Goal: Task Accomplishment & Management: Manage account settings

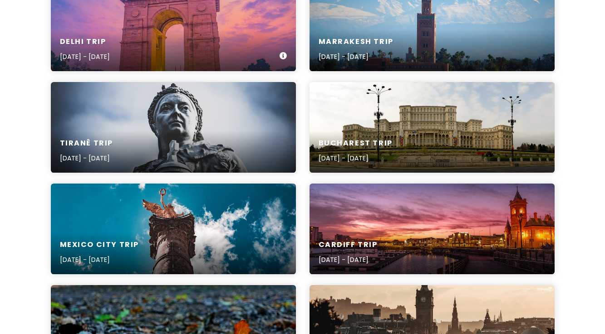
scroll to position [166, 0]
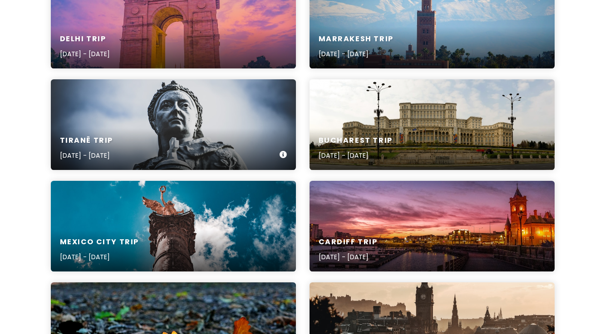
click at [171, 136] on div "Tiranë Trip [DATE] - [DATE]" at bounding box center [173, 148] width 245 height 43
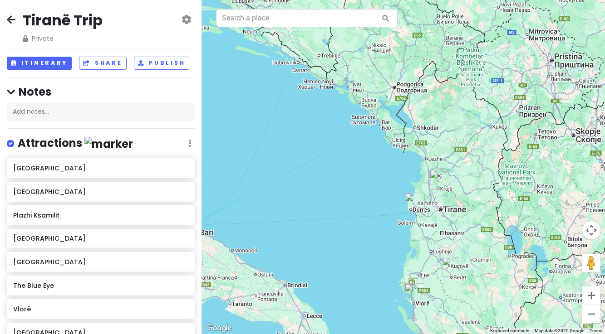
drag, startPoint x: 425, startPoint y: 69, endPoint x: 464, endPoint y: 189, distance: 125.9
click at [464, 189] on div at bounding box center [402, 167] width 403 height 334
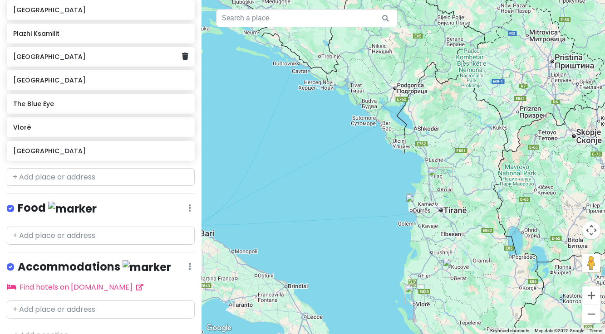
scroll to position [197, 0]
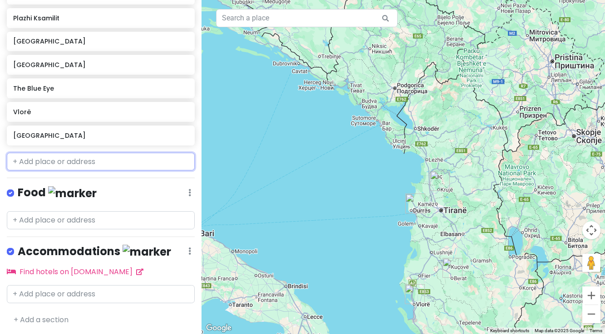
click at [71, 165] on input "text" at bounding box center [101, 162] width 188 height 18
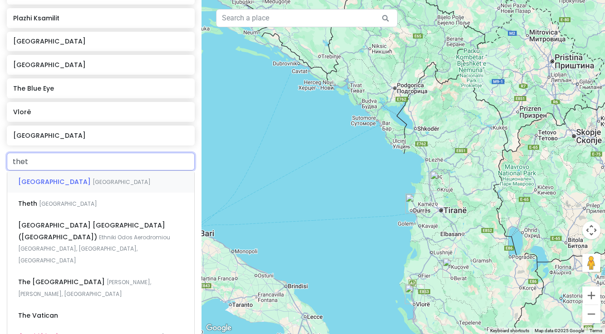
type input "theth"
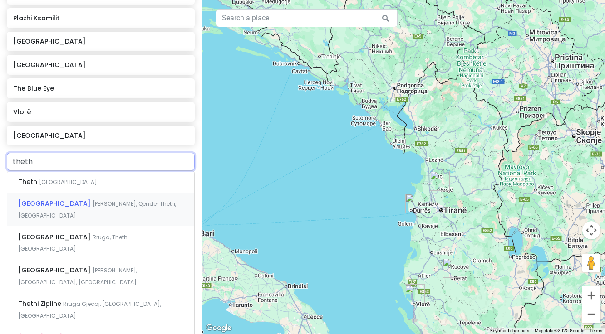
click at [66, 204] on span "[GEOGRAPHIC_DATA]" at bounding box center [55, 203] width 74 height 9
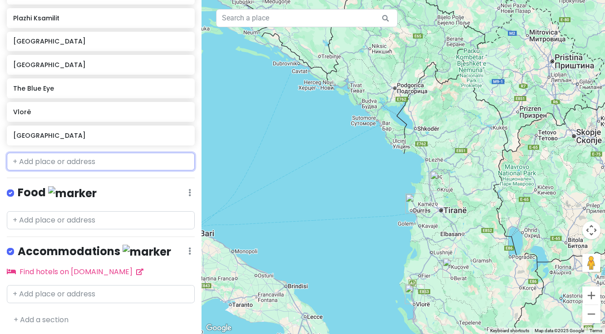
scroll to position [220, 0]
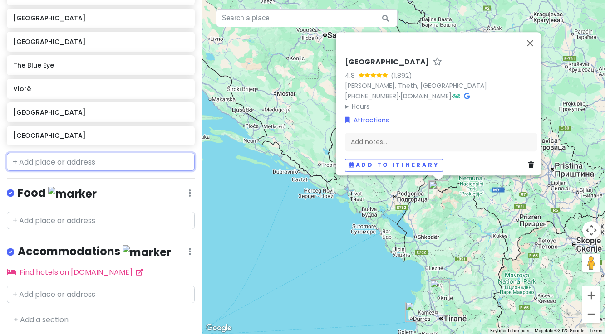
click at [40, 162] on input "text" at bounding box center [101, 162] width 188 height 18
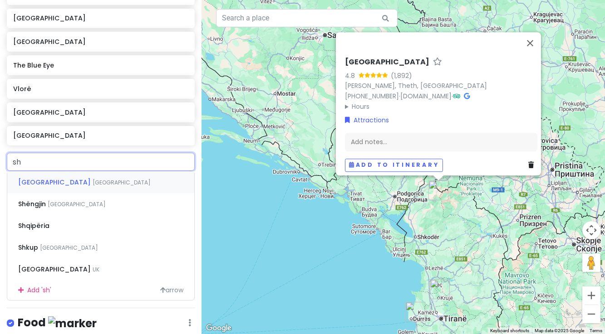
type input "shk"
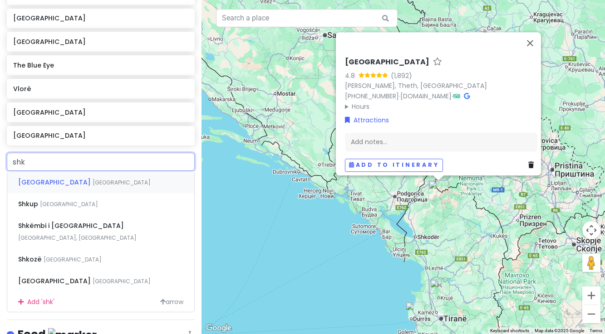
click at [93, 184] on span "[GEOGRAPHIC_DATA]" at bounding box center [122, 183] width 58 height 8
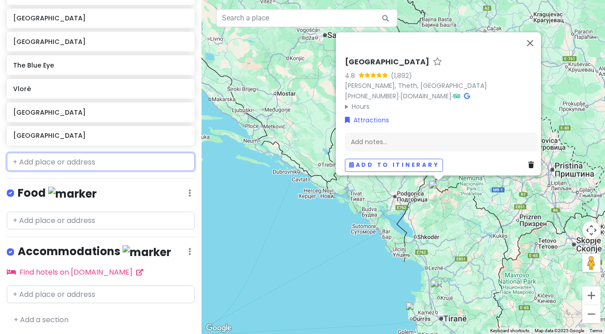
scroll to position [244, 0]
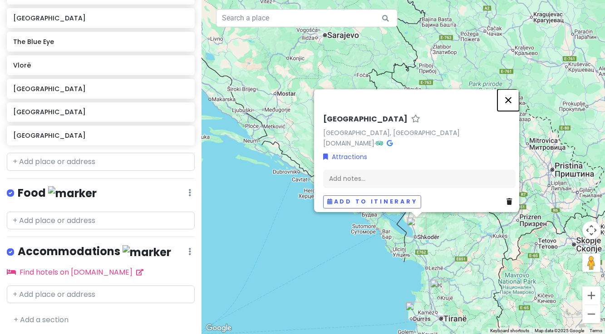
click at [511, 93] on button "Close" at bounding box center [508, 100] width 22 height 22
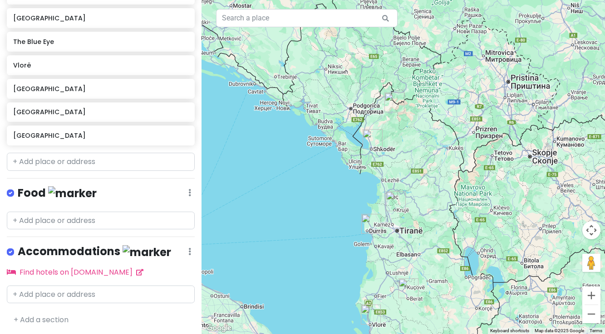
drag, startPoint x: 468, startPoint y: 246, endPoint x: 422, endPoint y: 155, distance: 101.4
click at [422, 155] on div at bounding box center [402, 167] width 403 height 334
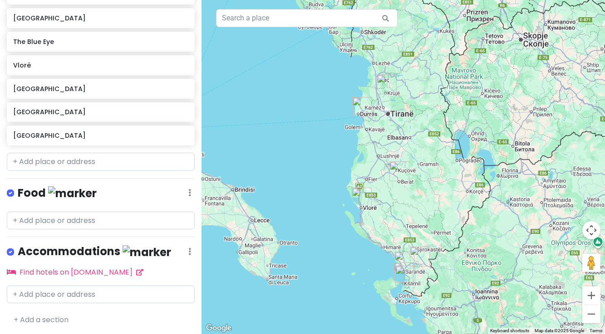
drag, startPoint x: 389, startPoint y: 268, endPoint x: 380, endPoint y: 153, distance: 115.1
click at [380, 153] on div at bounding box center [402, 167] width 403 height 334
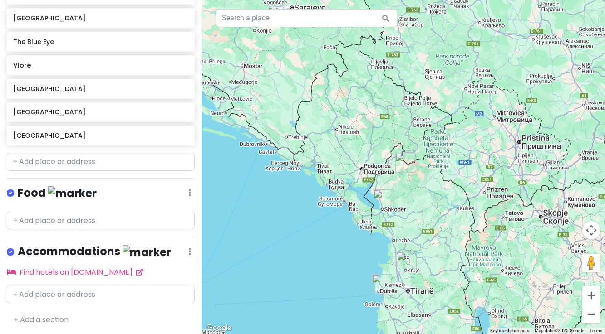
drag, startPoint x: 429, startPoint y: 141, endPoint x: 449, endPoint y: 320, distance: 179.8
click at [449, 320] on div at bounding box center [402, 167] width 403 height 334
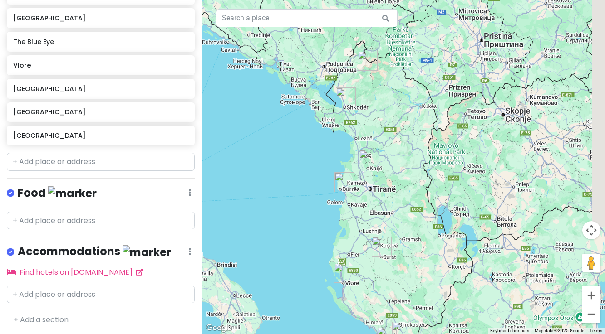
drag, startPoint x: 441, startPoint y: 278, endPoint x: 403, endPoint y: 174, distance: 110.6
click at [404, 175] on div at bounding box center [402, 167] width 403 height 334
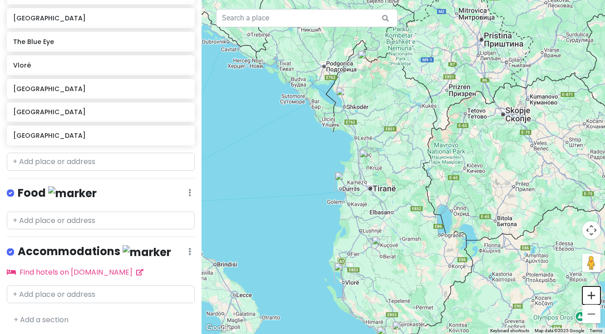
click at [587, 297] on button "Zoom in" at bounding box center [591, 296] width 18 height 18
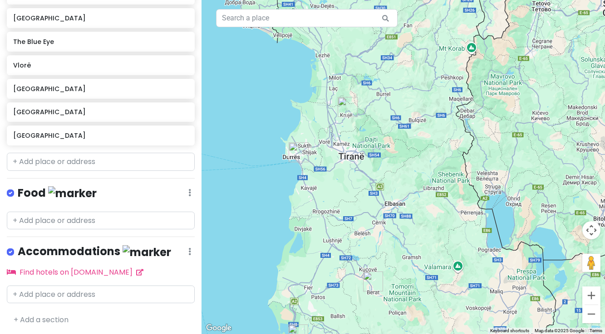
drag, startPoint x: 404, startPoint y: 280, endPoint x: 418, endPoint y: 225, distance: 57.1
click at [418, 225] on div at bounding box center [402, 167] width 403 height 334
click at [79, 165] on input "text" at bounding box center [101, 162] width 188 height 18
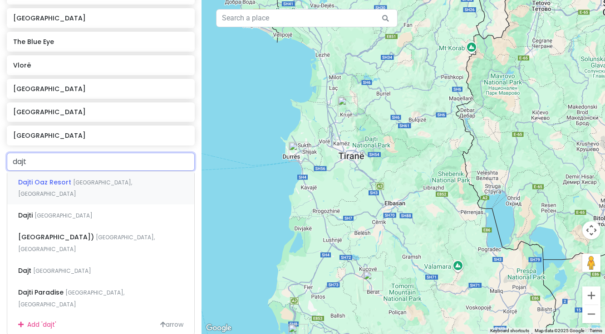
type input "dajti"
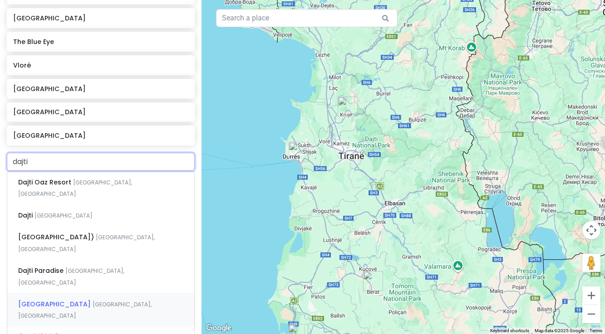
click at [63, 300] on span "[GEOGRAPHIC_DATA]" at bounding box center [55, 304] width 74 height 9
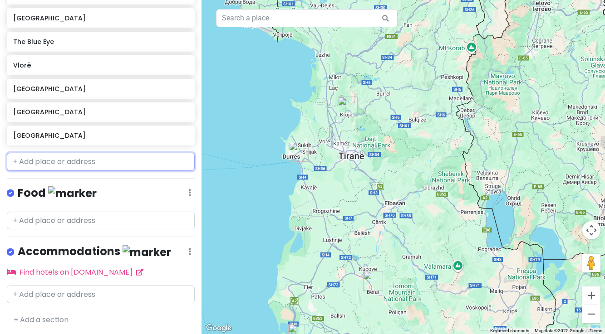
scroll to position [268, 0]
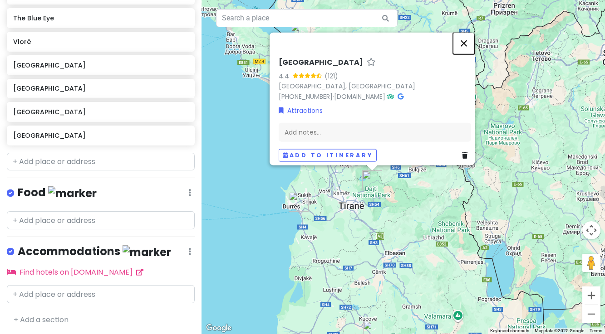
click at [467, 39] on button "Close" at bounding box center [464, 43] width 22 height 22
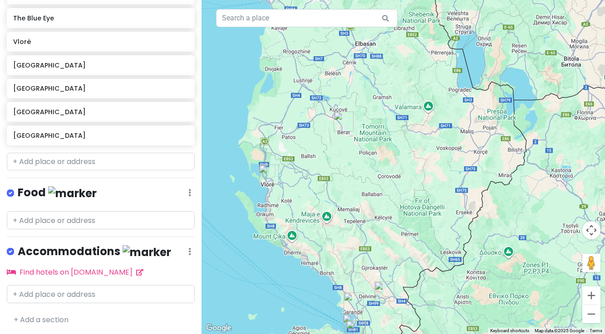
drag, startPoint x: 351, startPoint y: 252, endPoint x: 321, endPoint y: 42, distance: 212.5
click at [321, 42] on div at bounding box center [402, 167] width 403 height 334
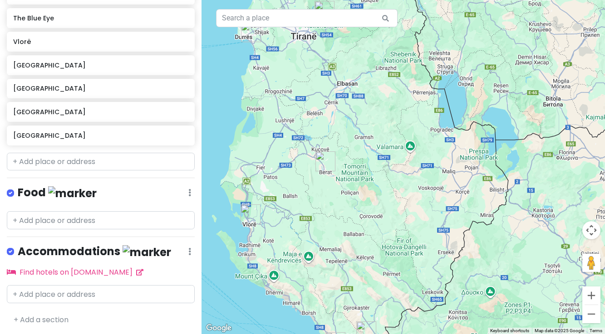
drag, startPoint x: 370, startPoint y: 269, endPoint x: 358, endPoint y: 323, distance: 55.1
click at [358, 322] on div at bounding box center [402, 167] width 403 height 334
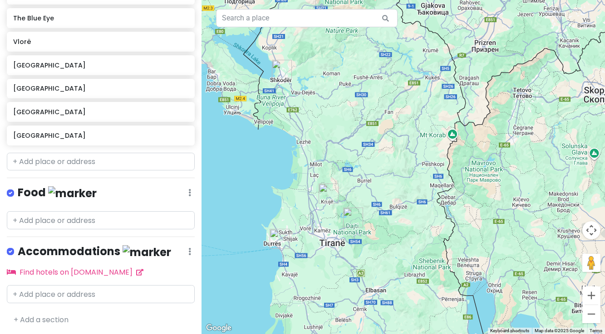
drag, startPoint x: 366, startPoint y: 86, endPoint x: 387, endPoint y: 279, distance: 194.8
click at [387, 279] on div at bounding box center [402, 167] width 403 height 334
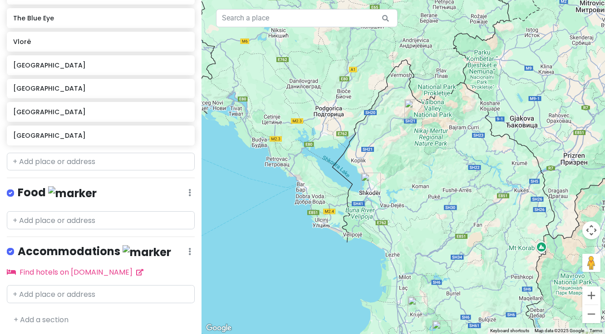
drag, startPoint x: 341, startPoint y: 135, endPoint x: 429, endPoint y: 249, distance: 144.1
click at [429, 249] on div at bounding box center [402, 167] width 403 height 334
click at [592, 298] on button "Zoom in" at bounding box center [591, 296] width 18 height 18
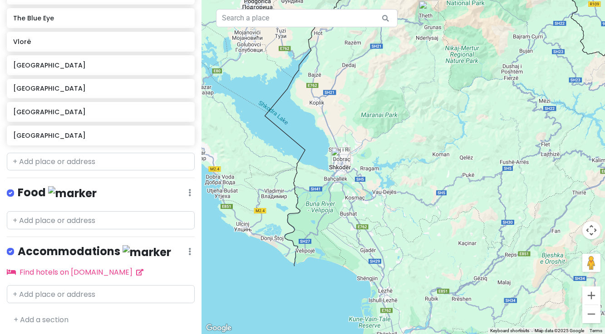
drag, startPoint x: 426, startPoint y: 292, endPoint x: 430, endPoint y: 239, distance: 53.2
click at [430, 239] on div at bounding box center [402, 167] width 403 height 334
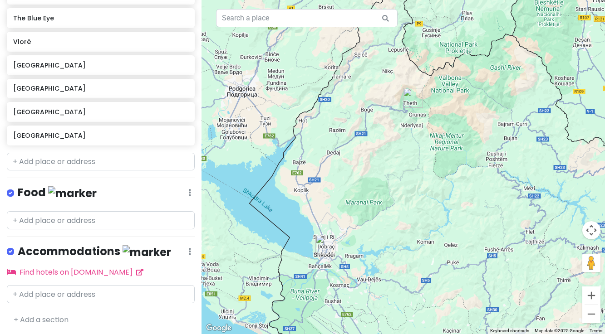
drag, startPoint x: 454, startPoint y: 108, endPoint x: 439, endPoint y: 196, distance: 89.8
click at [439, 196] on div at bounding box center [402, 167] width 403 height 334
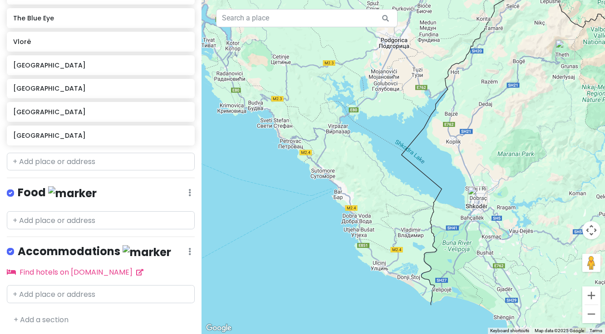
drag, startPoint x: 319, startPoint y: 216, endPoint x: 473, endPoint y: 166, distance: 161.8
click at [473, 166] on div at bounding box center [402, 167] width 403 height 334
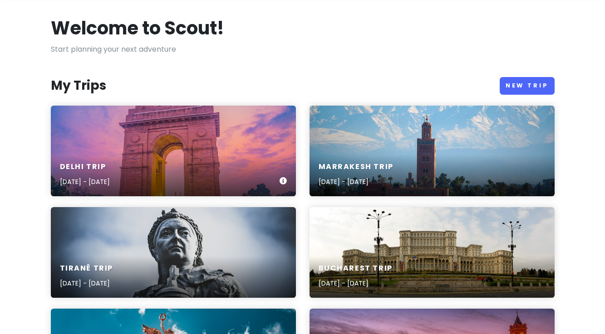
scroll to position [38, 0]
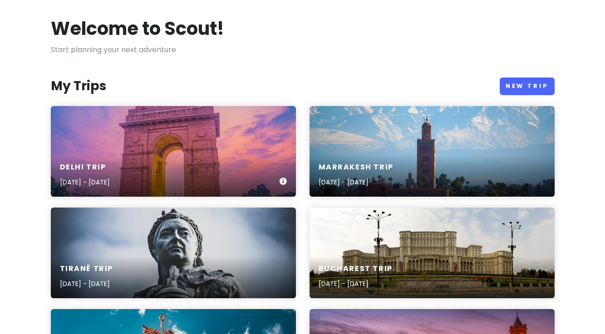
click at [234, 156] on div "Delhi Trip [DATE] - [DATE]" at bounding box center [173, 175] width 245 height 43
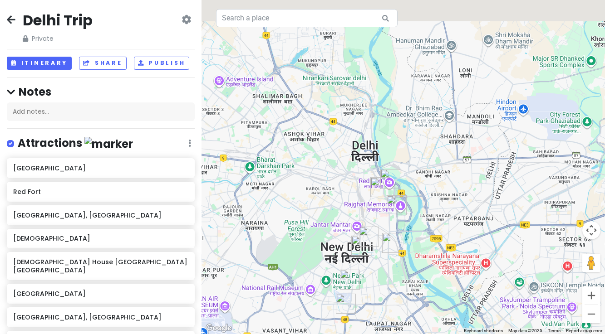
drag, startPoint x: 550, startPoint y: 46, endPoint x: 461, endPoint y: 197, distance: 175.2
click at [461, 197] on div at bounding box center [402, 167] width 403 height 334
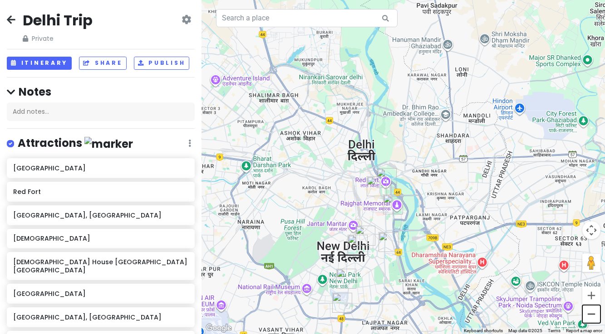
click at [590, 315] on button "Zoom out" at bounding box center [591, 314] width 18 height 18
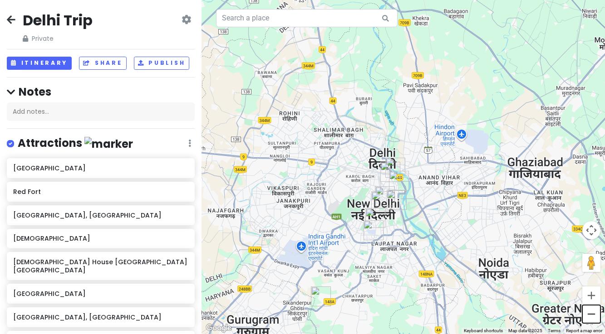
click at [590, 315] on button "Zoom out" at bounding box center [591, 314] width 18 height 18
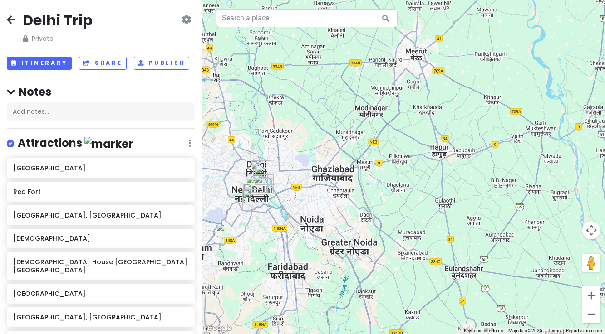
drag, startPoint x: 565, startPoint y: 162, endPoint x: 428, endPoint y: 168, distance: 137.5
click at [428, 168] on div at bounding box center [402, 167] width 403 height 334
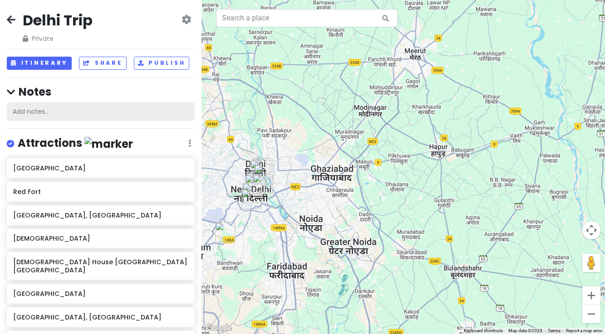
click at [40, 109] on div "Add notes..." at bounding box center [101, 111] width 188 height 19
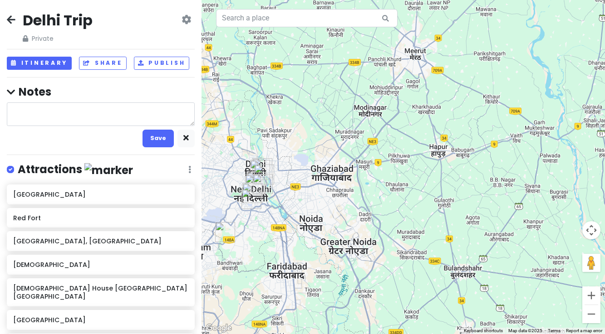
type textarea "x"
type textarea "v"
type textarea "x"
type textarea "va"
type textarea "x"
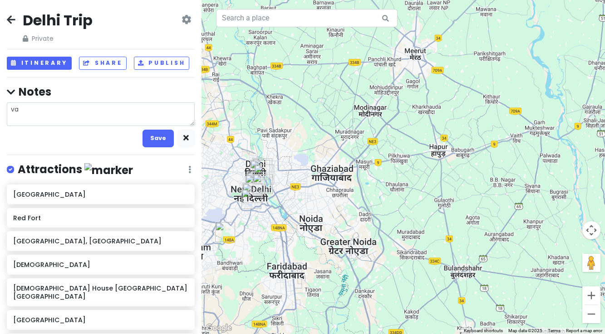
type textarea "var"
type textarea "x"
type textarea "vara"
type textarea "x"
type textarea "varan"
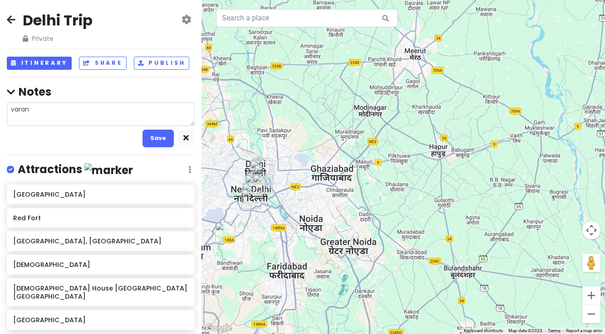
type textarea "x"
type textarea "varana"
type textarea "x"
type textarea "varanas"
type textarea "x"
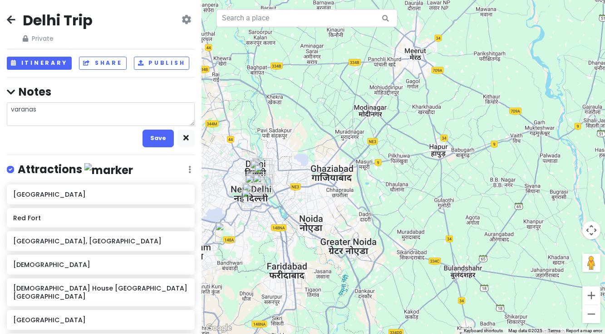
type textarea "varanasi"
type textarea "x"
type textarea "varanas"
type textarea "x"
type textarea "varana"
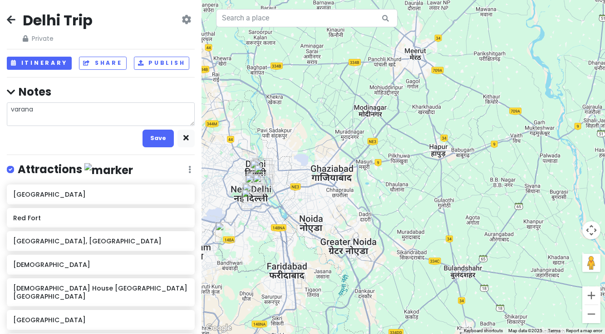
type textarea "x"
type textarea "varan"
type textarea "x"
type textarea "vara"
type textarea "x"
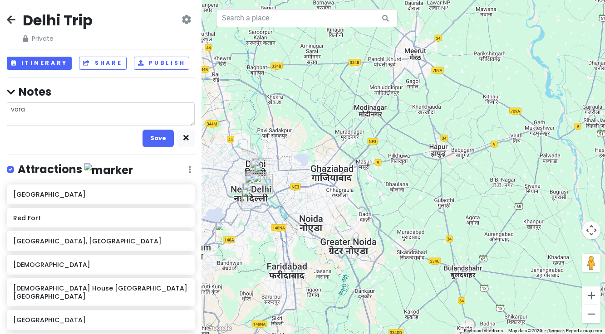
type textarea "var"
type textarea "x"
type textarea "va"
type textarea "x"
type textarea "v"
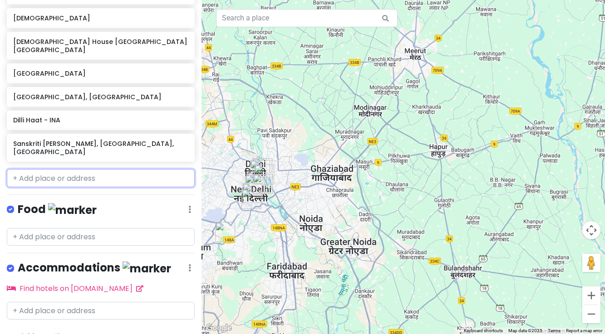
scroll to position [220, 0]
click at [34, 170] on input "text" at bounding box center [101, 179] width 188 height 18
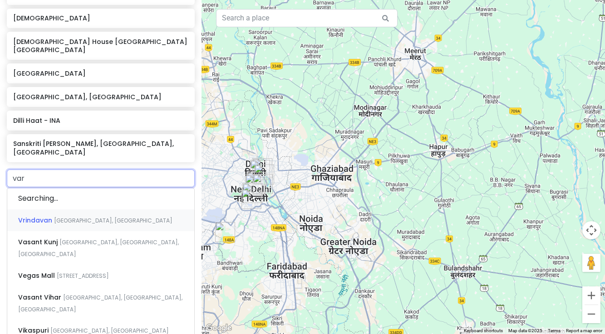
type input "vara"
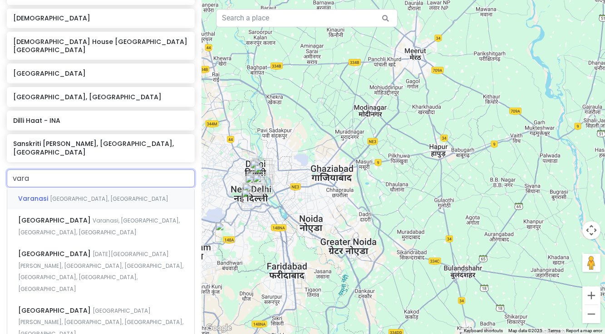
click at [43, 194] on span "Varanasi" at bounding box center [34, 198] width 32 height 9
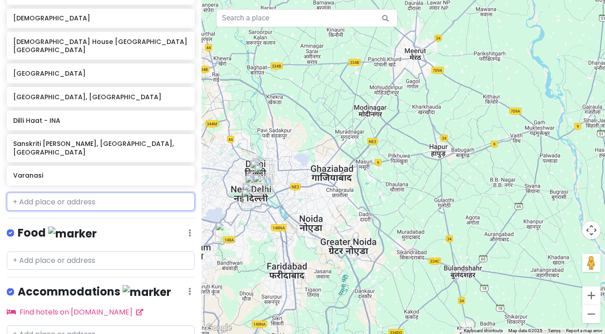
scroll to position [244, 0]
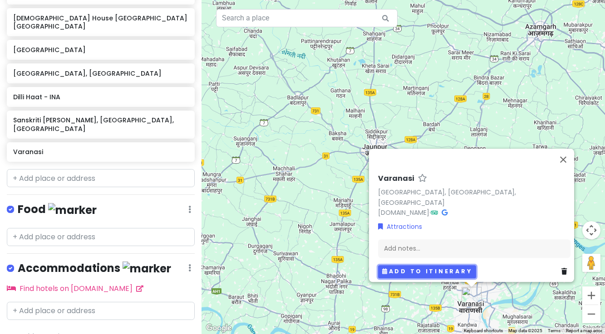
click at [439, 266] on button "Add to itinerary" at bounding box center [427, 271] width 98 height 13
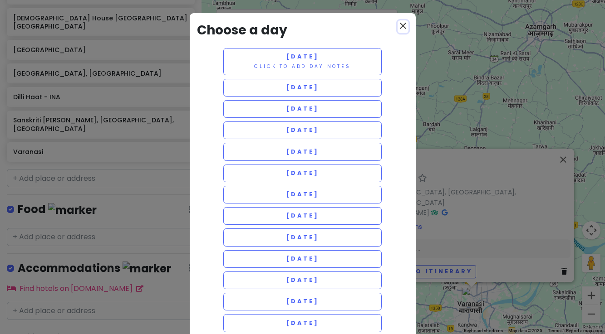
click at [403, 25] on icon "close" at bounding box center [402, 25] width 11 height 11
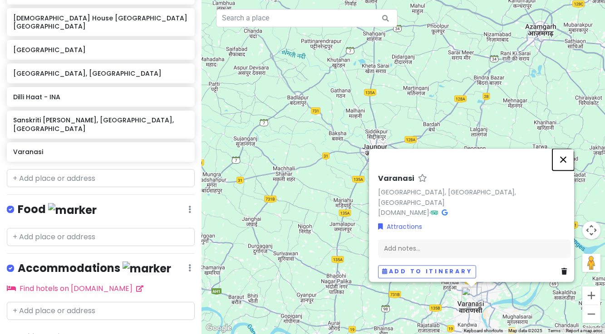
click at [568, 166] on button "Close" at bounding box center [563, 160] width 22 height 22
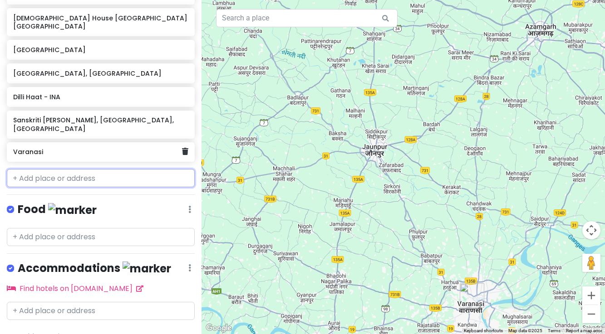
click at [76, 148] on h6 "Varanasi" at bounding box center [97, 152] width 169 height 8
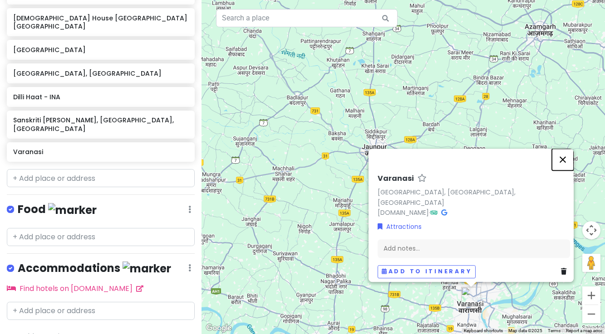
click at [564, 163] on button "Close" at bounding box center [562, 160] width 22 height 22
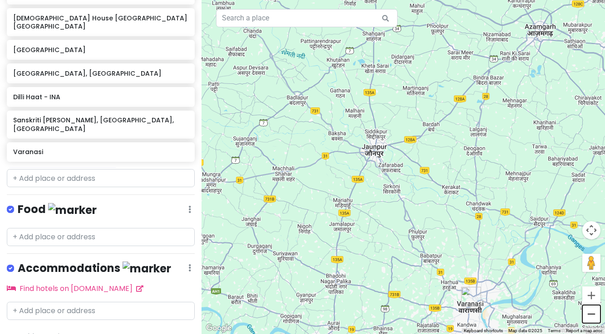
click at [591, 317] on button "Zoom out" at bounding box center [591, 314] width 18 height 18
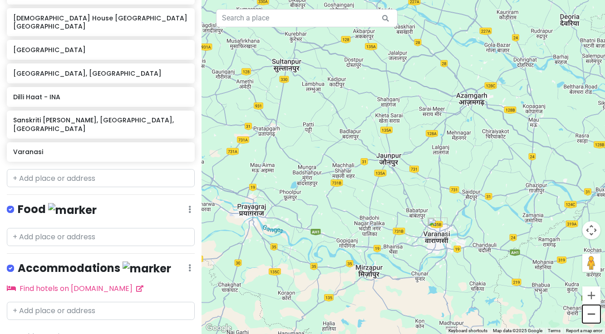
click at [590, 317] on button "Zoom out" at bounding box center [591, 314] width 18 height 18
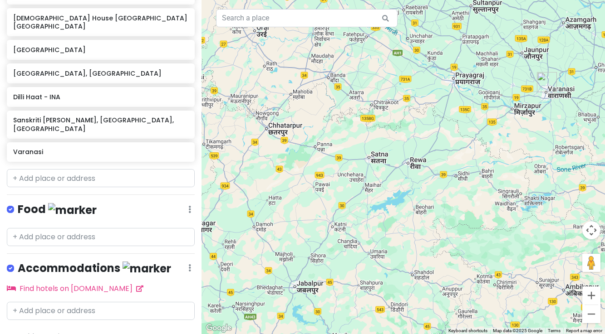
drag, startPoint x: 339, startPoint y: 230, endPoint x: 464, endPoint y: 119, distance: 167.7
click at [464, 119] on div at bounding box center [402, 167] width 403 height 334
click at [595, 314] on button "Zoom out" at bounding box center [591, 314] width 18 height 18
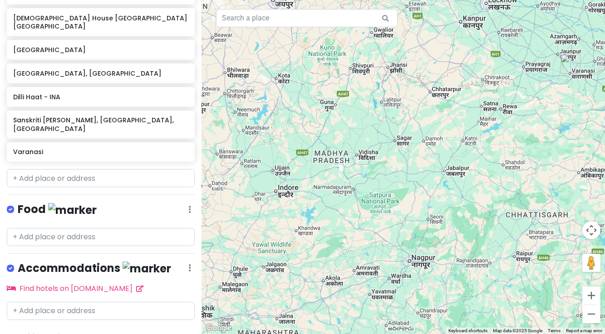
drag, startPoint x: 377, startPoint y: 242, endPoint x: 474, endPoint y: 185, distance: 112.4
click at [474, 185] on div at bounding box center [402, 167] width 403 height 334
click at [592, 319] on button "Zoom out" at bounding box center [591, 314] width 18 height 18
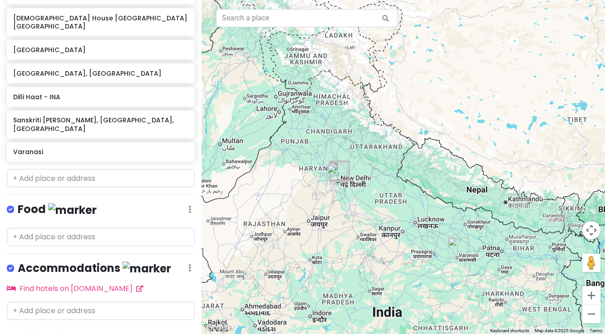
drag, startPoint x: 405, startPoint y: 68, endPoint x: 375, endPoint y: 207, distance: 141.4
click at [375, 207] on div at bounding box center [402, 167] width 403 height 334
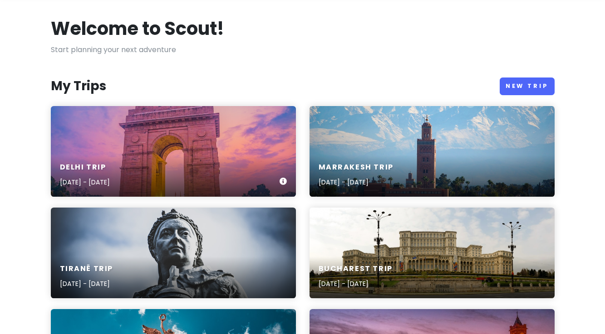
click at [150, 137] on div "Delhi Trip [DATE] - [DATE]" at bounding box center [173, 151] width 245 height 91
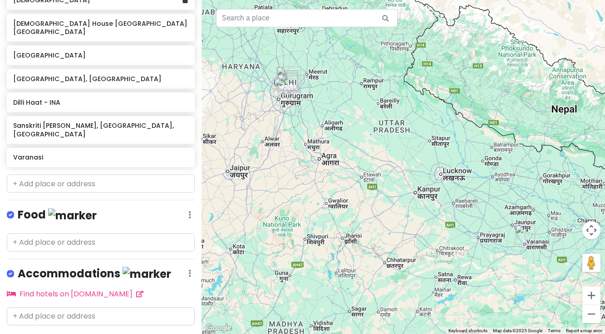
scroll to position [244, 0]
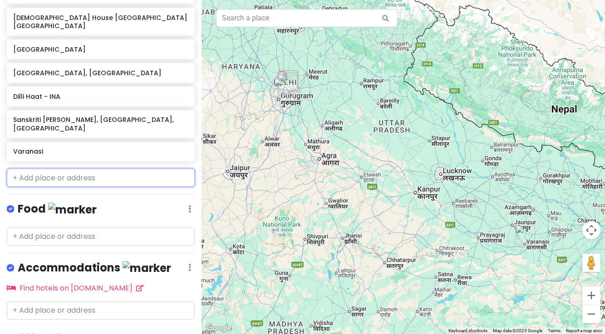
click at [54, 169] on input "text" at bounding box center [101, 178] width 188 height 18
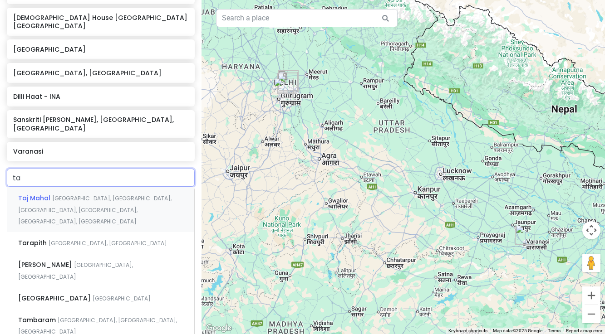
type input "taj"
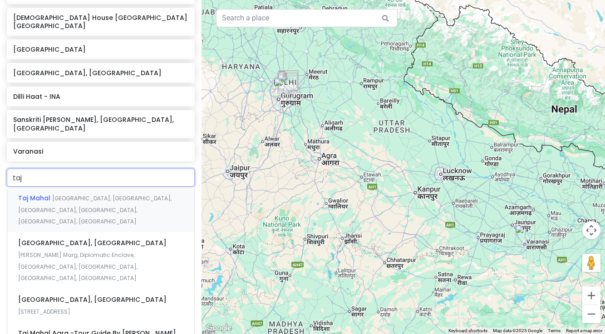
click at [62, 187] on div "[GEOGRAPHIC_DATA], [GEOGRAPHIC_DATA], [GEOGRAPHIC_DATA], [GEOGRAPHIC_DATA], [GE…" at bounding box center [100, 209] width 187 height 45
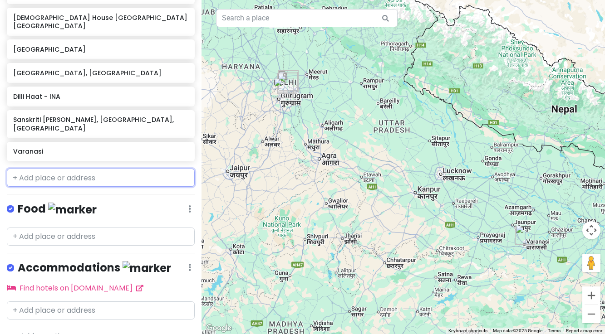
scroll to position [268, 0]
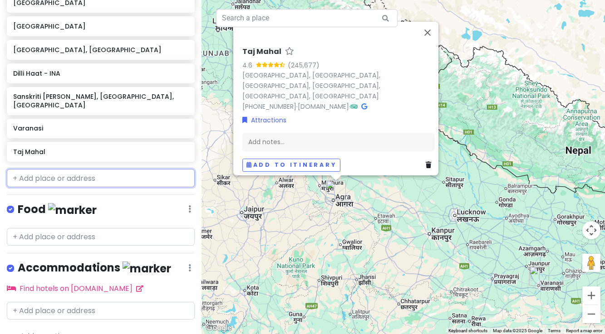
click at [42, 169] on input "text" at bounding box center [101, 178] width 188 height 18
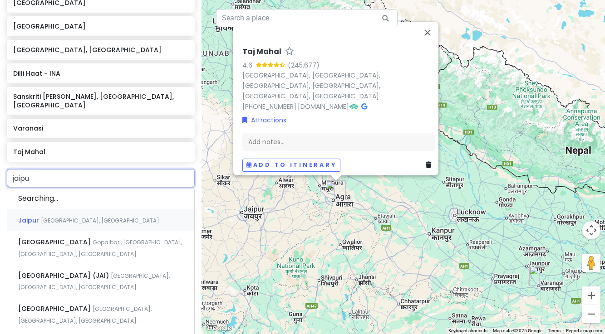
type input "jaipur"
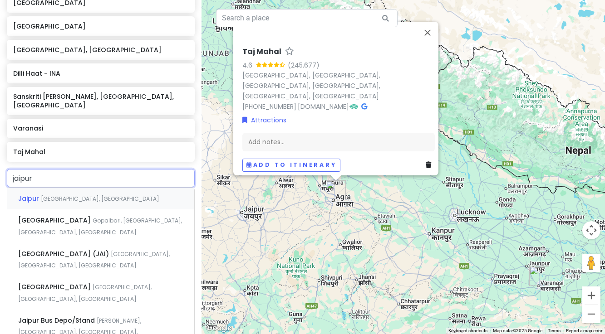
click at [43, 195] on span "[GEOGRAPHIC_DATA], [GEOGRAPHIC_DATA]" at bounding box center [100, 199] width 118 height 8
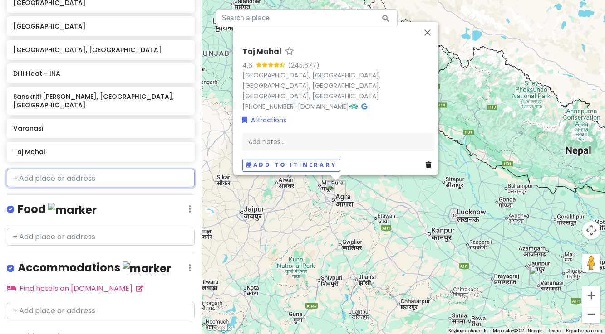
scroll to position [291, 0]
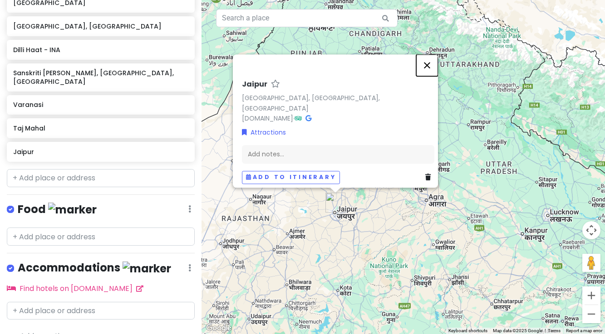
click at [430, 71] on button "Close" at bounding box center [427, 65] width 22 height 22
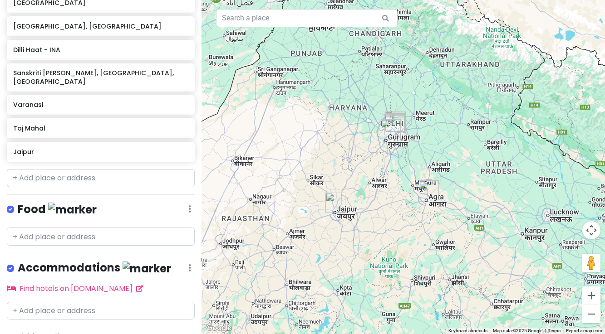
scroll to position [38, 0]
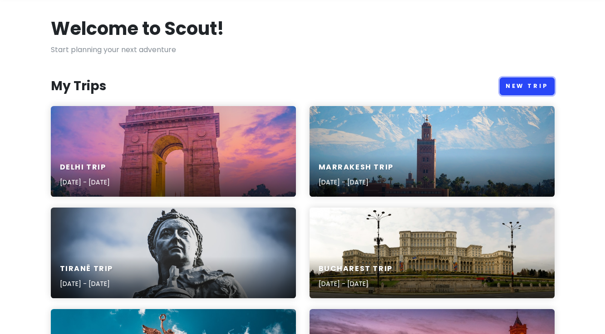
click at [535, 88] on link "New Trip" at bounding box center [526, 87] width 55 height 18
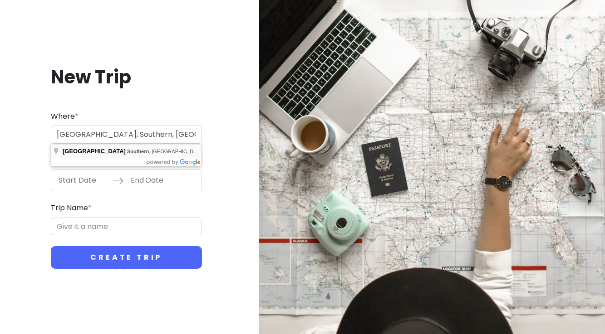
type input "Ga-Maisela, [GEOGRAPHIC_DATA]"
type input "Ga-Maisela Trip"
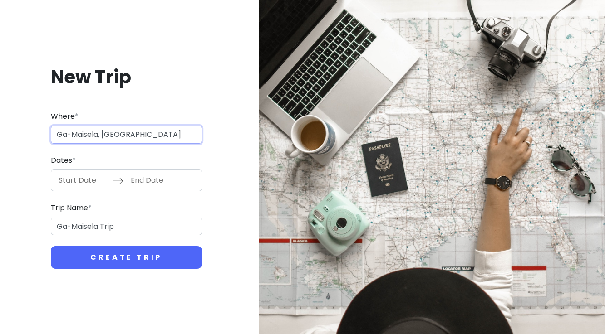
click at [148, 135] on input "Ga-Maisela, [GEOGRAPHIC_DATA]" at bounding box center [126, 135] width 151 height 18
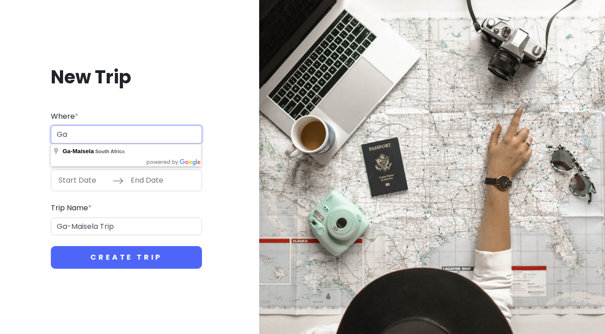
type input "G"
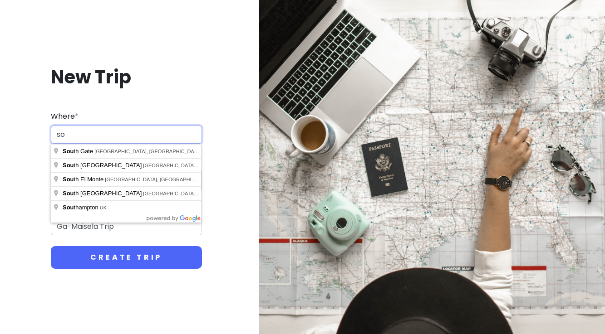
type input "s"
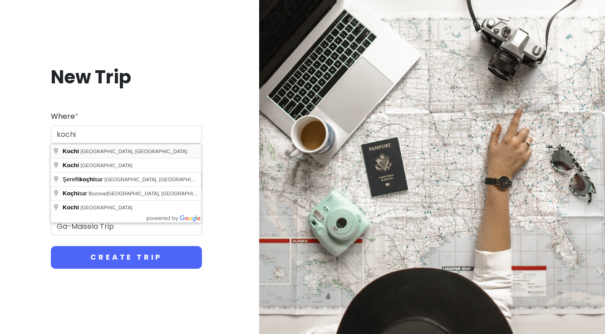
type input "[GEOGRAPHIC_DATA], [GEOGRAPHIC_DATA], [GEOGRAPHIC_DATA]"
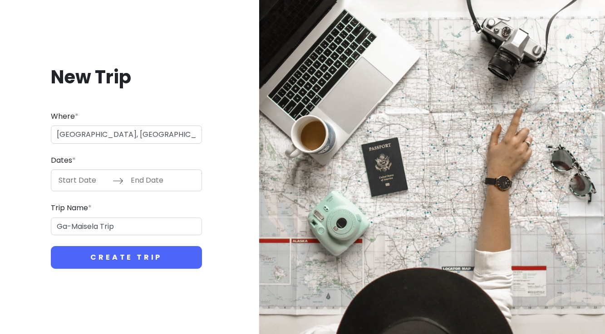
click at [105, 180] on input "Start Date" at bounding box center [83, 180] width 59 height 21
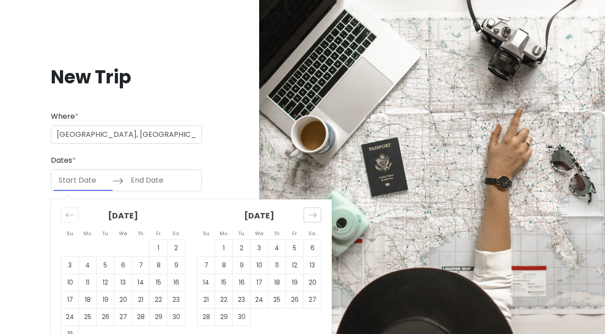
click at [309, 214] on icon "Move forward to switch to the next month." at bounding box center [312, 215] width 9 height 9
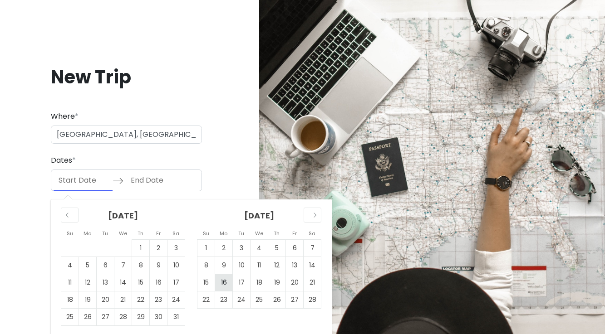
click at [225, 284] on td "16" at bounding box center [224, 282] width 18 height 17
type input "[DATE]"
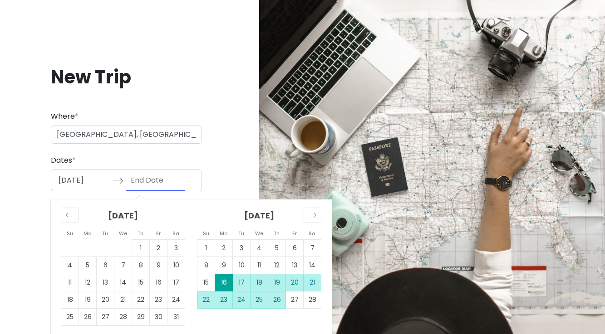
click at [280, 300] on td "26" at bounding box center [277, 300] width 18 height 17
type input "[DATE]"
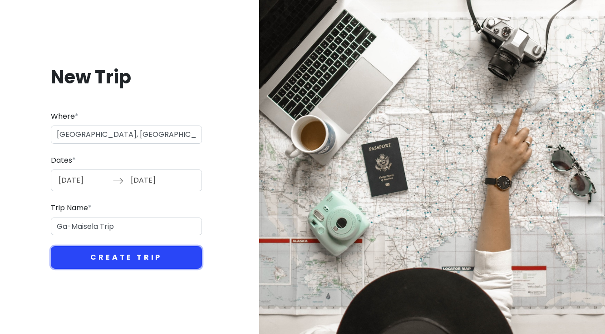
click at [132, 258] on button "Create Trip" at bounding box center [126, 257] width 151 height 23
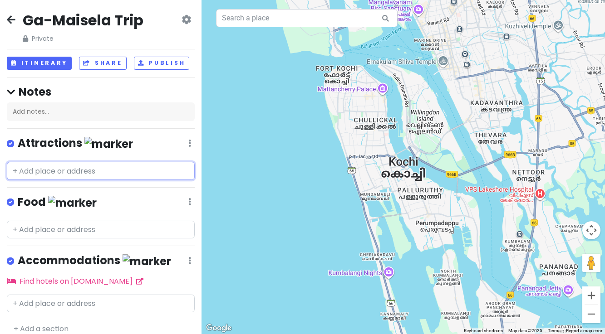
click at [45, 171] on input "text" at bounding box center [101, 171] width 188 height 18
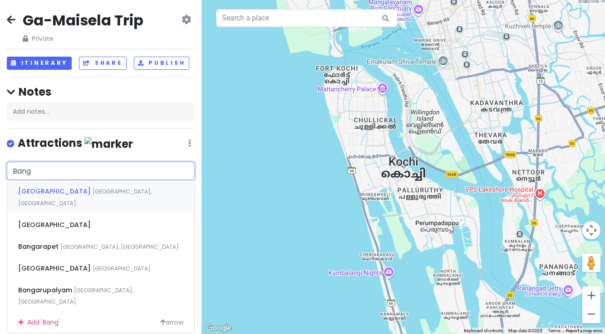
type input "Banga"
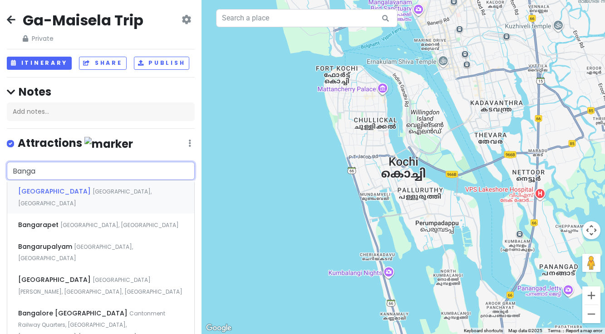
click at [47, 189] on span "[GEOGRAPHIC_DATA]" at bounding box center [55, 191] width 74 height 9
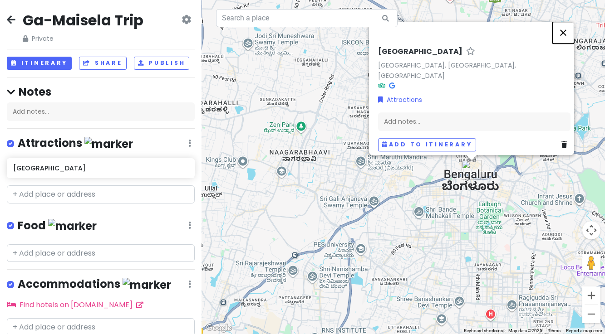
click at [568, 39] on button "Close" at bounding box center [563, 33] width 22 height 22
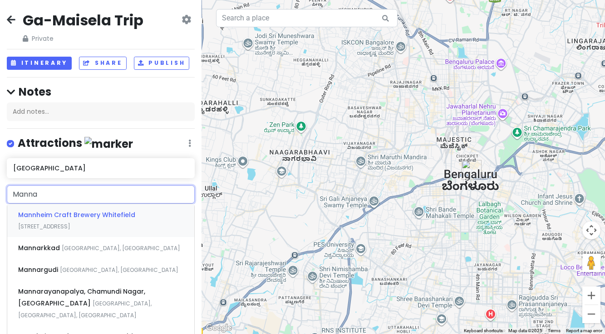
type input "Mannar"
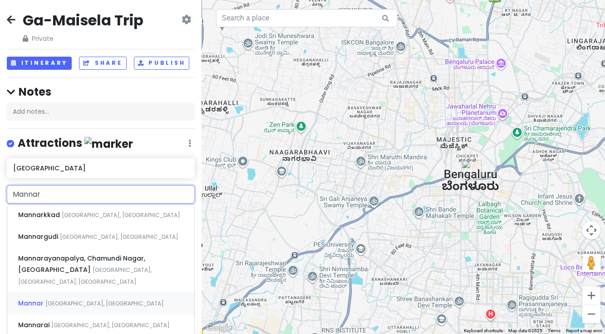
click at [60, 300] on span "[GEOGRAPHIC_DATA], [GEOGRAPHIC_DATA]" at bounding box center [104, 304] width 118 height 8
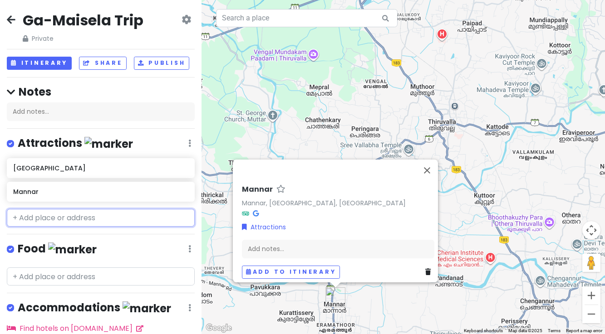
click at [43, 217] on input "text" at bounding box center [101, 218] width 188 height 18
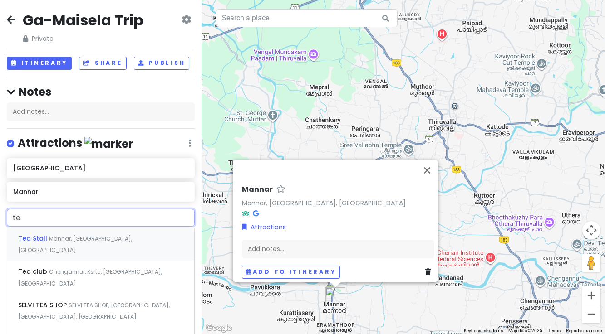
type input "t"
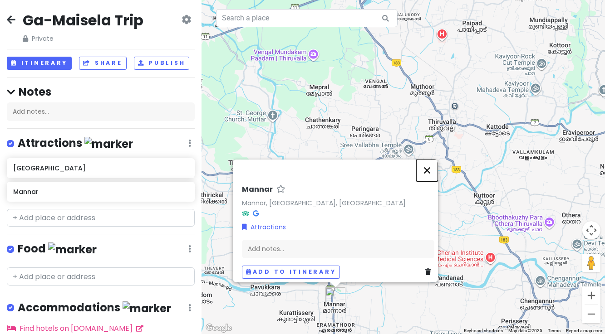
click at [431, 164] on button "Close" at bounding box center [427, 171] width 22 height 22
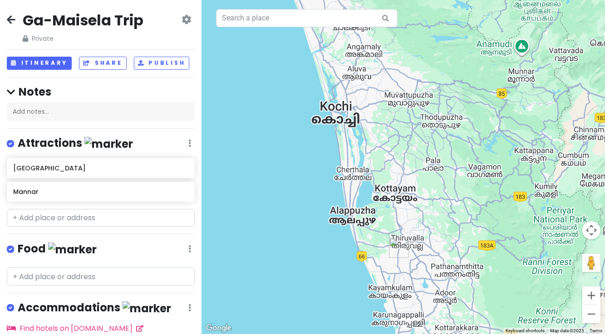
drag, startPoint x: 396, startPoint y: 288, endPoint x: 403, endPoint y: 263, distance: 26.8
click at [403, 262] on div at bounding box center [402, 167] width 403 height 334
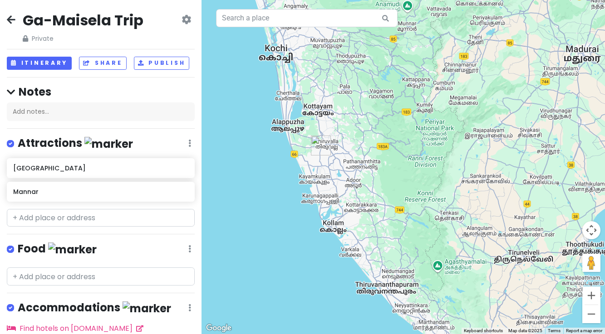
drag, startPoint x: 444, startPoint y: 270, endPoint x: 361, endPoint y: 173, distance: 127.4
click at [361, 167] on div at bounding box center [402, 167] width 403 height 334
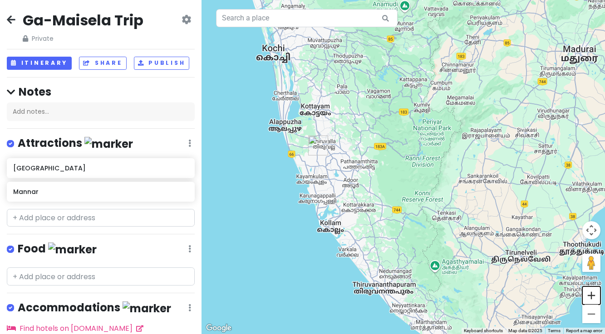
click at [592, 297] on button "Zoom in" at bounding box center [591, 296] width 18 height 18
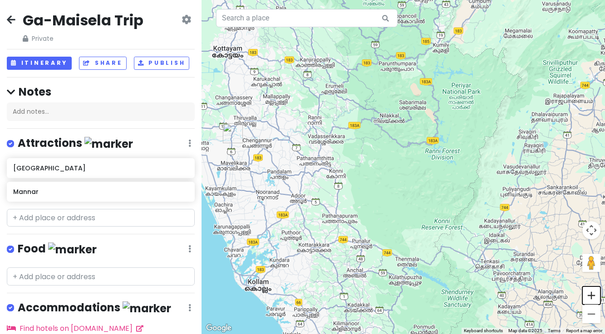
click at [592, 297] on button "Zoom in" at bounding box center [591, 296] width 18 height 18
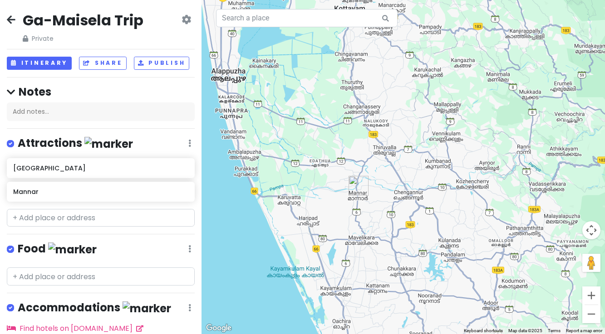
drag, startPoint x: 275, startPoint y: 180, endPoint x: 574, endPoint y: 256, distance: 308.4
click at [574, 256] on div at bounding box center [402, 167] width 403 height 334
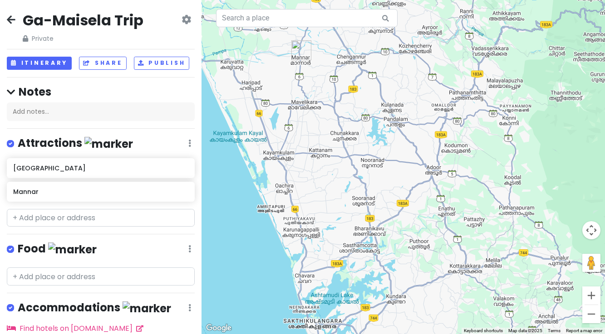
drag, startPoint x: 488, startPoint y: 63, endPoint x: 429, endPoint y: -72, distance: 147.6
click at [429, 0] on html "Ga-Maisela Trip Private Change Dates Make a Copy Delete Trip Go Pro ⚡️ Give Fee…" at bounding box center [302, 167] width 605 height 334
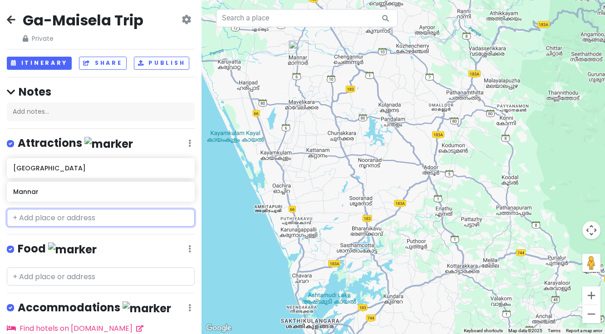
click at [63, 218] on input "text" at bounding box center [101, 218] width 188 height 18
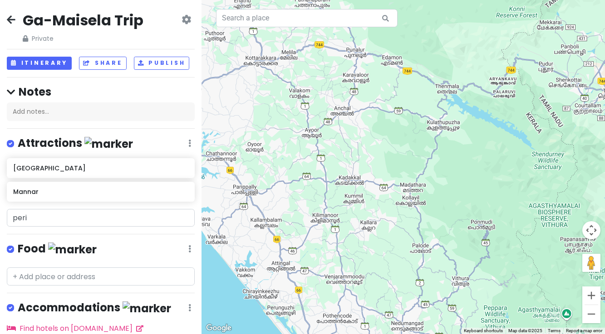
drag, startPoint x: 485, startPoint y: 266, endPoint x: 279, endPoint y: 54, distance: 295.7
click at [279, 54] on div at bounding box center [402, 167] width 403 height 334
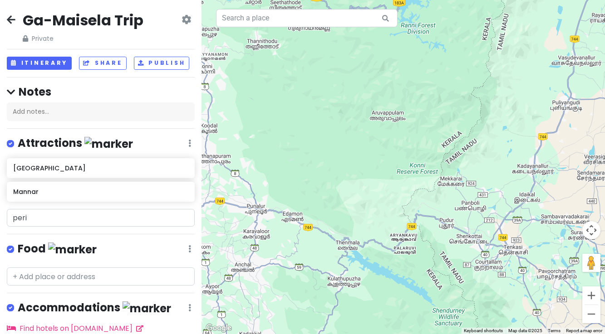
drag, startPoint x: 477, startPoint y: 213, endPoint x: 380, endPoint y: 373, distance: 187.2
click at [380, 334] on html "Ga-Maisela Trip Private Change Dates Make a Copy Delete Trip Go Pro ⚡️ Give Fee…" at bounding box center [302, 167] width 605 height 334
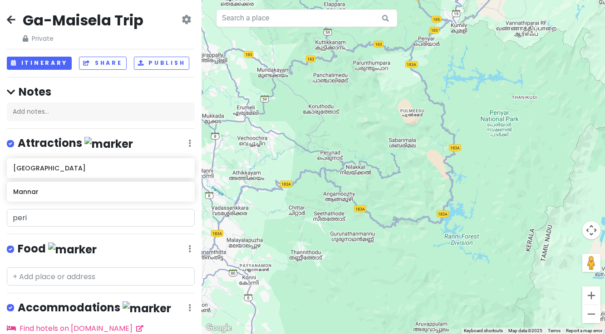
drag, startPoint x: 346, startPoint y: 80, endPoint x: 391, endPoint y: 289, distance: 213.9
click at [391, 289] on div at bounding box center [402, 167] width 403 height 334
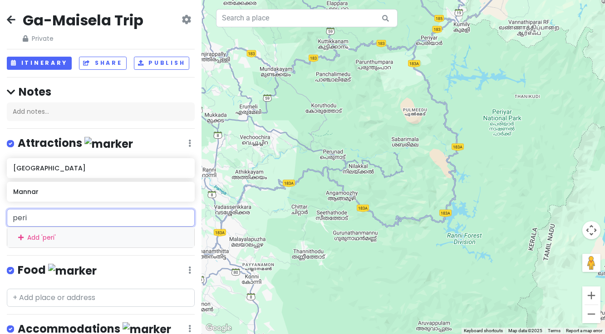
click at [44, 216] on input "peri" at bounding box center [101, 218] width 188 height 18
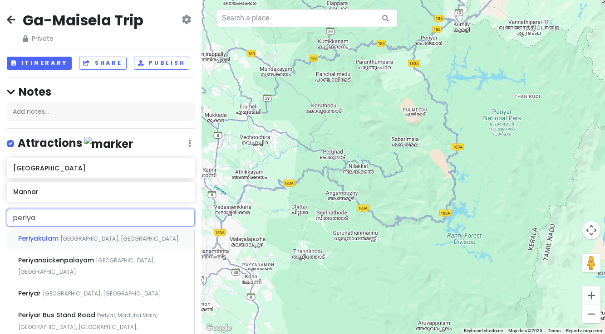
type input "periyar"
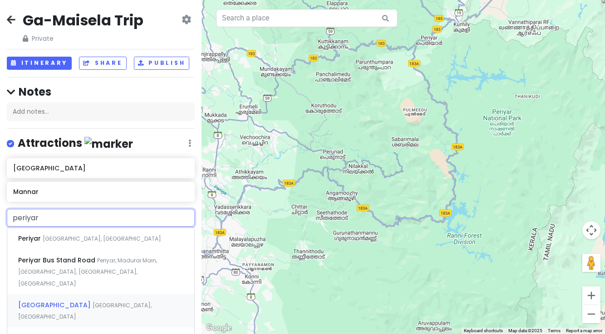
click at [51, 301] on span "[GEOGRAPHIC_DATA]" at bounding box center [55, 305] width 74 height 9
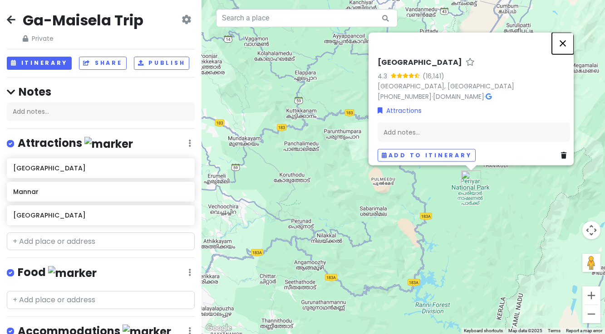
click at [566, 39] on button "Close" at bounding box center [562, 43] width 22 height 22
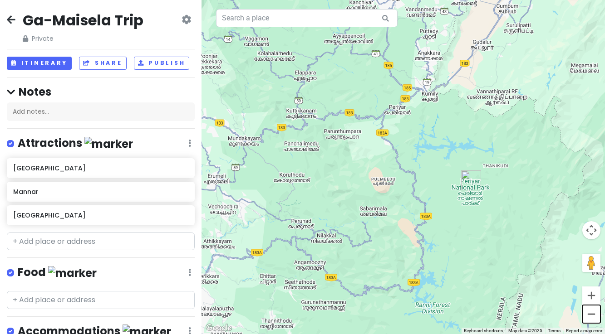
click at [595, 315] on button "Zoom out" at bounding box center [591, 314] width 18 height 18
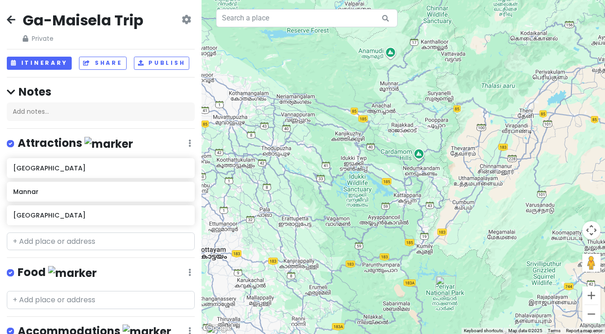
drag, startPoint x: 357, startPoint y: 127, endPoint x: 366, endPoint y: 244, distance: 116.5
click at [366, 244] on div at bounding box center [402, 167] width 403 height 334
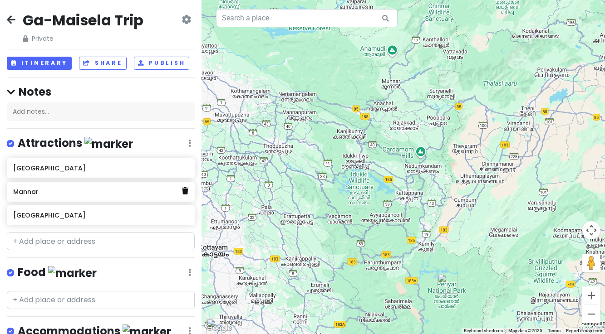
click at [186, 194] on link at bounding box center [185, 191] width 6 height 12
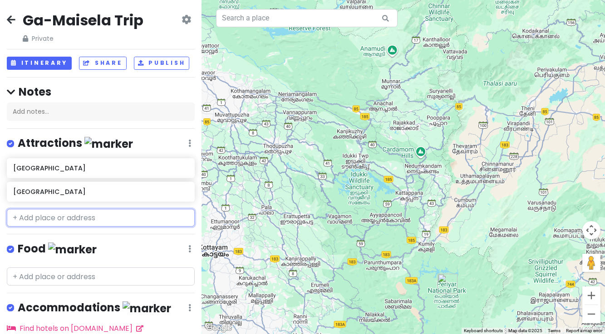
click at [78, 218] on input "text" at bounding box center [101, 218] width 188 height 18
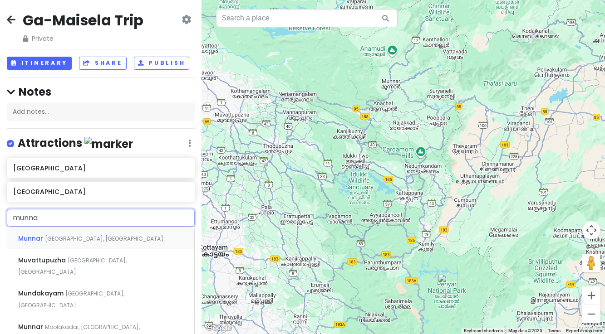
type input "munnar"
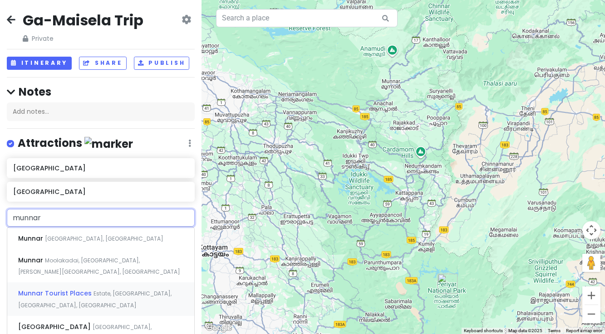
click at [64, 289] on span "Munnar Tourist Places" at bounding box center [55, 293] width 75 height 9
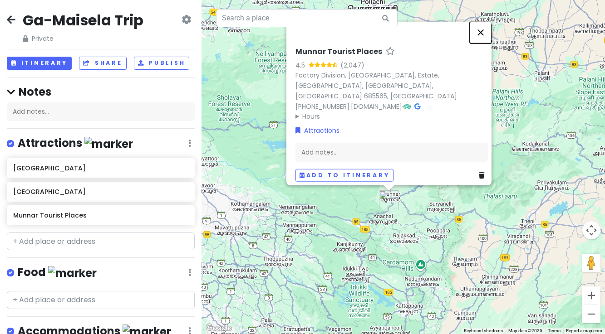
click at [483, 39] on button "Close" at bounding box center [480, 32] width 22 height 22
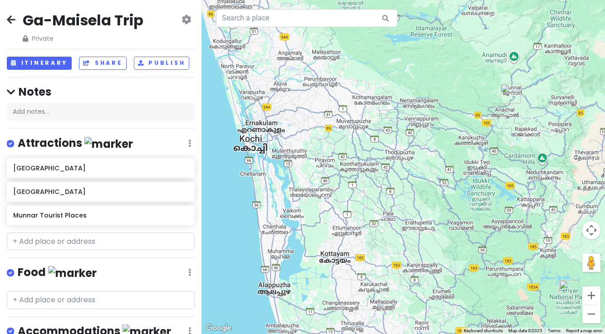
drag, startPoint x: 318, startPoint y: 234, endPoint x: 437, endPoint y: 132, distance: 156.3
click at [437, 132] on div at bounding box center [402, 167] width 403 height 334
click at [61, 244] on input "text" at bounding box center [101, 242] width 188 height 18
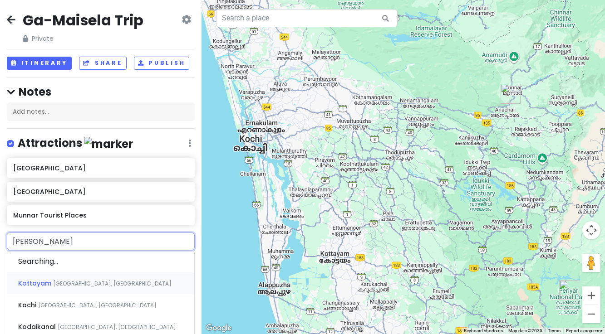
type input "Kochi"
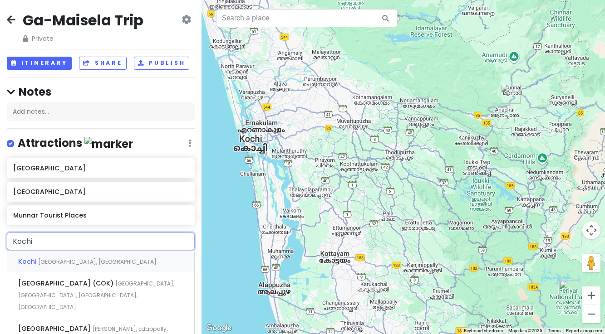
click at [39, 264] on span "[GEOGRAPHIC_DATA], [GEOGRAPHIC_DATA]" at bounding box center [97, 262] width 118 height 8
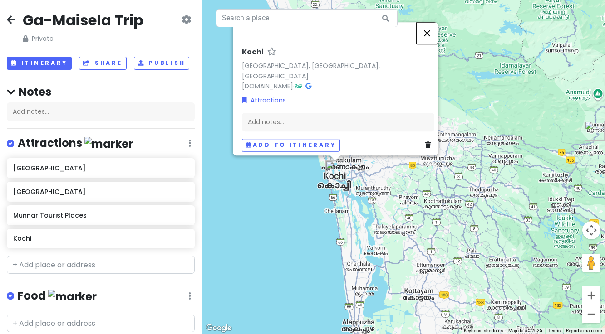
click at [431, 40] on button "Close" at bounding box center [427, 33] width 22 height 22
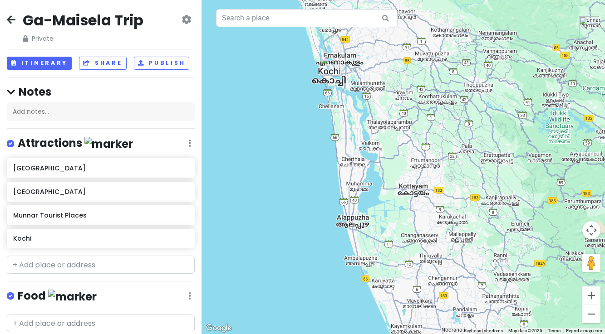
drag, startPoint x: 439, startPoint y: 287, endPoint x: 434, endPoint y: 181, distance: 105.8
click at [434, 181] on div at bounding box center [402, 167] width 403 height 334
click at [592, 299] on button "Zoom in" at bounding box center [591, 296] width 18 height 18
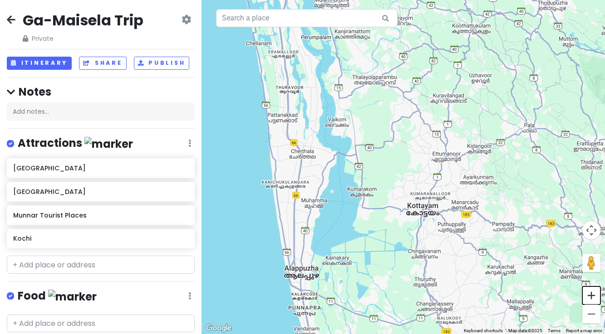
click at [592, 299] on button "Zoom in" at bounding box center [591, 296] width 18 height 18
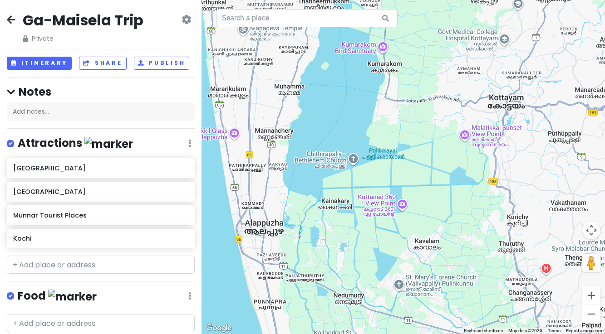
drag, startPoint x: 332, startPoint y: 290, endPoint x: 397, endPoint y: 139, distance: 164.4
click at [397, 139] on div at bounding box center [402, 167] width 403 height 334
click at [586, 299] on button "Zoom in" at bounding box center [591, 296] width 18 height 18
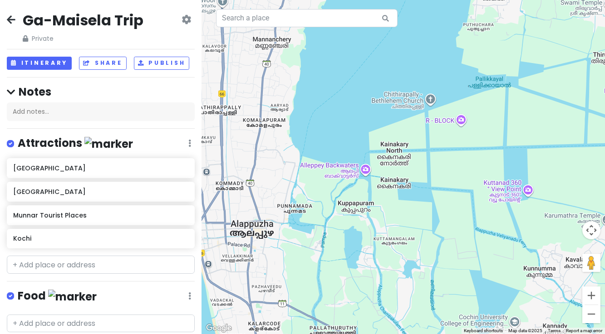
drag, startPoint x: 336, startPoint y: 273, endPoint x: 463, endPoint y: 214, distance: 140.2
click at [463, 214] on div at bounding box center [402, 167] width 403 height 334
click at [58, 266] on input "text" at bounding box center [101, 265] width 188 height 18
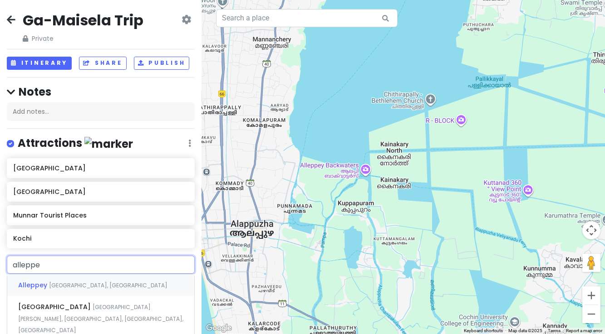
type input "alleppey"
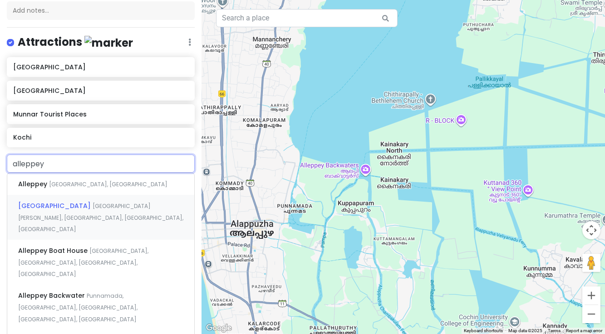
scroll to position [102, 0]
click at [62, 284] on div "Alleppey Backwater Punnamada, [GEOGRAPHIC_DATA], [GEOGRAPHIC_DATA], [GEOGRAPHIC…" at bounding box center [100, 306] width 187 height 45
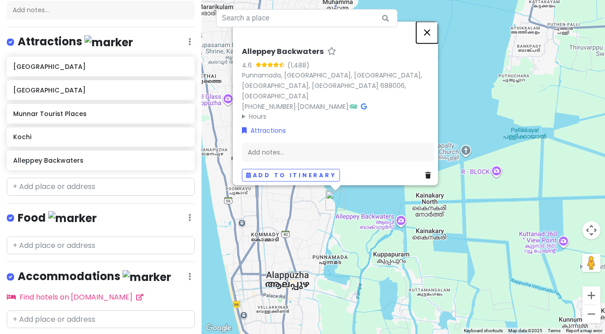
click at [431, 37] on button "Close" at bounding box center [427, 32] width 22 height 22
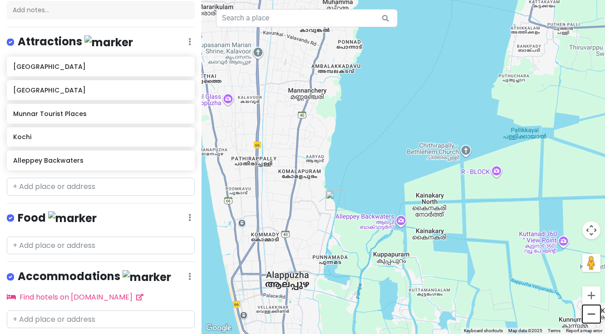
click at [593, 315] on button "Zoom out" at bounding box center [591, 314] width 18 height 18
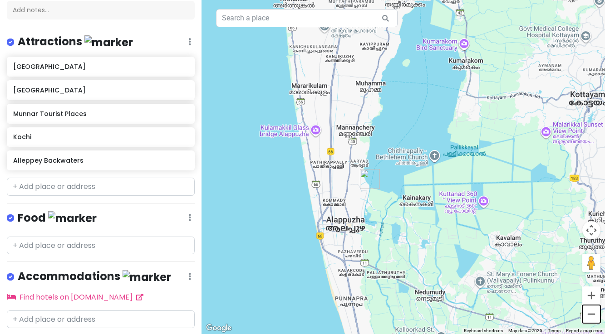
click at [593, 315] on button "Zoom out" at bounding box center [591, 314] width 18 height 18
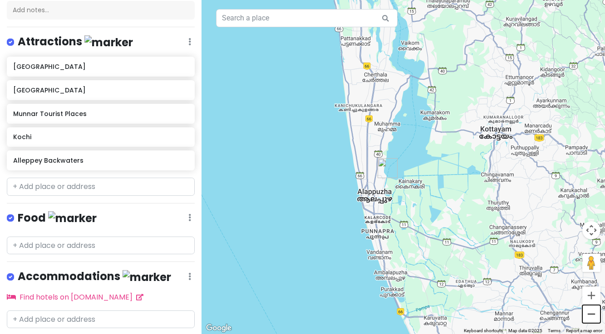
click at [593, 315] on button "Zoom out" at bounding box center [591, 314] width 18 height 18
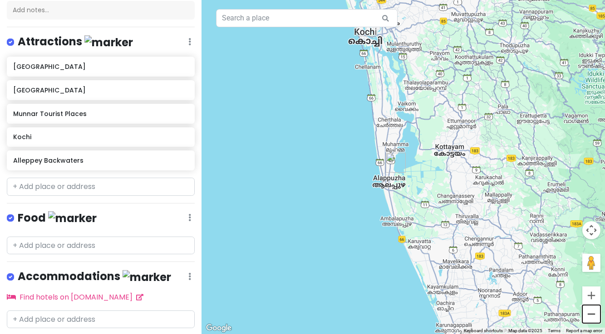
click at [593, 315] on button "Zoom out" at bounding box center [591, 314] width 18 height 18
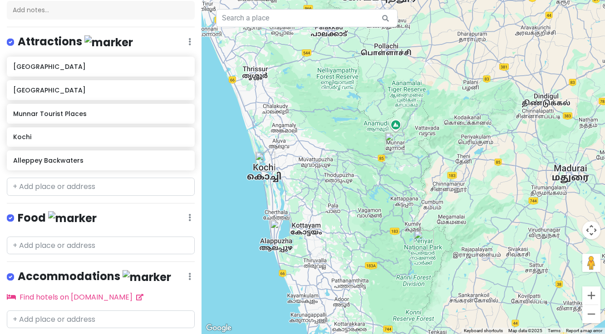
drag, startPoint x: 540, startPoint y: 200, endPoint x: 415, endPoint y: 269, distance: 142.5
click at [416, 269] on div at bounding box center [402, 167] width 403 height 334
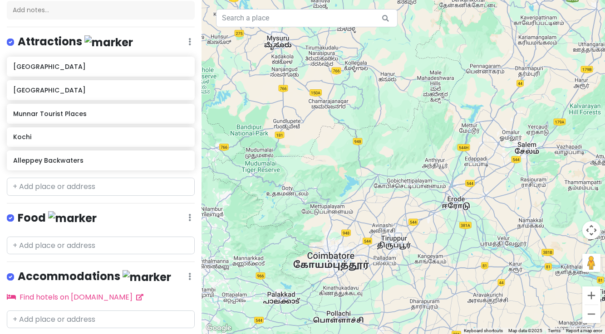
drag, startPoint x: 495, startPoint y: 77, endPoint x: 448, endPoint y: 347, distance: 274.4
click at [448, 334] on html "Ga-Maisela Trip Private Change Dates Make a Copy Delete Trip Go Pro ⚡️ Give Fee…" at bounding box center [302, 167] width 605 height 334
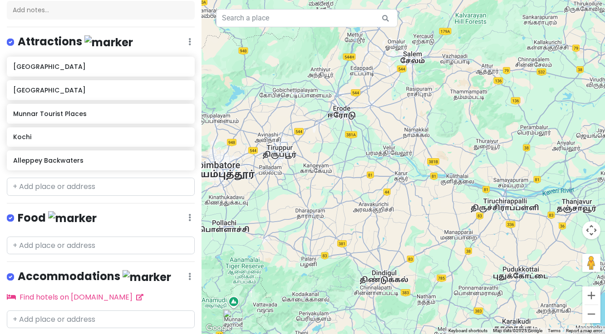
drag, startPoint x: 440, startPoint y: 105, endPoint x: 327, endPoint y: 15, distance: 144.0
click at [327, 15] on div "Keyboard shortcuts Map Data Map data ©2025 Google Map data ©2025 Google 20 km C…" at bounding box center [402, 167] width 403 height 334
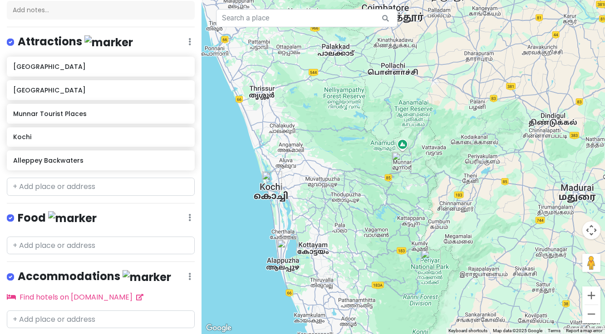
drag, startPoint x: 307, startPoint y: 233, endPoint x: 476, endPoint y: 74, distance: 231.6
click at [476, 74] on div at bounding box center [402, 167] width 403 height 334
click at [591, 314] on button "Zoom out" at bounding box center [591, 314] width 18 height 18
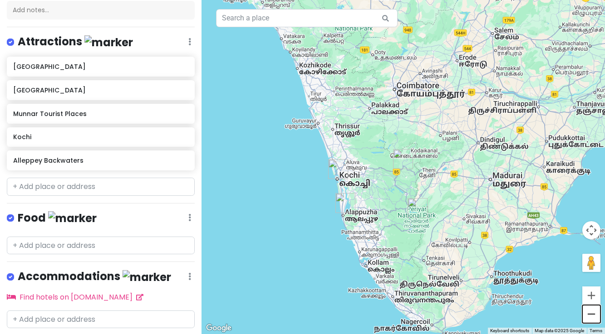
click at [591, 314] on button "Zoom out" at bounding box center [591, 314] width 18 height 18
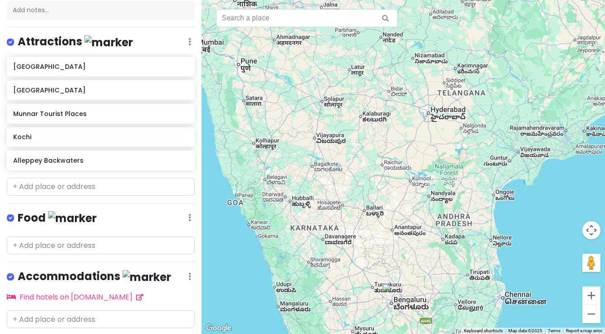
drag, startPoint x: 488, startPoint y: 68, endPoint x: 454, endPoint y: 321, distance: 255.7
click at [454, 327] on div at bounding box center [402, 167] width 403 height 334
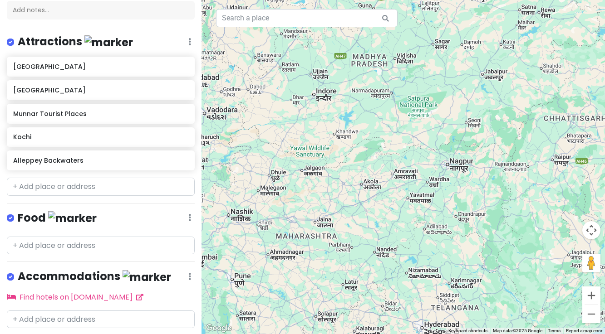
drag, startPoint x: 396, startPoint y: 105, endPoint x: 390, endPoint y: 315, distance: 209.6
click at [390, 319] on div at bounding box center [402, 167] width 403 height 334
click at [595, 315] on button "Zoom out" at bounding box center [591, 314] width 18 height 18
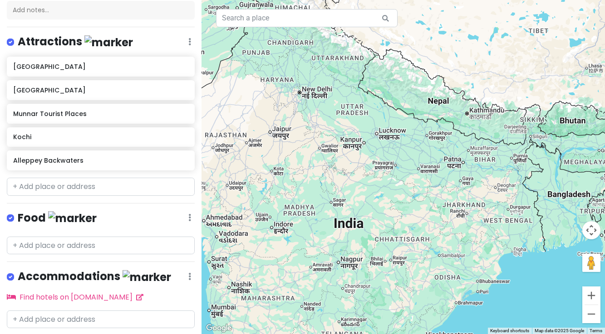
drag, startPoint x: 488, startPoint y: 98, endPoint x: 400, endPoint y: 196, distance: 130.7
click at [400, 196] on div at bounding box center [402, 167] width 403 height 334
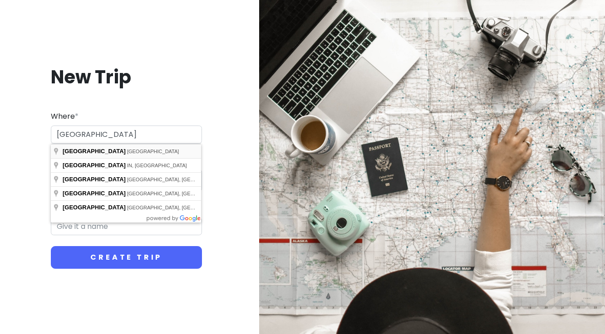
type input "[GEOGRAPHIC_DATA], [GEOGRAPHIC_DATA]"
type input "Warsaw Trip"
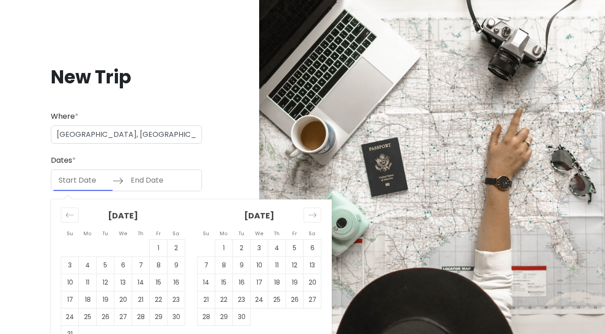
click at [82, 181] on input "Start Date" at bounding box center [83, 180] width 59 height 21
click at [308, 214] on icon "Move forward to switch to the next month." at bounding box center [312, 215] width 9 height 9
click at [307, 214] on div "Move forward to switch to the next month." at bounding box center [312, 215] width 18 height 15
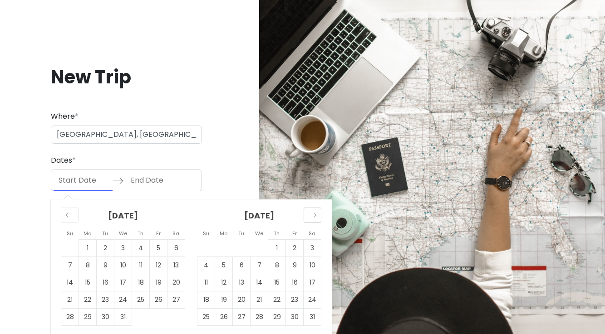
click at [307, 214] on div "Move forward to switch to the next month." at bounding box center [312, 215] width 18 height 15
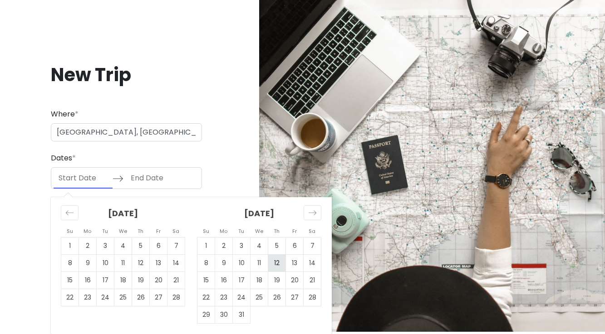
click at [277, 264] on td "12" at bounding box center [277, 263] width 18 height 17
type input "[DATE]"
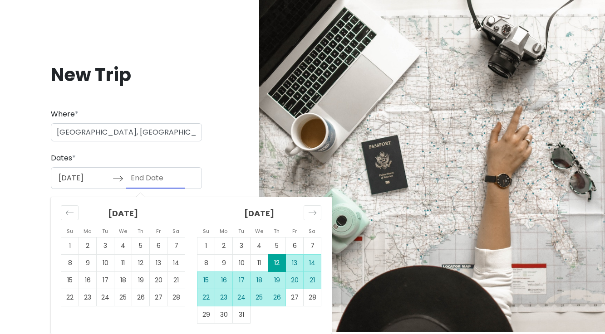
click at [275, 296] on td "26" at bounding box center [277, 297] width 18 height 17
type input "[DATE]"
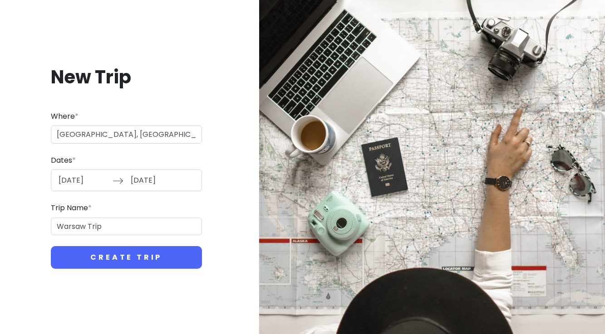
scroll to position [0, 0]
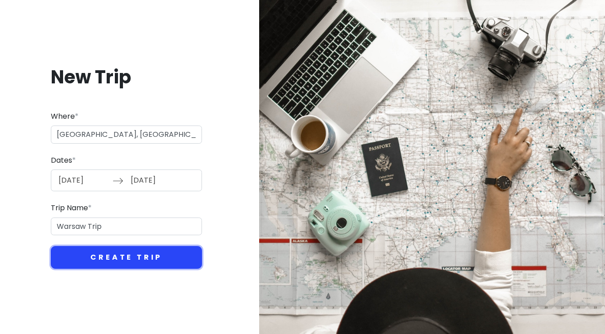
click at [145, 258] on button "Create Trip" at bounding box center [126, 257] width 151 height 23
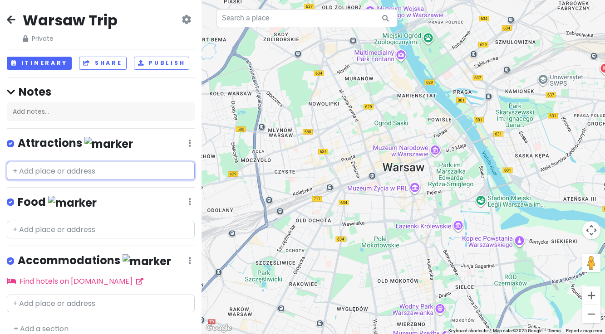
click at [96, 170] on input "text" at bounding box center [101, 171] width 188 height 18
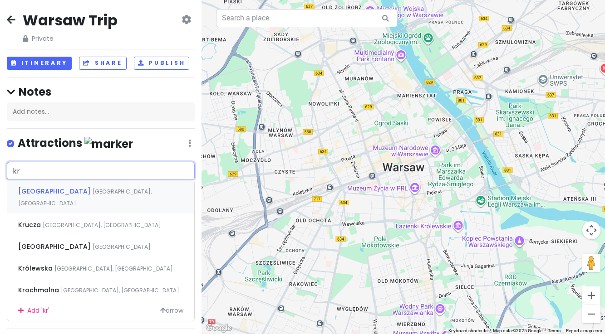
type input "k"
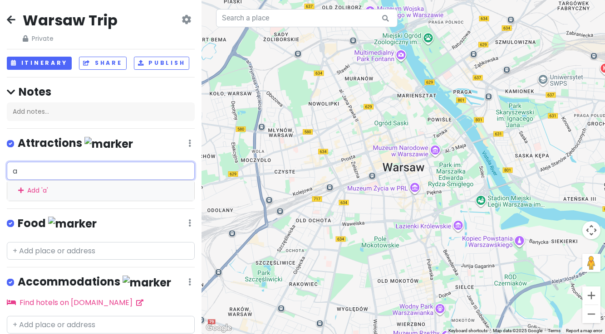
type input "au"
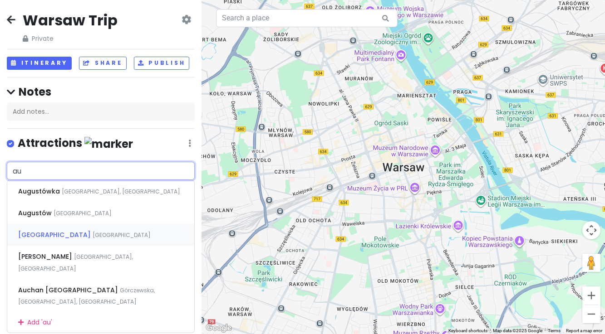
click at [93, 231] on span "[GEOGRAPHIC_DATA]" at bounding box center [122, 235] width 58 height 8
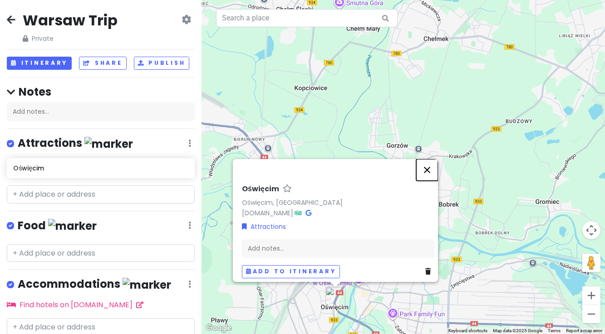
click at [431, 163] on button "Close" at bounding box center [427, 170] width 22 height 22
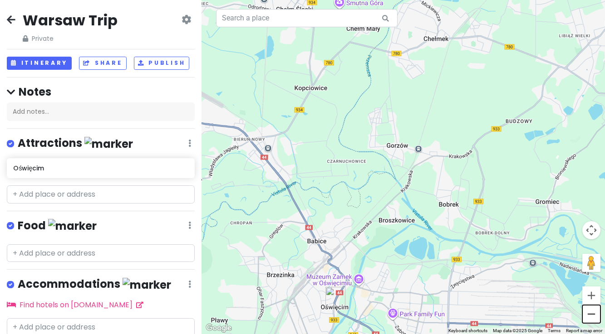
click at [591, 317] on button "Zoom out" at bounding box center [591, 314] width 18 height 18
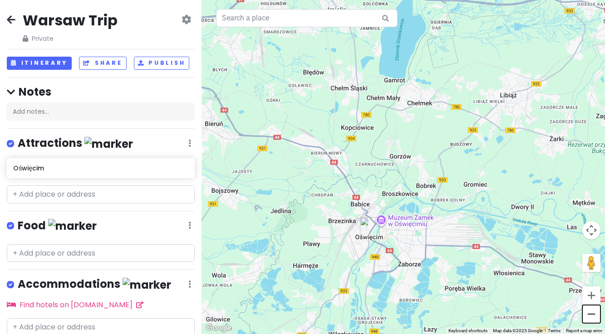
click at [591, 317] on button "Zoom out" at bounding box center [591, 314] width 18 height 18
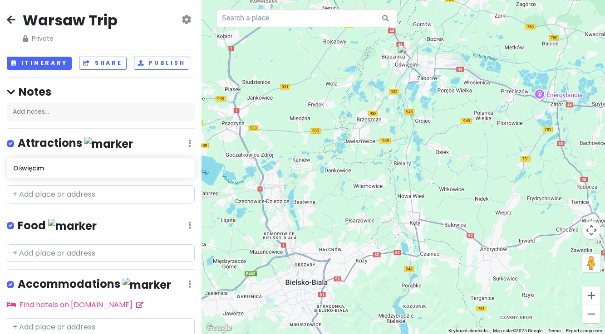
drag, startPoint x: 424, startPoint y: 290, endPoint x: 445, endPoint y: 152, distance: 139.9
click at [445, 152] on div at bounding box center [402, 167] width 403 height 334
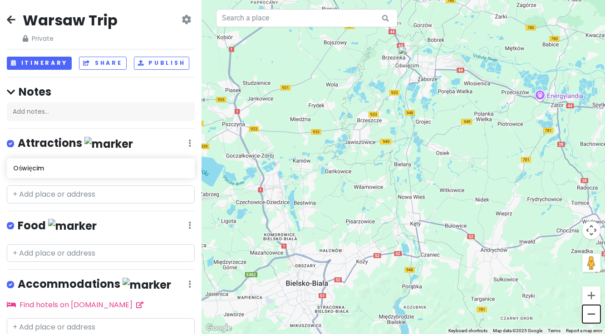
click at [589, 319] on button "Zoom out" at bounding box center [591, 314] width 18 height 18
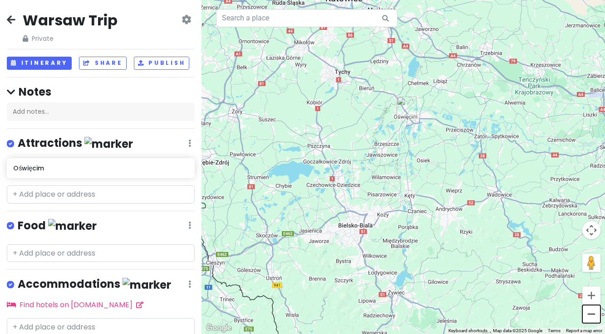
click at [590, 313] on button "Zoom out" at bounding box center [591, 314] width 18 height 18
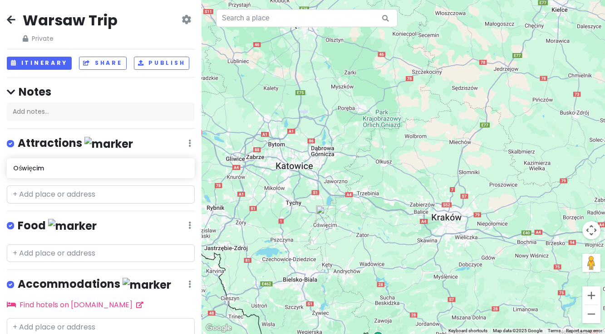
drag, startPoint x: 522, startPoint y: 156, endPoint x: 441, endPoint y: 240, distance: 116.8
click at [441, 240] on div at bounding box center [402, 167] width 403 height 334
click at [54, 195] on input "text" at bounding box center [101, 194] width 188 height 18
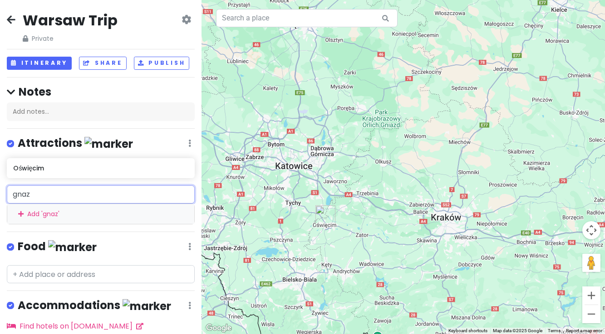
click at [24, 193] on input "gnaz" at bounding box center [101, 194] width 188 height 18
type input "gniaz"
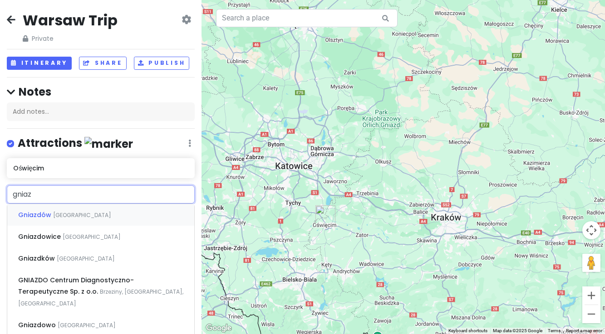
click at [45, 195] on input "gniaz" at bounding box center [101, 194] width 188 height 18
click at [55, 237] on span "Gniazdowice" at bounding box center [40, 236] width 44 height 9
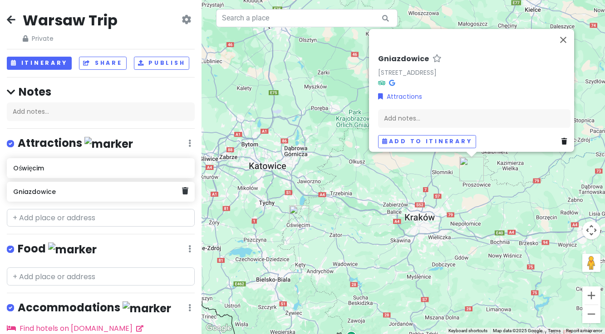
click at [67, 190] on h6 "Gniazdowice" at bounding box center [97, 192] width 169 height 8
click at [62, 192] on h6 "Gniazdowice" at bounding box center [97, 192] width 169 height 8
click at [186, 190] on icon at bounding box center [185, 190] width 6 height 7
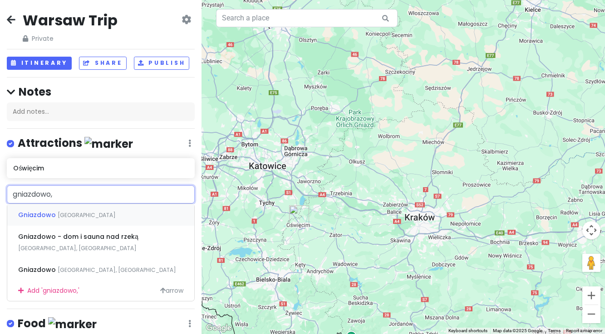
type input "gniazdowo, m"
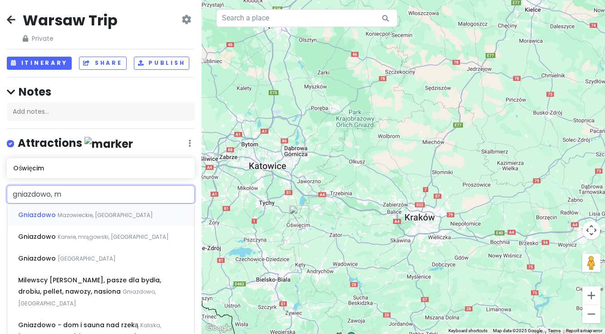
click at [88, 216] on span "Mazowieckie, [GEOGRAPHIC_DATA]" at bounding box center [105, 215] width 95 height 8
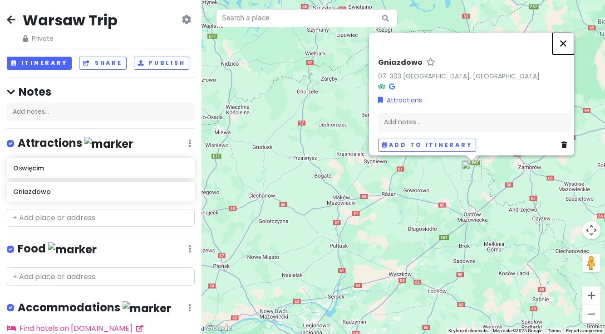
click at [569, 37] on button "Close" at bounding box center [563, 44] width 22 height 22
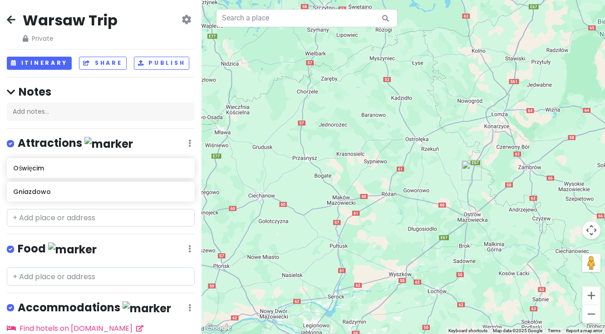
click at [390, 252] on div at bounding box center [402, 167] width 403 height 334
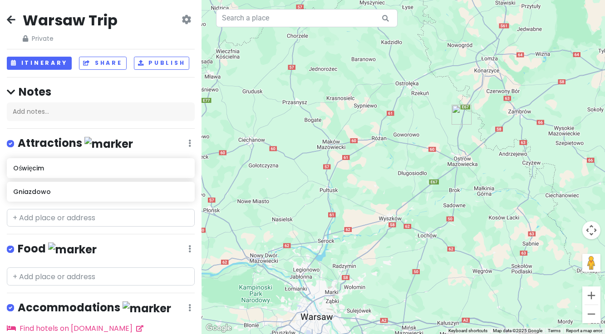
drag, startPoint x: 364, startPoint y: 261, endPoint x: 354, endPoint y: 204, distance: 58.0
click at [354, 204] on div at bounding box center [402, 167] width 403 height 334
click at [83, 221] on input "text" at bounding box center [101, 218] width 188 height 18
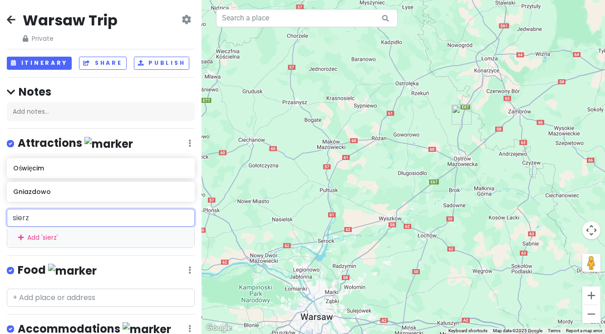
click at [45, 218] on input "sierz" at bounding box center [101, 218] width 188 height 18
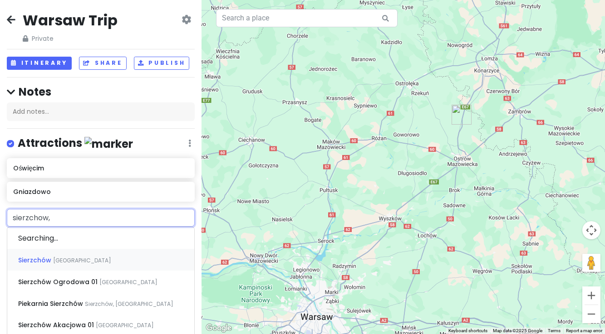
type input "[PERSON_NAME], m"
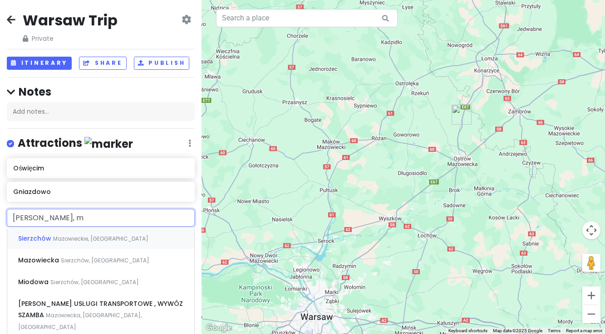
click at [43, 239] on span "Sierzchów" at bounding box center [35, 238] width 35 height 9
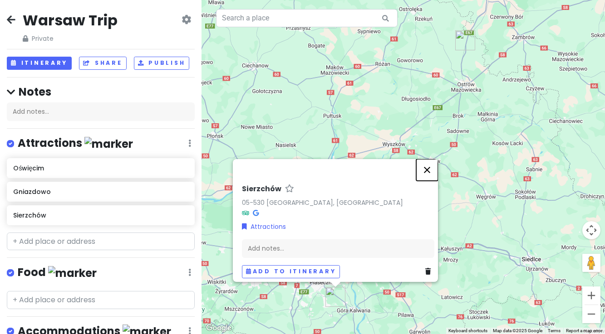
click at [430, 166] on button "Close" at bounding box center [427, 170] width 22 height 22
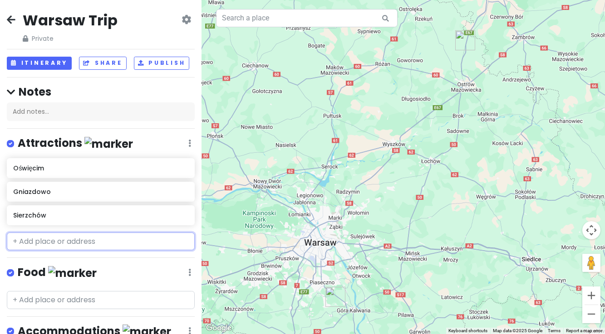
click at [49, 241] on input "text" at bounding box center [101, 242] width 188 height 18
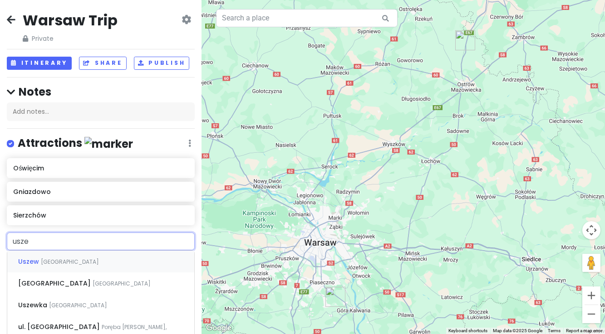
type input "uszew"
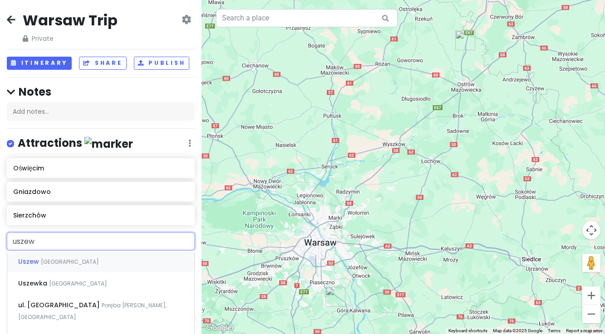
click at [45, 258] on span "[GEOGRAPHIC_DATA]" at bounding box center [70, 262] width 58 height 8
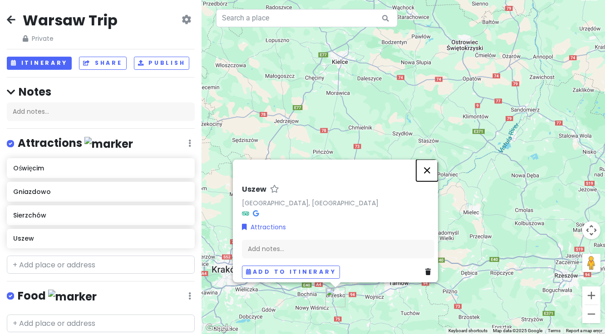
click at [433, 164] on button "Close" at bounding box center [427, 171] width 22 height 22
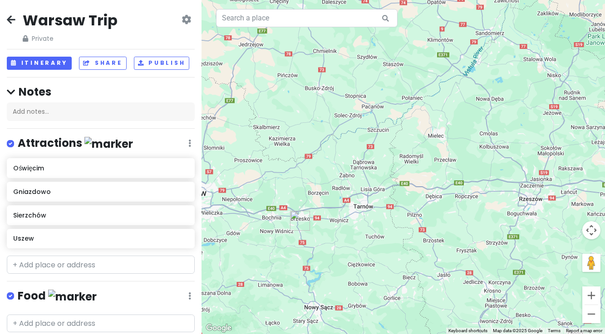
drag, startPoint x: 419, startPoint y: 236, endPoint x: 392, endPoint y: 162, distance: 78.2
click at [392, 162] on div at bounding box center [402, 167] width 403 height 334
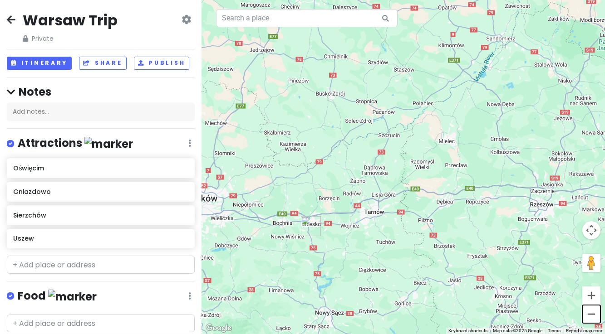
click at [589, 316] on button "Zoom out" at bounding box center [591, 314] width 18 height 18
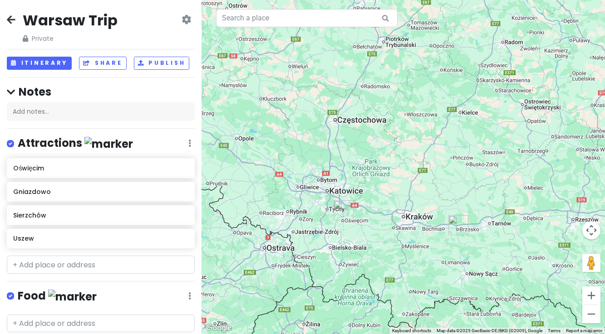
drag, startPoint x: 343, startPoint y: 270, endPoint x: 435, endPoint y: 307, distance: 99.3
click at [435, 307] on div at bounding box center [402, 167] width 403 height 334
click at [590, 316] on button "Zoom out" at bounding box center [591, 314] width 18 height 18
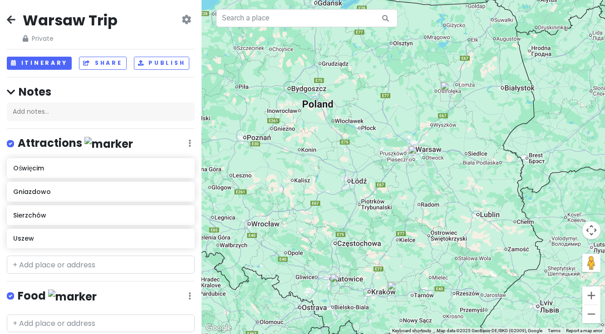
drag, startPoint x: 512, startPoint y: 127, endPoint x: 478, endPoint y: 227, distance: 106.3
click at [478, 227] on div at bounding box center [402, 167] width 403 height 334
click at [34, 259] on input "text" at bounding box center [101, 265] width 188 height 18
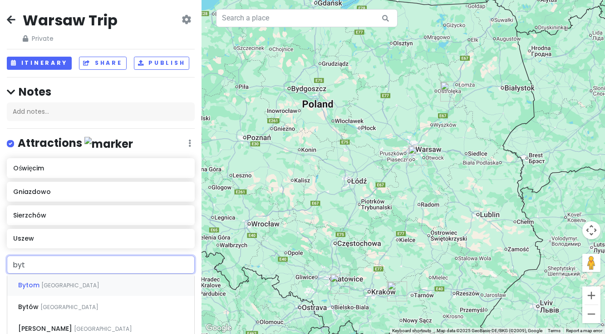
type input "bytn"
click at [34, 283] on span "Bytnica" at bounding box center [31, 285] width 26 height 9
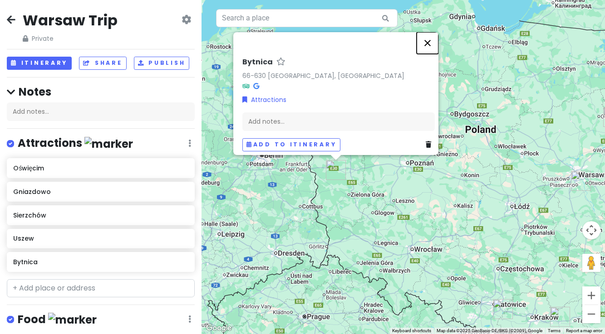
click at [431, 38] on button "Close" at bounding box center [427, 43] width 22 height 22
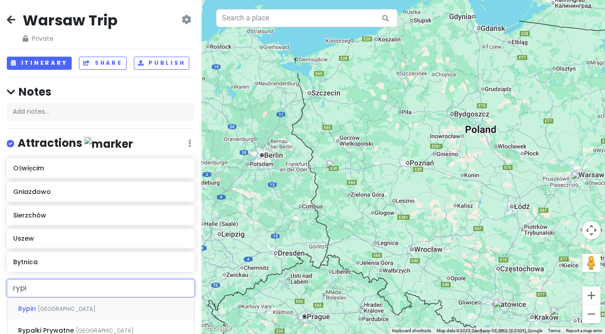
type input "rypin"
click at [49, 309] on span "[GEOGRAPHIC_DATA]" at bounding box center [67, 309] width 58 height 8
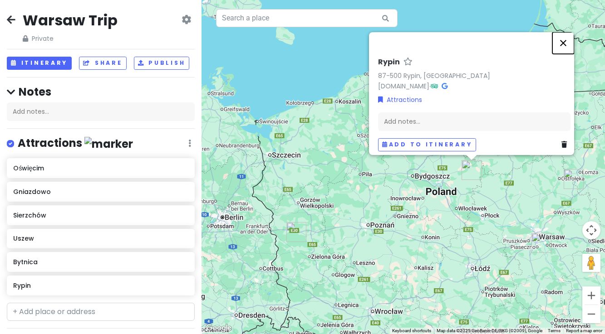
click at [566, 36] on button "Close" at bounding box center [563, 43] width 22 height 22
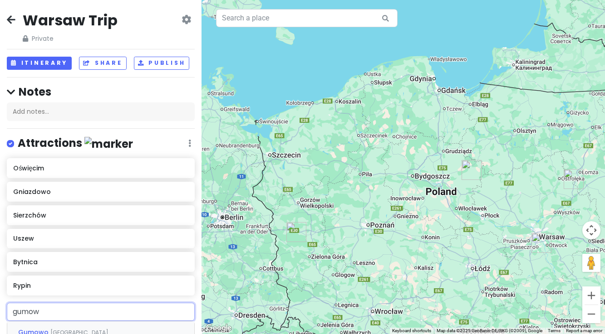
type input "gumowo"
click at [46, 332] on span "Gumowo" at bounding box center [34, 332] width 32 height 9
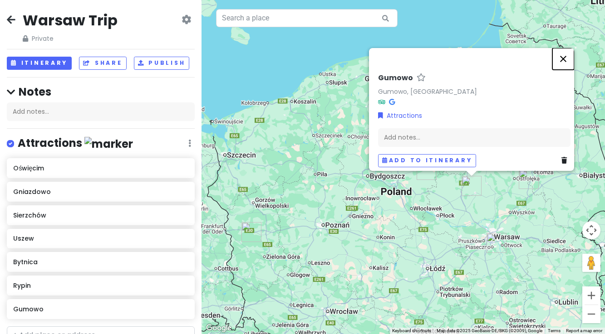
click at [565, 51] on button "Close" at bounding box center [563, 59] width 22 height 22
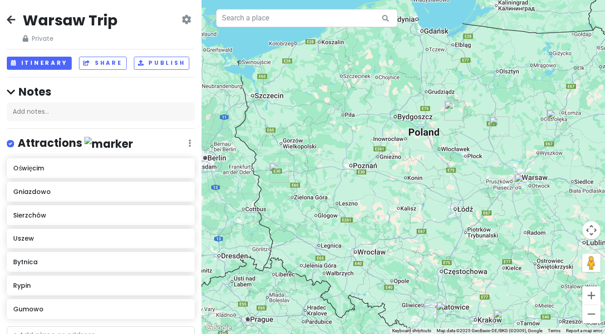
drag, startPoint x: 439, startPoint y: 245, endPoint x: 466, endPoint y: 184, distance: 66.8
click at [466, 184] on div at bounding box center [402, 167] width 403 height 334
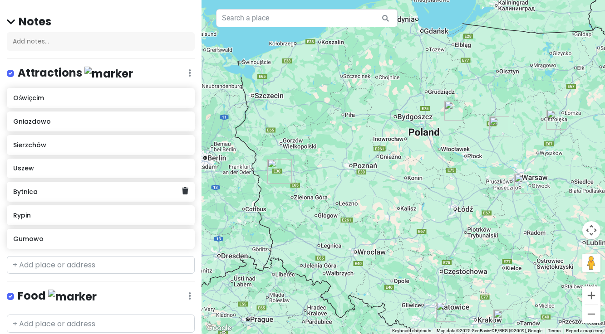
scroll to position [73, 0]
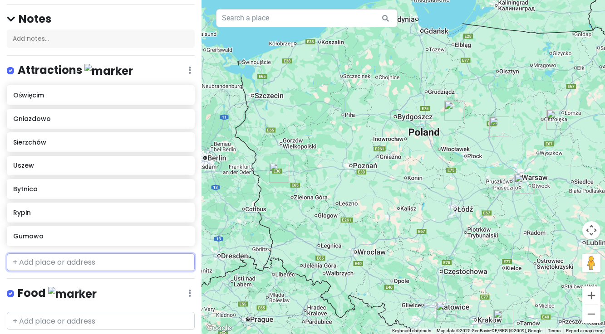
click at [59, 262] on input "text" at bounding box center [101, 263] width 188 height 18
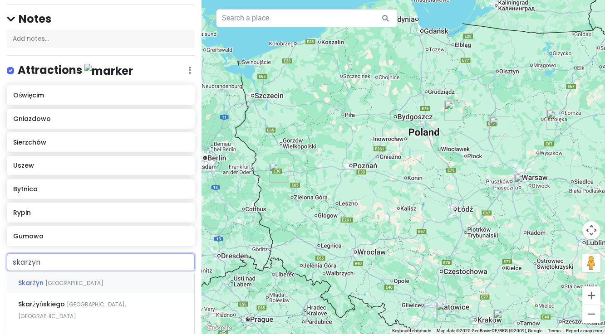
type input "skarzyna"
click at [53, 284] on span "[GEOGRAPHIC_DATA]" at bounding box center [74, 283] width 58 height 8
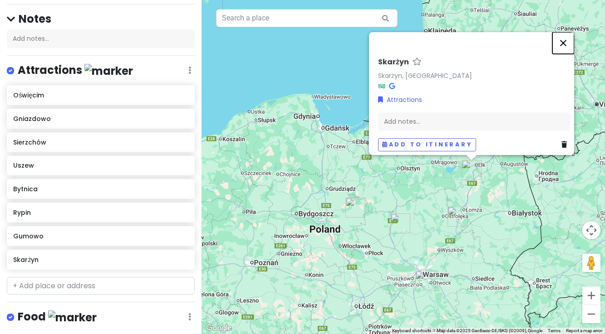
click at [566, 37] on button "Close" at bounding box center [563, 43] width 22 height 22
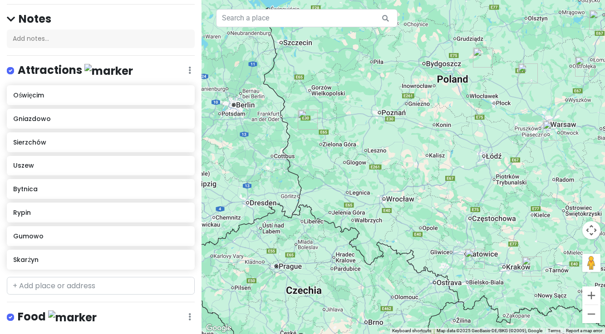
drag, startPoint x: 362, startPoint y: 275, endPoint x: 492, endPoint y: 127, distance: 196.7
click at [492, 127] on div at bounding box center [402, 167] width 403 height 334
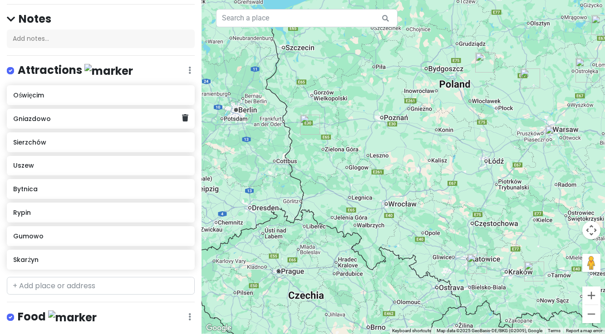
click at [83, 121] on h6 "Gniazdowo" at bounding box center [97, 119] width 169 height 8
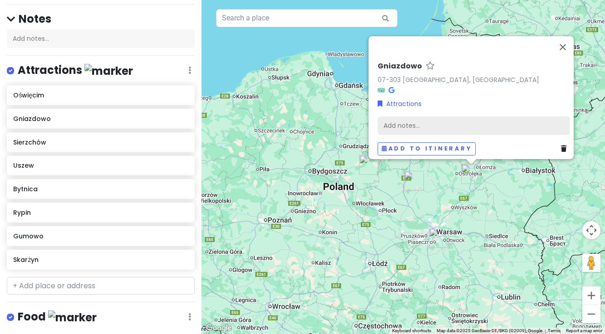
click at [394, 121] on div "Add notes..." at bounding box center [473, 125] width 192 height 19
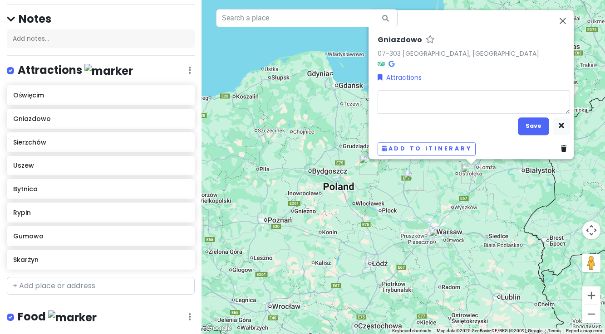
type textarea "x"
type textarea "G"
type textarea "x"
type textarea "Ga"
type textarea "x"
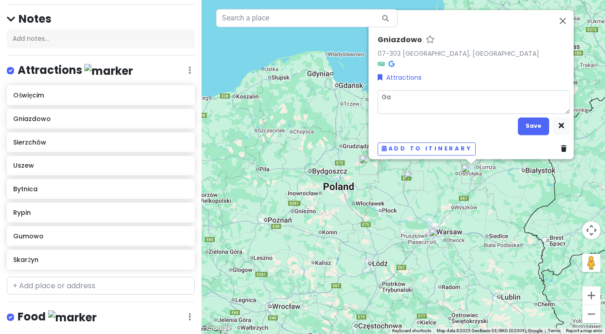
type textarea "Gaf"
type textarea "x"
type textarea "Gafk"
type textarea "x"
type textarea "Gafko"
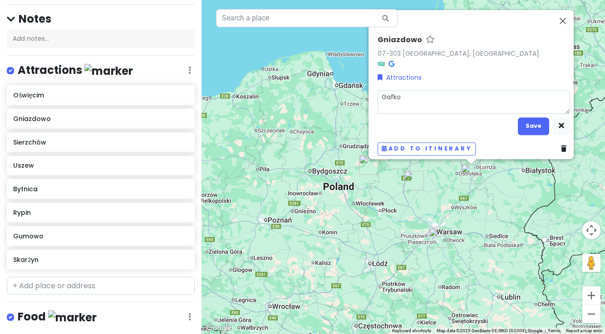
type textarea "x"
type textarea "Gafkow"
type textarea "x"
type textarea "Gafkows"
type textarea "x"
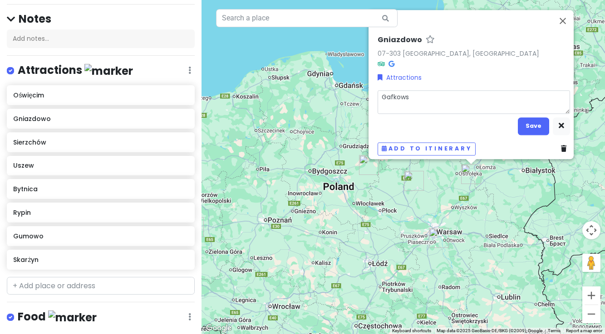
type textarea "Gafkowsk"
type textarea "x"
type textarea "[PERSON_NAME]"
click at [539, 121] on button "Save" at bounding box center [532, 126] width 31 height 18
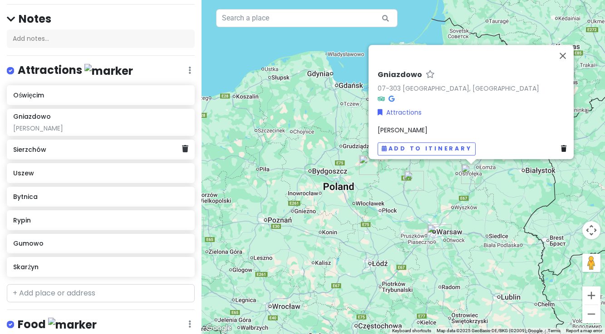
click at [64, 152] on h6 "Sierzchów" at bounding box center [97, 150] width 169 height 8
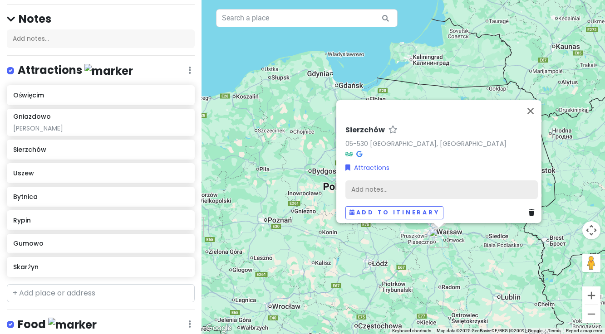
click at [357, 187] on div "Add notes..." at bounding box center [441, 189] width 192 height 19
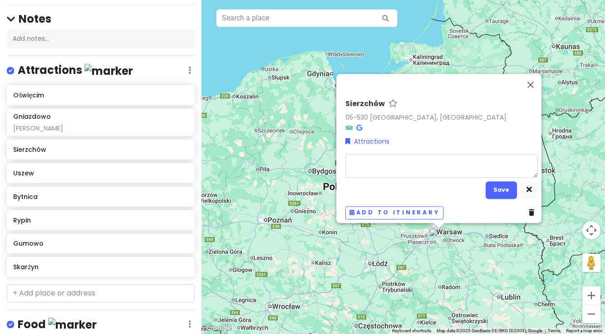
type textarea "x"
type textarea "W"
type textarea "x"
type textarea "Wa"
type textarea "x"
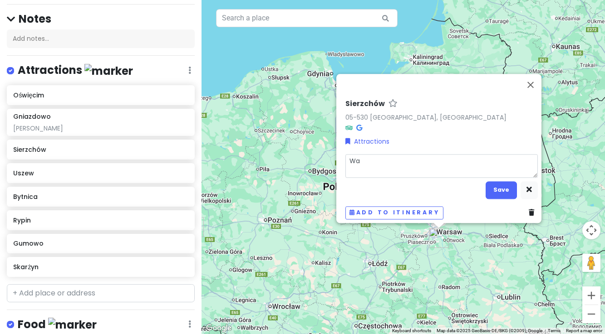
type textarea "Wal"
type textarea "x"
type textarea "Wale"
type textarea "x"
type textarea "[GEOGRAPHIC_DATA]"
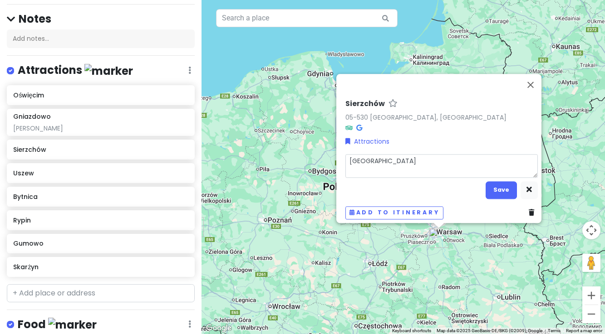
type textarea "x"
type textarea "[PERSON_NAME]"
click at [498, 186] on button "Save" at bounding box center [500, 190] width 31 height 18
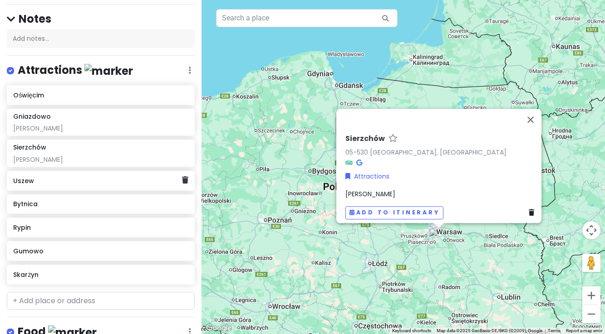
click at [51, 180] on h6 "Uszew" at bounding box center [97, 181] width 169 height 8
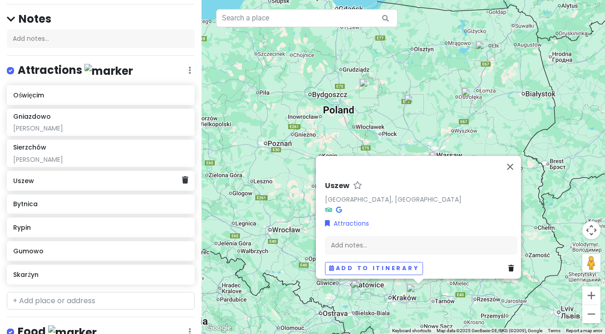
click at [88, 187] on div "Uszew" at bounding box center [101, 181] width 188 height 20
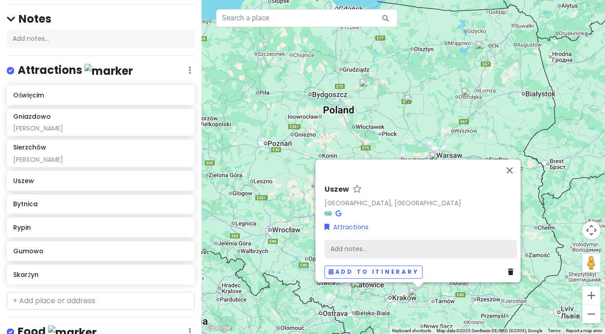
click at [371, 241] on div "Add notes..." at bounding box center [420, 248] width 192 height 19
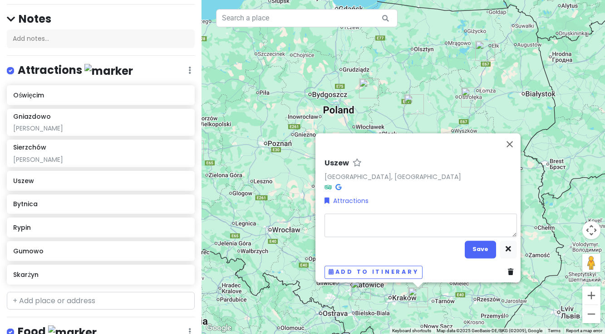
type textarea "x"
type textarea "W"
type textarea "x"
type textarea "Wi"
type textarea "x"
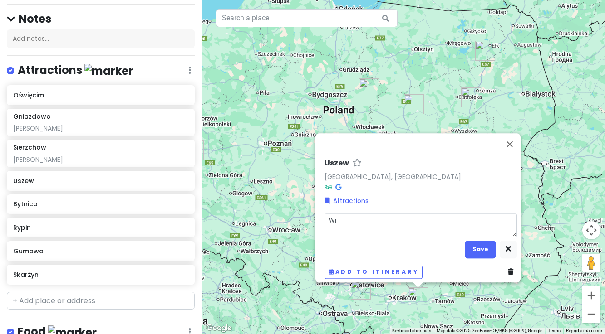
type textarea "Wit"
type textarea "x"
type textarea "Witk"
type textarea "x"
type textarea "[PERSON_NAME]"
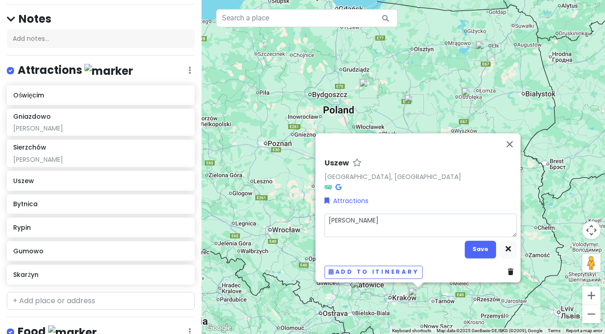
type textarea "x"
type textarea "Witkow"
type textarea "x"
type textarea "Witkows"
type textarea "x"
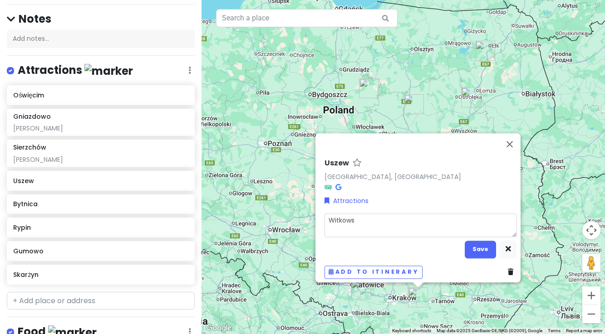
type textarea "Witkowsk"
type textarea "x"
type textarea "[PERSON_NAME]"
type textarea "x"
type textarea "[PERSON_NAME]/"
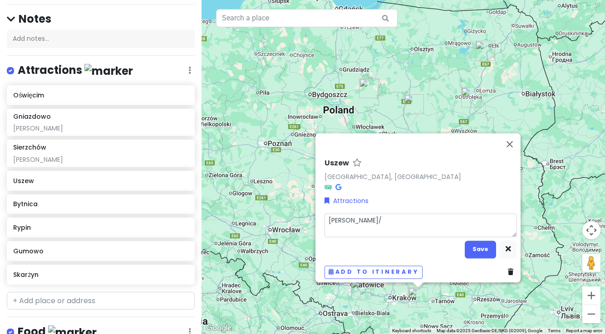
type textarea "x"
type textarea "[PERSON_NAME]/w"
type textarea "x"
type textarea "Witkowska/wa"
type textarea "x"
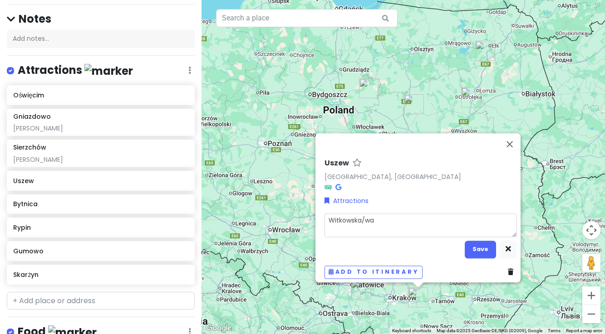
type textarea "[PERSON_NAME]/wal"
type textarea "x"
type textarea "Witkowska/wale"
type textarea "x"
type textarea "Witkowska/[GEOGRAPHIC_DATA]"
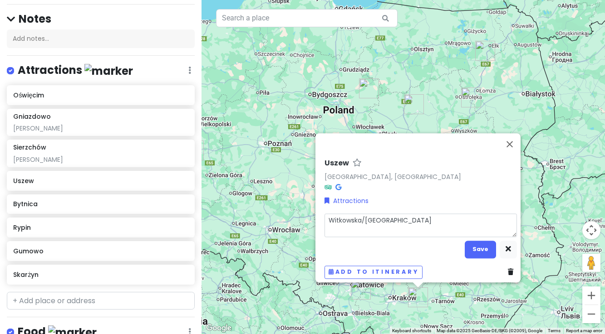
type textarea "x"
type textarea "Witkowska/[PERSON_NAME]"
click at [474, 246] on button "Save" at bounding box center [479, 250] width 31 height 18
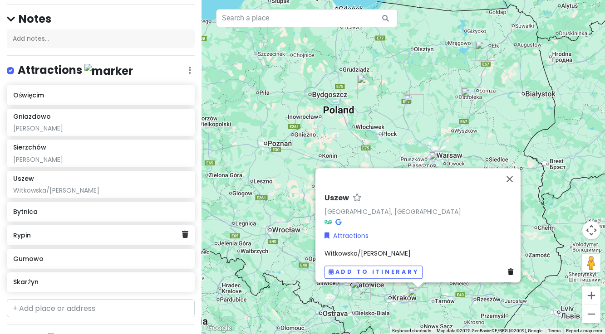
click at [86, 241] on div "Rypin" at bounding box center [97, 235] width 169 height 13
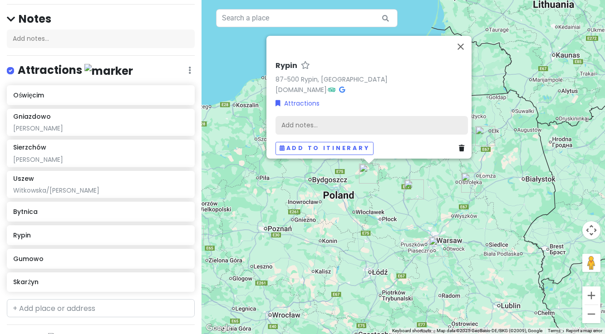
click at [332, 116] on div "Add notes..." at bounding box center [371, 125] width 192 height 19
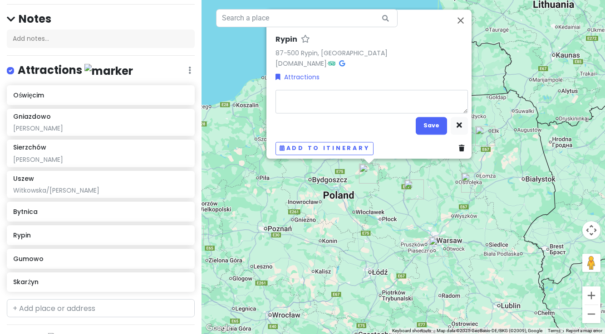
type textarea "x"
type textarea "S"
type textarea "x"
type textarea "Si"
type textarea "x"
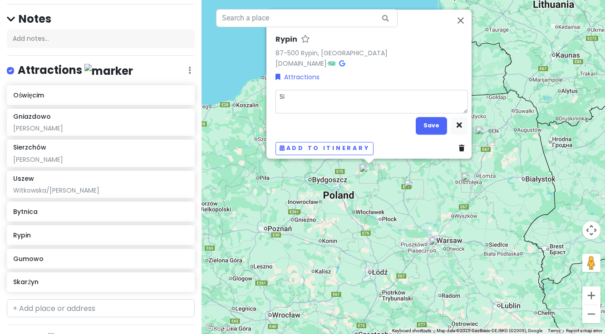
type textarea "Sie"
type textarea "x"
type textarea "Siem"
type textarea "x"
type textarea "Sieme"
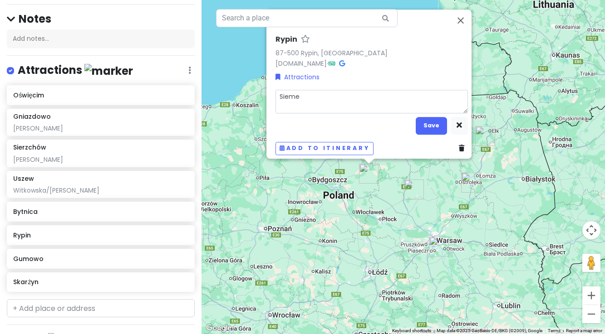
type textarea "x"
type textarea "[PERSON_NAME]"
type textarea "x"
type textarea "Siemene"
type textarea "x"
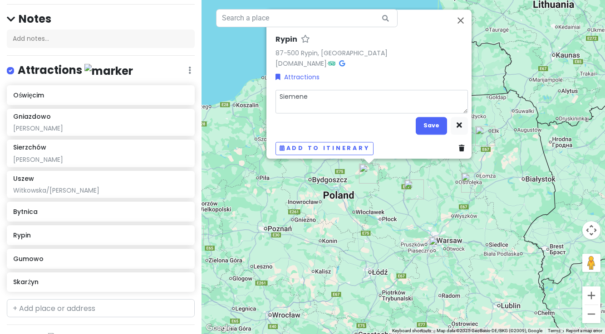
type textarea "Siemenes"
type textarea "x"
type textarea "Siemenesk"
type textarea "x"
type textarea "Siemeneska"
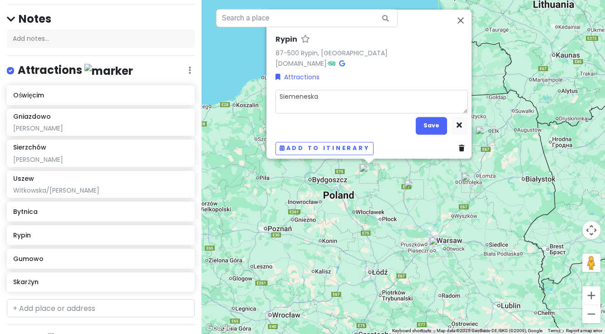
type textarea "x"
type textarea "[PERSON_NAME]/"
type textarea "x"
type textarea "Siemeneska/G"
type textarea "x"
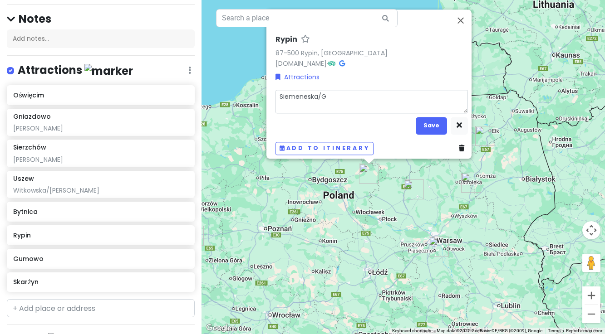
type textarea "Siemeneska/Ga"
type textarea "x"
type textarea "Siemeneska/Gaf"
type textarea "x"
type textarea "Siemeneska/Gafk"
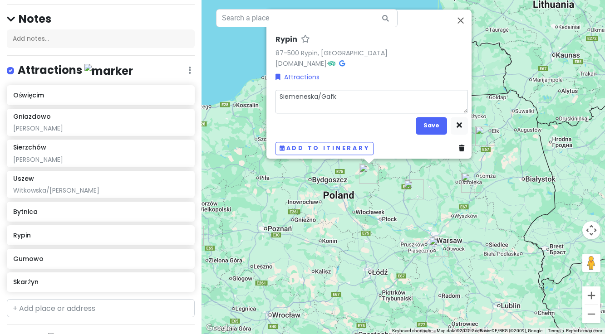
type textarea "x"
type textarea "Siemeneska/Gafko"
type textarea "x"
type textarea "Siemeneska/[PERSON_NAME]"
type textarea "x"
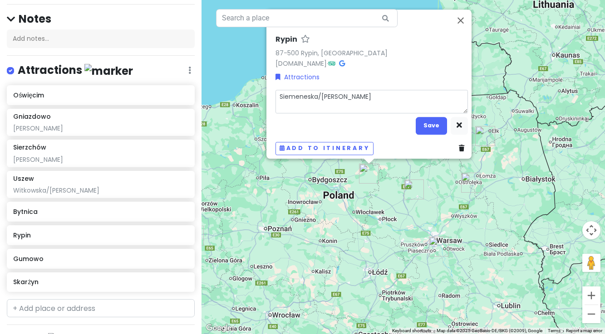
type textarea "Siemeneska/[PERSON_NAME]"
type textarea "x"
type textarea "Siemeneska/[GEOGRAPHIC_DATA]"
type textarea "x"
type textarea "Siemeneska/[PERSON_NAME]"
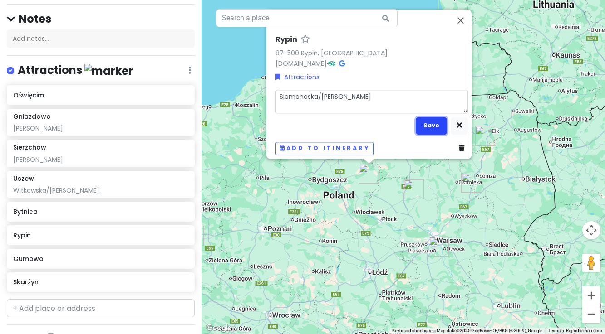
click at [431, 118] on button "Save" at bounding box center [430, 126] width 31 height 18
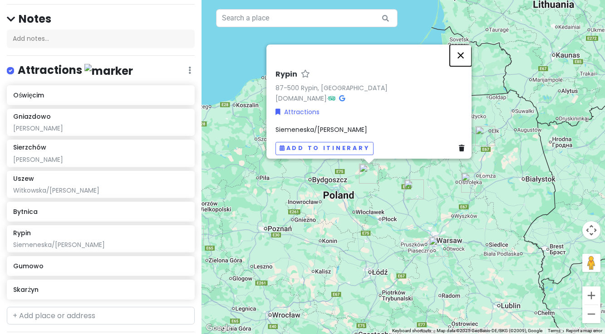
click at [467, 51] on button "Close" at bounding box center [460, 55] width 22 height 22
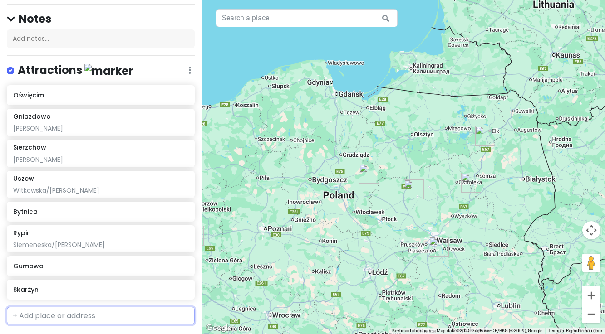
click at [70, 311] on input "text" at bounding box center [101, 316] width 188 height 18
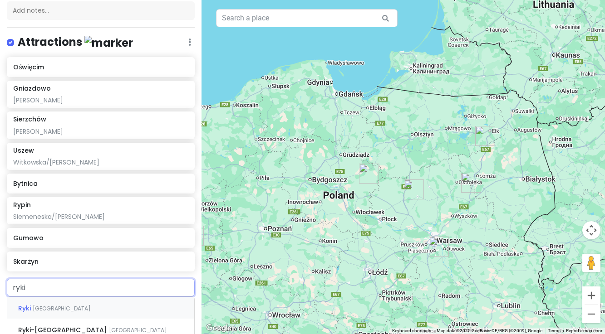
scroll to position [107, 0]
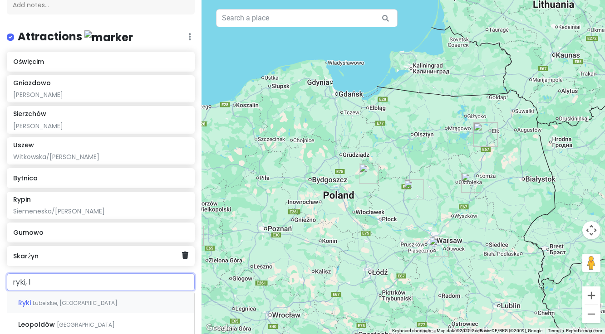
type input "ryki, lu"
click at [73, 305] on span "Lubelskie, [GEOGRAPHIC_DATA]" at bounding box center [75, 303] width 85 height 8
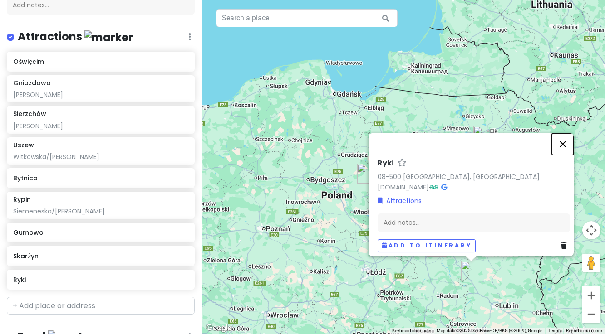
click at [566, 141] on button "Close" at bounding box center [562, 144] width 22 height 22
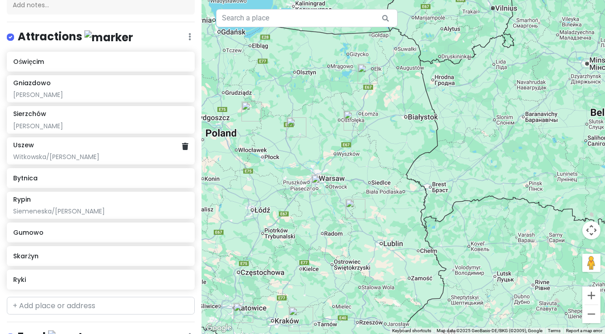
drag, startPoint x: 257, startPoint y: 211, endPoint x: 145, endPoint y: 146, distance: 129.4
click at [145, 146] on div "Warsaw Trip Private Change Dates Make a Copy Delete Trip Go Pro ⚡️ Give Feedbac…" at bounding box center [302, 167] width 605 height 334
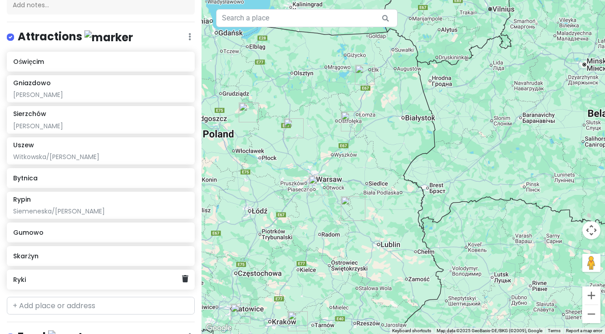
click at [46, 281] on h6 "Ryki" at bounding box center [97, 280] width 169 height 8
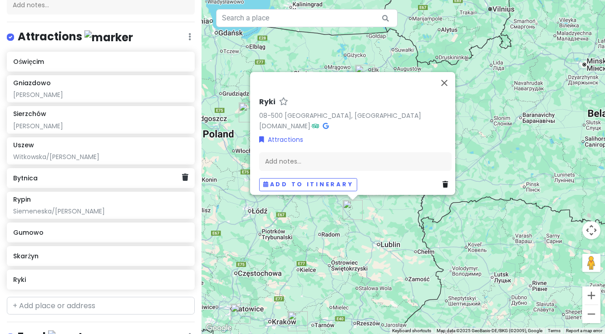
click at [98, 184] on div "Bytnica" at bounding box center [97, 178] width 169 height 13
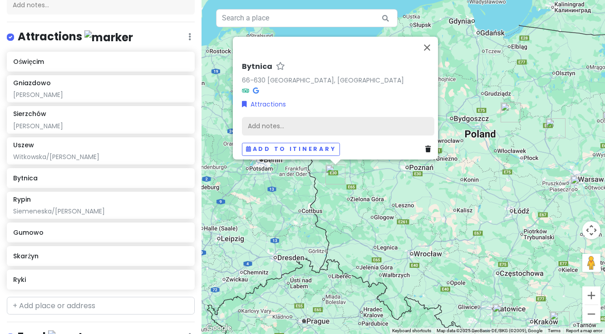
click at [265, 119] on div "Add notes..." at bounding box center [338, 126] width 192 height 19
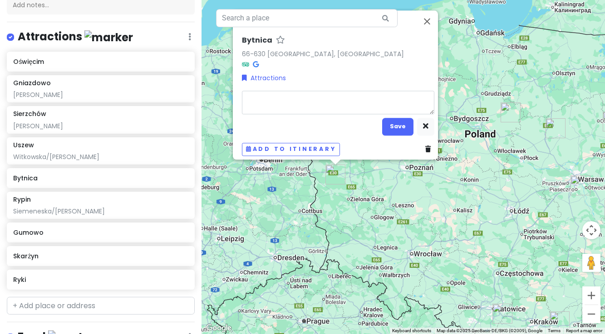
type textarea "x"
type textarea "S"
type textarea "x"
type textarea "Si"
type textarea "x"
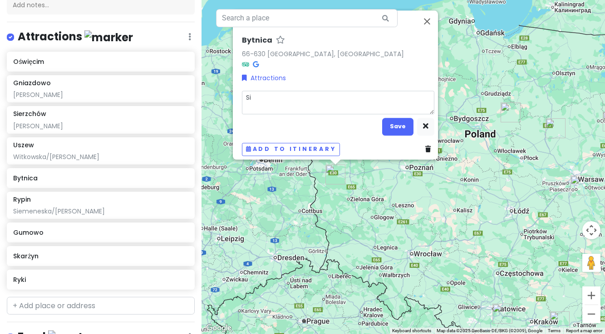
type textarea "Sie"
type textarea "x"
type textarea "[PERSON_NAME]"
type textarea "x"
type textarea "Sie"
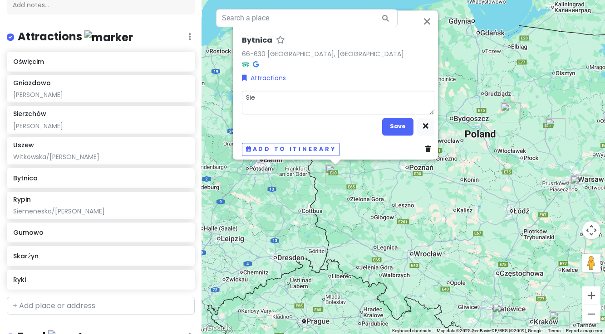
type textarea "x"
type textarea "Siem"
type textarea "x"
type textarea "Sieme"
type textarea "x"
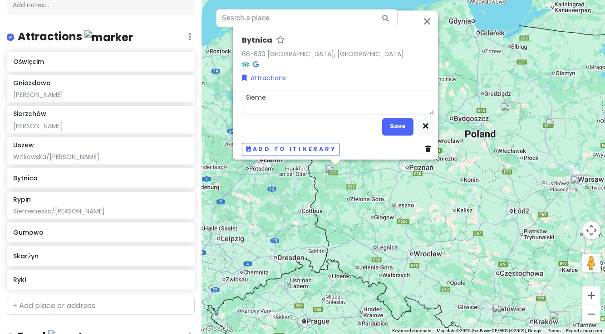
type textarea "[PERSON_NAME]"
type textarea "x"
type textarea "Siemene"
type textarea "x"
type textarea "Siemenes"
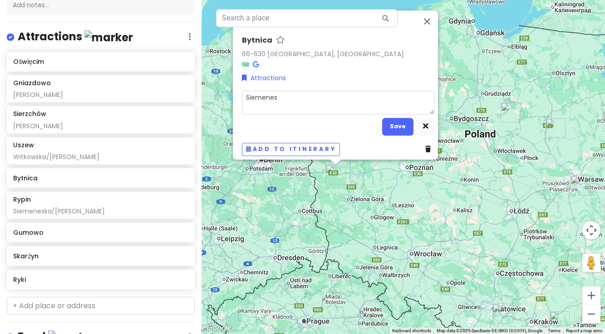
type textarea "x"
type textarea "Siemenesk"
type textarea "x"
type textarea "Siemeneski"
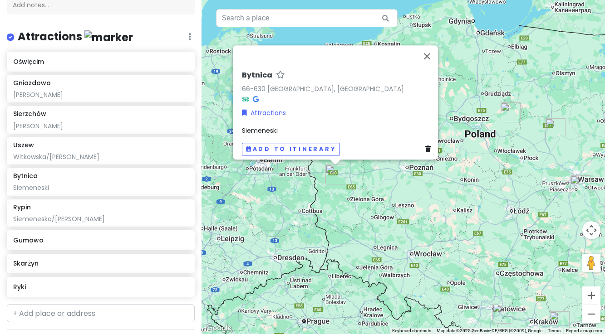
click at [281, 126] on div "Siemeneski" at bounding box center [338, 131] width 192 height 10
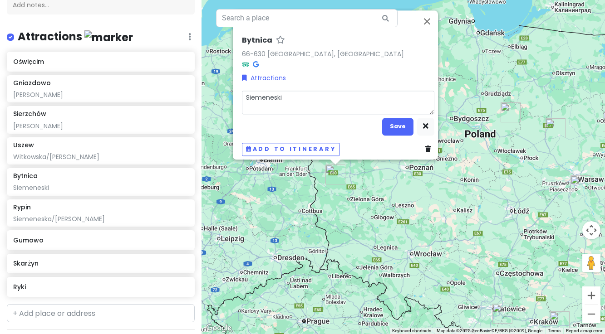
click at [289, 92] on textarea "Siemeneski" at bounding box center [338, 103] width 192 height 24
type textarea "x"
type textarea "[PERSON_NAME],"
click at [393, 126] on button "Save" at bounding box center [397, 127] width 31 height 18
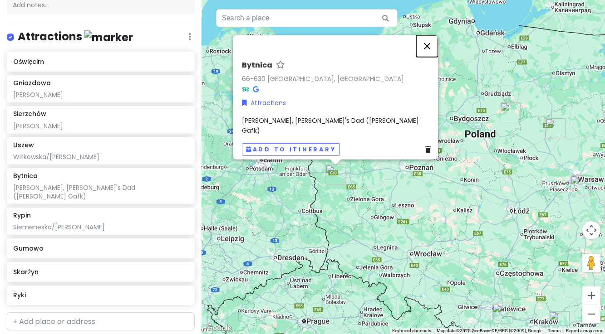
click at [433, 52] on button "Close" at bounding box center [427, 46] width 22 height 22
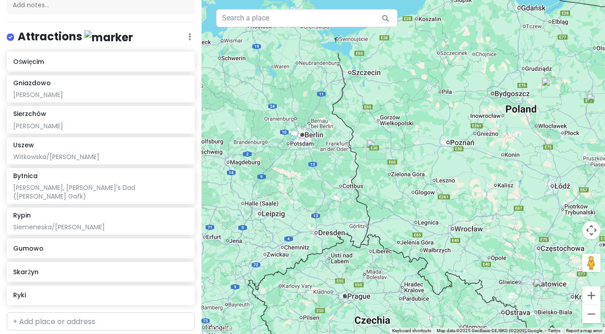
drag, startPoint x: 402, startPoint y: 210, endPoint x: 440, endPoint y: 186, distance: 45.2
click at [441, 186] on div at bounding box center [402, 167] width 403 height 334
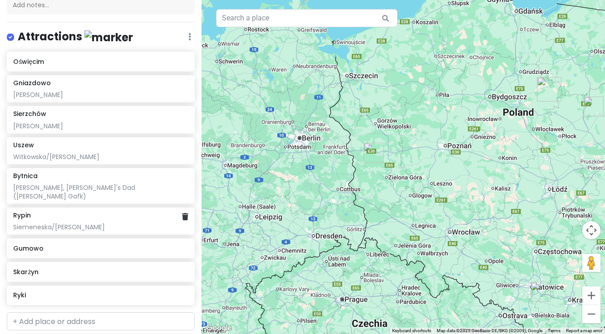
click at [75, 213] on div "Rypin Siemeneska/[PERSON_NAME]" at bounding box center [100, 221] width 175 height 20
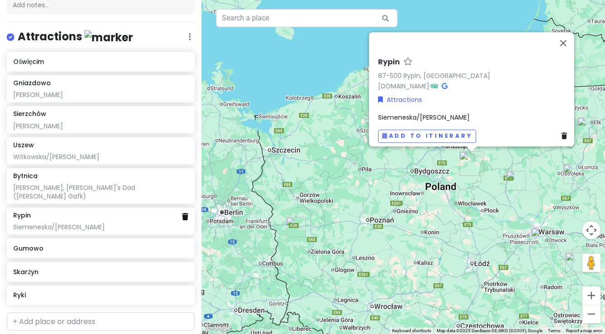
click at [185, 213] on icon at bounding box center [185, 216] width 6 height 7
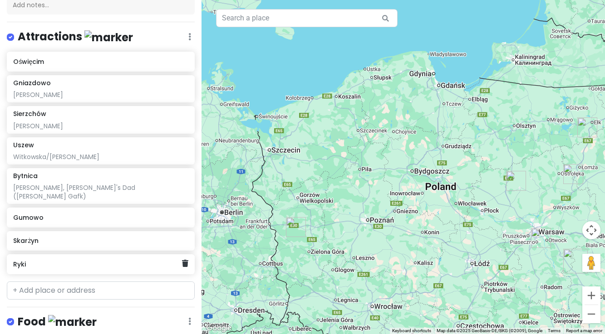
click at [53, 260] on div "Ryki" at bounding box center [97, 264] width 169 height 13
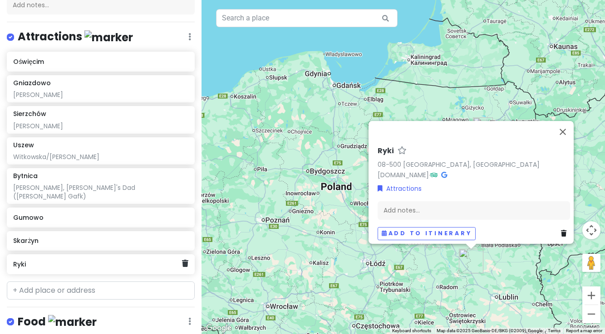
click at [44, 260] on h6 "Ryki" at bounding box center [97, 264] width 169 height 8
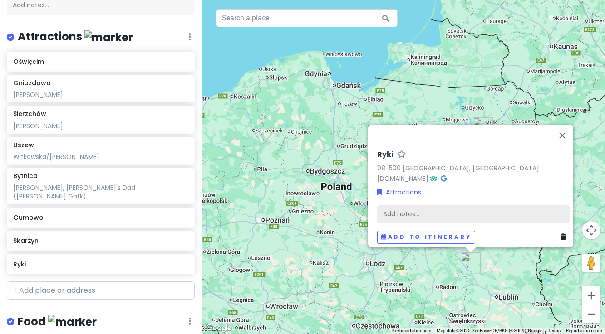
click at [432, 205] on div "Add notes..." at bounding box center [473, 214] width 192 height 19
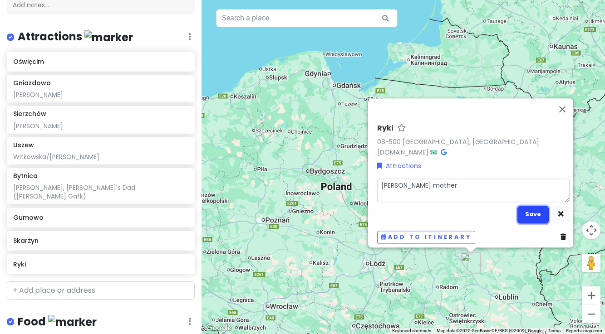
click at [527, 214] on button "Save" at bounding box center [532, 215] width 31 height 18
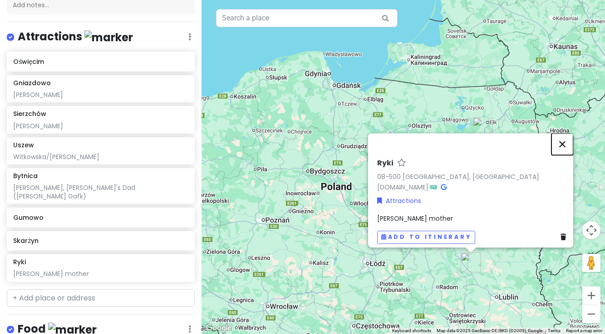
click at [566, 139] on button "Close" at bounding box center [562, 144] width 22 height 22
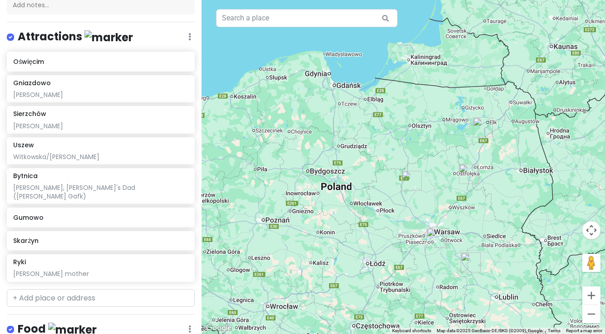
click at [434, 237] on img "Sierzchów" at bounding box center [436, 238] width 20 height 20
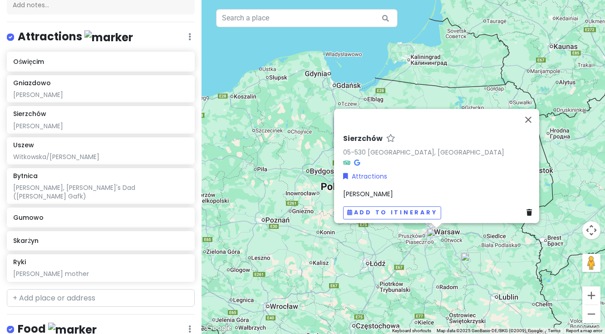
click at [436, 274] on div "Sierzchów 05-530 [GEOGRAPHIC_DATA], [GEOGRAPHIC_DATA] Attractions [GEOGRAPHIC_D…" at bounding box center [402, 167] width 403 height 334
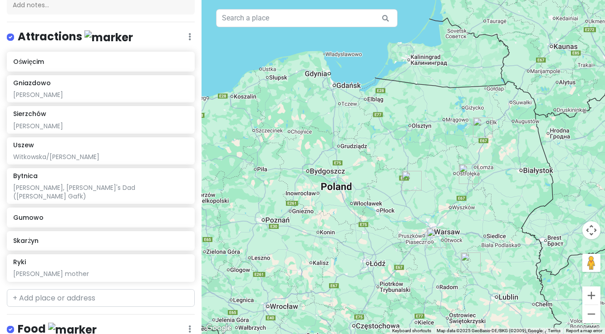
click at [469, 174] on img "Gniazdowo" at bounding box center [468, 174] width 20 height 20
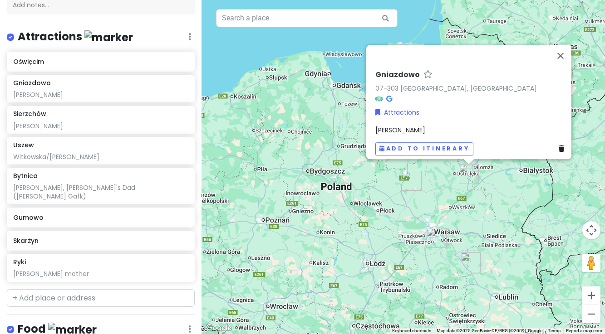
click at [410, 180] on img "Gumowo" at bounding box center [411, 181] width 20 height 20
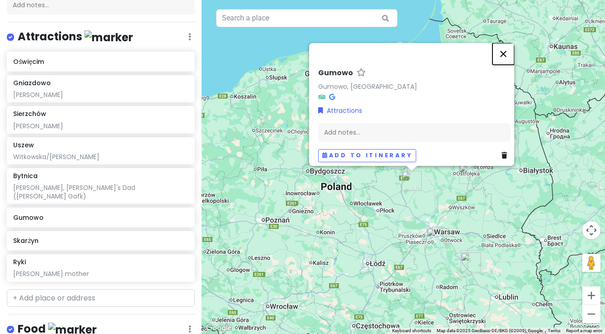
click at [505, 48] on button "Close" at bounding box center [503, 54] width 22 height 22
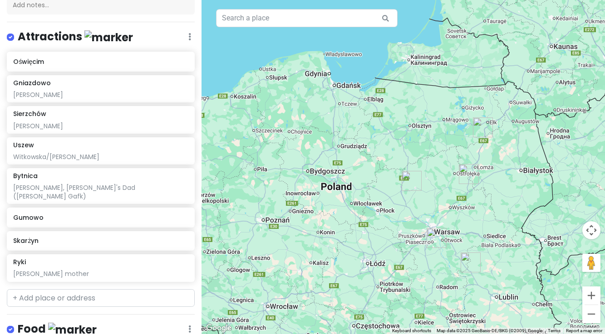
click at [480, 120] on img "Skarżyn" at bounding box center [483, 127] width 20 height 20
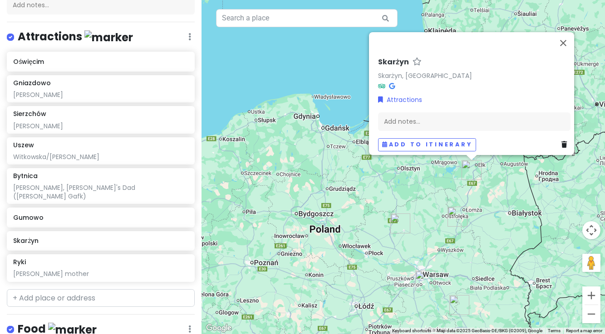
click at [493, 210] on div "Skarżyn Skarżyn, [GEOGRAPHIC_DATA] Attractions Add notes... Add to itinerary" at bounding box center [402, 167] width 403 height 334
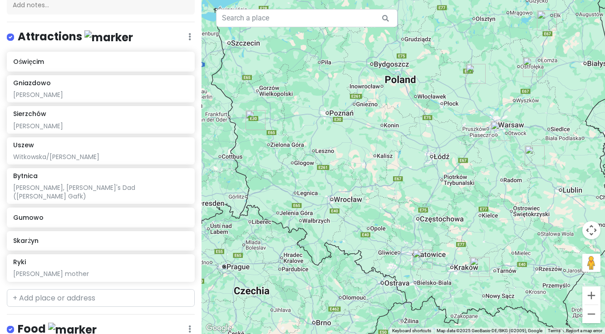
drag, startPoint x: 459, startPoint y: 278, endPoint x: 526, endPoint y: 136, distance: 157.4
click at [536, 126] on div at bounding box center [402, 167] width 403 height 334
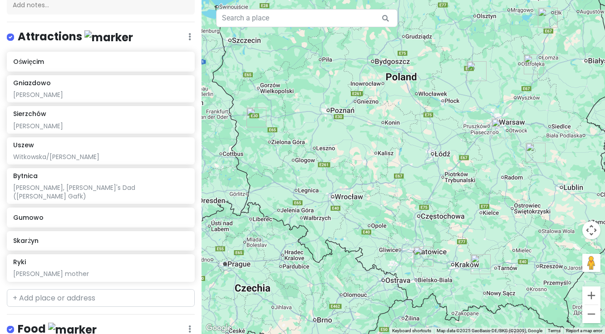
click at [256, 117] on img "Bytnica" at bounding box center [256, 117] width 20 height 20
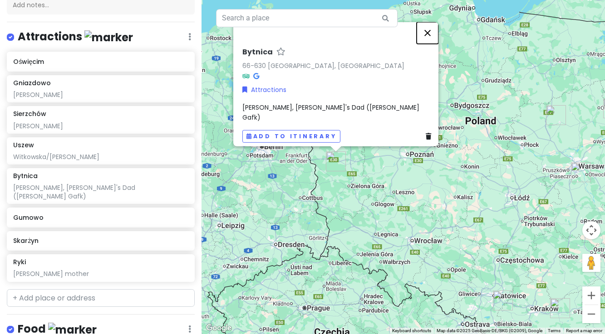
click at [431, 37] on button "Close" at bounding box center [427, 33] width 22 height 22
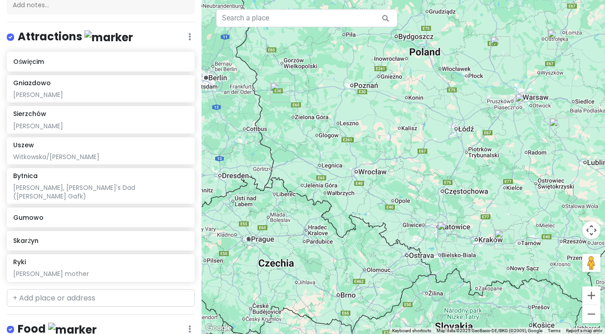
drag, startPoint x: 515, startPoint y: 243, endPoint x: 459, endPoint y: 174, distance: 89.0
click at [459, 174] on div at bounding box center [402, 167] width 403 height 334
click at [51, 214] on h6 "Gumowo" at bounding box center [97, 218] width 169 height 8
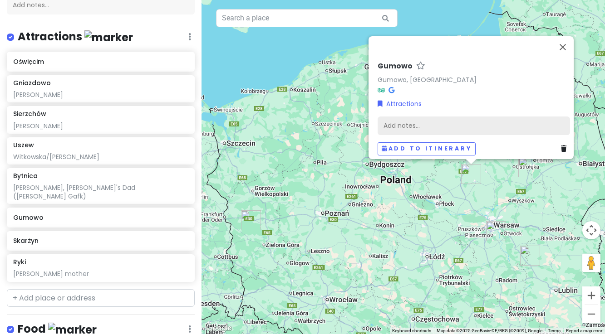
click at [411, 119] on div "Add notes..." at bounding box center [473, 125] width 192 height 19
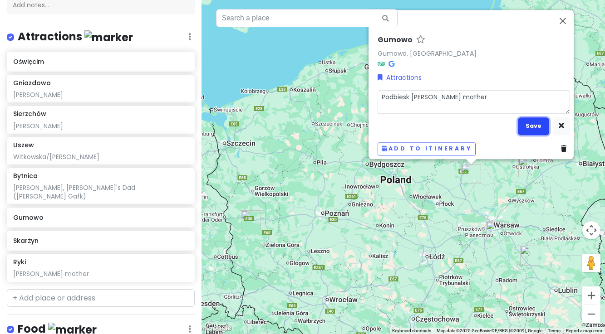
click at [518, 123] on button "Save" at bounding box center [532, 126] width 31 height 18
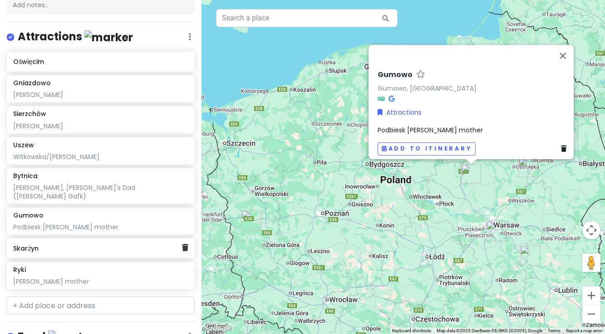
click at [38, 244] on h6 "Skarżyn" at bounding box center [97, 248] width 169 height 8
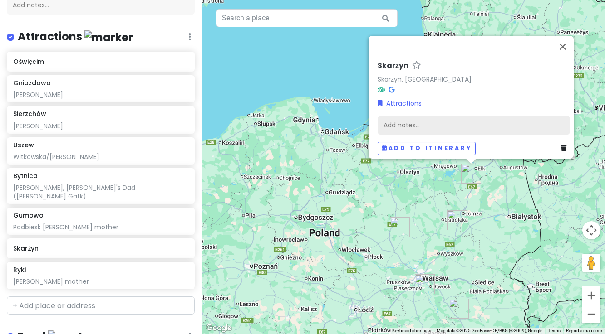
click at [388, 126] on div "Add notes..." at bounding box center [473, 125] width 192 height 19
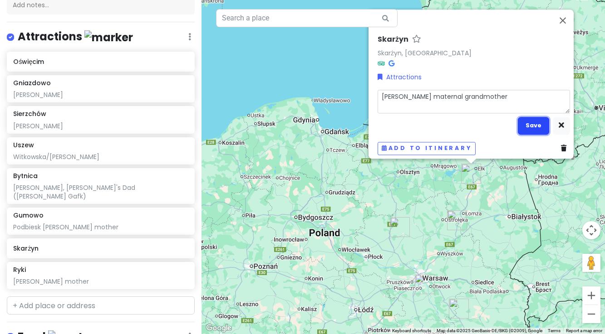
click at [527, 120] on button "Save" at bounding box center [532, 126] width 31 height 18
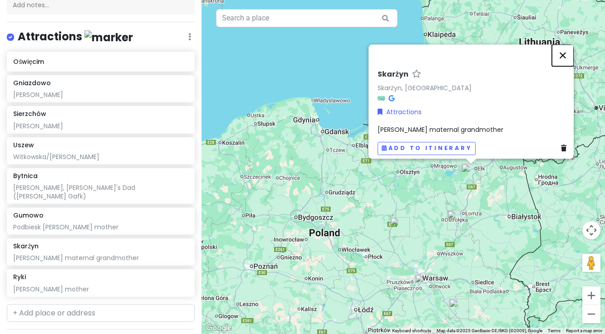
click at [564, 49] on button "Close" at bounding box center [562, 55] width 22 height 22
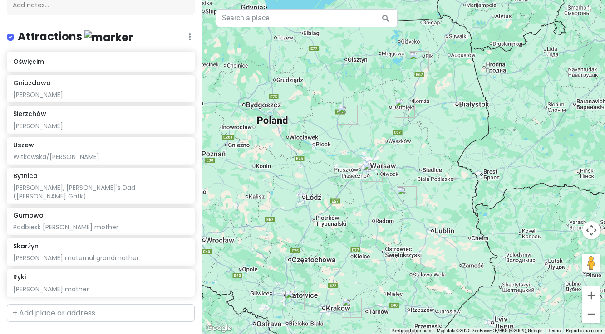
drag, startPoint x: 358, startPoint y: 283, endPoint x: 306, endPoint y: 170, distance: 125.2
click at [306, 170] on div at bounding box center [402, 167] width 403 height 334
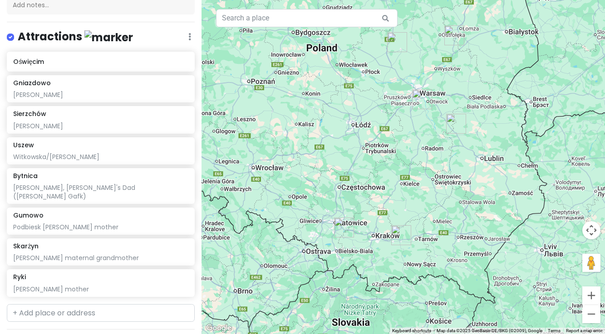
drag, startPoint x: 317, startPoint y: 258, endPoint x: 369, endPoint y: 181, distance: 92.4
click at [369, 181] on div at bounding box center [402, 167] width 403 height 334
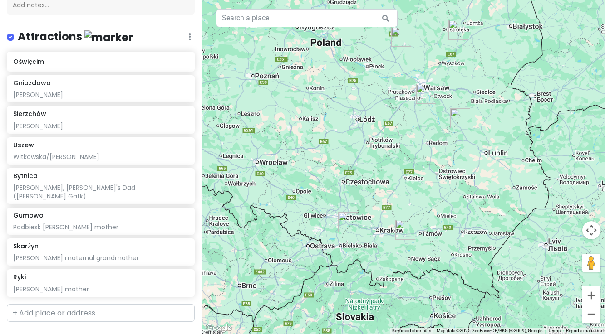
click at [345, 221] on img "Oświęcim" at bounding box center [348, 222] width 20 height 20
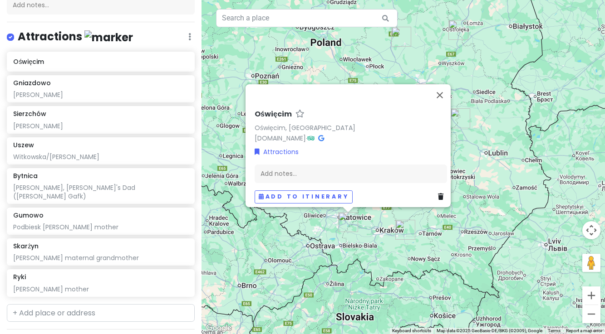
click at [399, 229] on img "Uszew" at bounding box center [405, 230] width 20 height 20
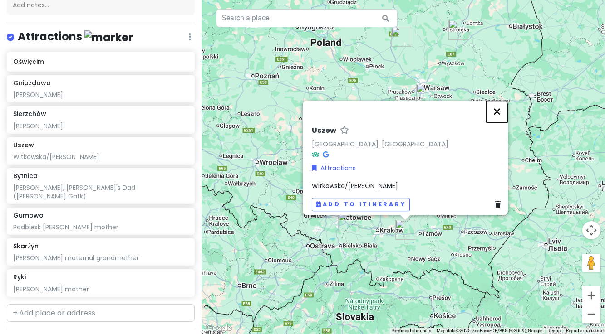
click at [501, 108] on button "Close" at bounding box center [497, 112] width 22 height 22
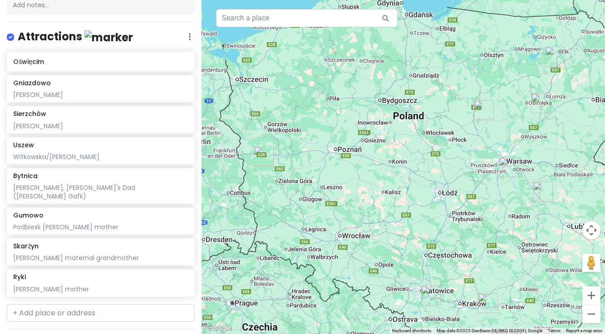
drag, startPoint x: 320, startPoint y: 144, endPoint x: 434, endPoint y: 227, distance: 140.5
click at [434, 227] on div at bounding box center [402, 167] width 403 height 334
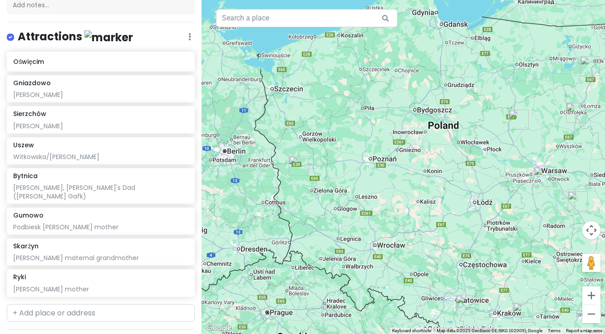
click at [296, 162] on img "Bytnica" at bounding box center [298, 166] width 20 height 20
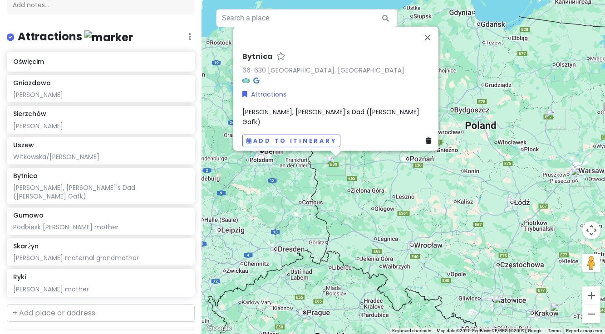
click at [329, 210] on div "Bytnica 66-630 [GEOGRAPHIC_DATA], [GEOGRAPHIC_DATA] Attractions [GEOGRAPHIC_DAT…" at bounding box center [402, 167] width 403 height 334
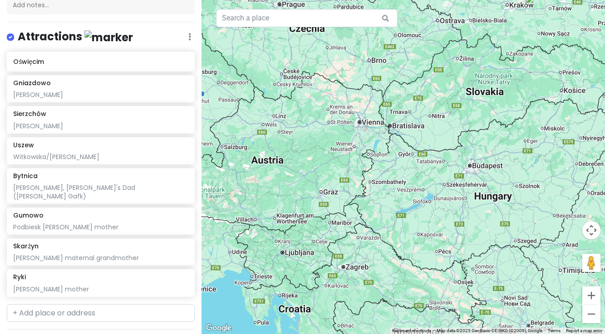
drag, startPoint x: 449, startPoint y: 238, endPoint x: 424, endPoint y: -71, distance: 310.3
click at [424, 0] on html "Warsaw Trip Private Change Dates Make a Copy Delete Trip Go Pro ⚡️ Give Feedbac…" at bounding box center [302, 167] width 605 height 334
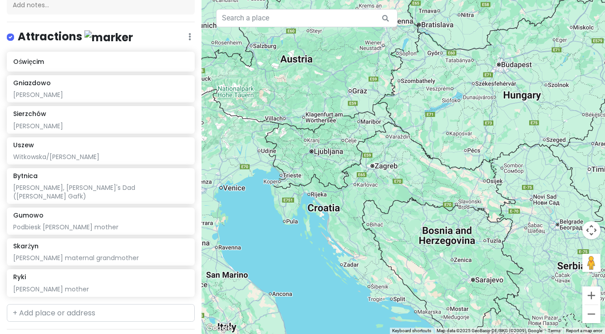
drag, startPoint x: 395, startPoint y: 274, endPoint x: 424, endPoint y: 176, distance: 102.9
click at [424, 176] on div at bounding box center [402, 167] width 403 height 334
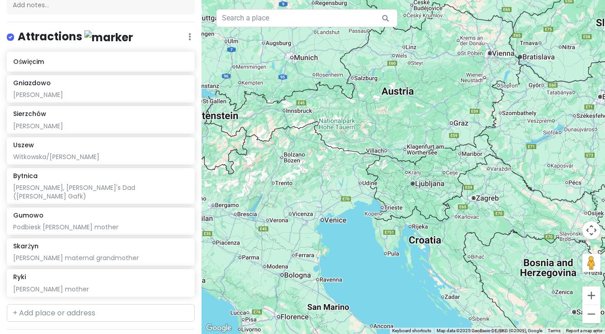
drag, startPoint x: 334, startPoint y: 172, endPoint x: 435, endPoint y: 201, distance: 105.2
click at [435, 201] on div at bounding box center [402, 167] width 403 height 334
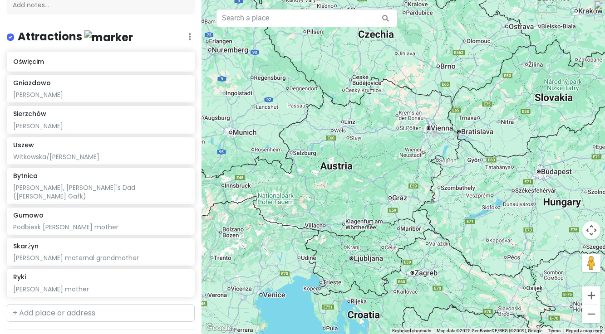
drag, startPoint x: 532, startPoint y: 117, endPoint x: 470, endPoint y: 192, distance: 98.0
click at [470, 192] on div at bounding box center [402, 167] width 403 height 334
click at [76, 305] on input "text" at bounding box center [101, 313] width 188 height 18
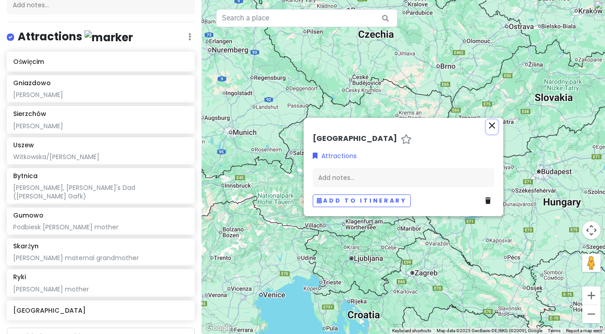
click at [492, 125] on icon "close" at bounding box center [491, 125] width 11 height 11
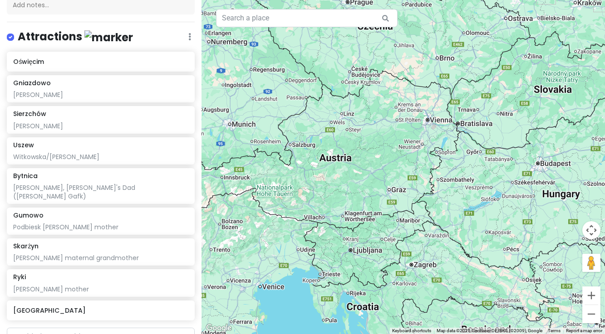
drag, startPoint x: 405, startPoint y: 249, endPoint x: 405, endPoint y: 198, distance: 51.7
click at [405, 203] on div at bounding box center [402, 167] width 403 height 334
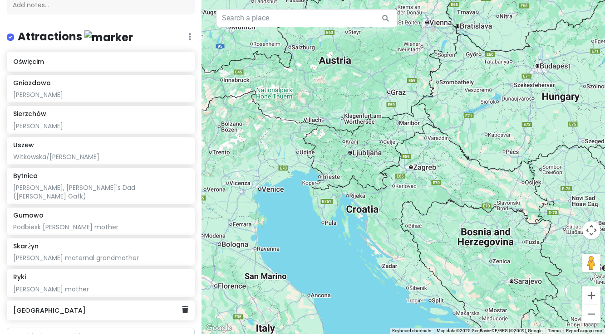
click at [130, 307] on h6 "[GEOGRAPHIC_DATA]" at bounding box center [97, 311] width 169 height 8
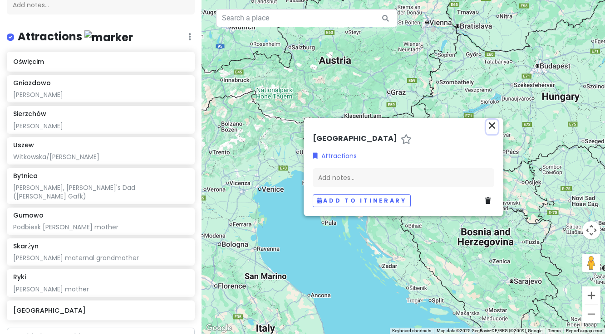
click at [495, 127] on icon "close" at bounding box center [491, 125] width 11 height 11
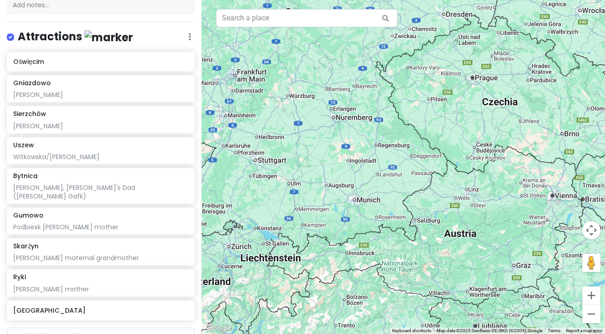
drag, startPoint x: 349, startPoint y: 161, endPoint x: 476, endPoint y: 335, distance: 214.5
click at [476, 334] on html "Warsaw Trip Private Change Dates Make a Copy Delete Trip Go Pro ⚡️ Give Feedbac…" at bounding box center [302, 167] width 605 height 334
click at [186, 306] on icon at bounding box center [185, 309] width 6 height 7
click at [127, 304] on input "text" at bounding box center [101, 313] width 188 height 18
click at [67, 329] on span "[GEOGRAPHIC_DATA]" at bounding box center [55, 333] width 74 height 9
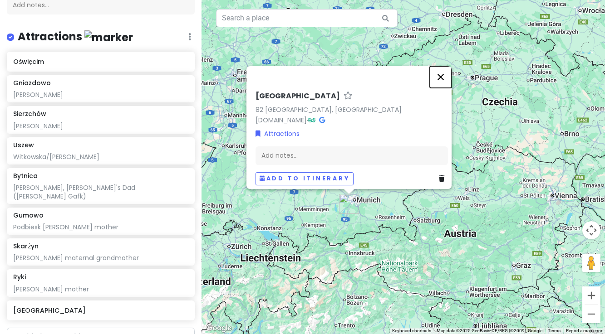
click at [445, 74] on button "Close" at bounding box center [440, 77] width 22 height 22
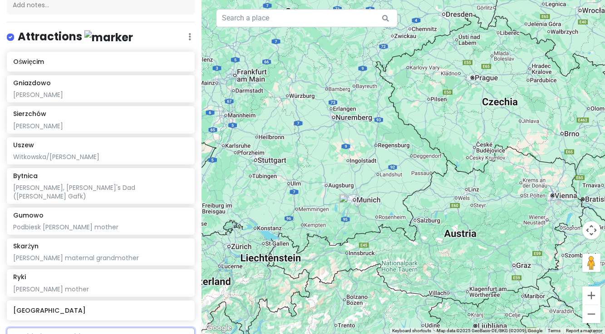
click at [88, 328] on input "text" at bounding box center [101, 337] width 188 height 18
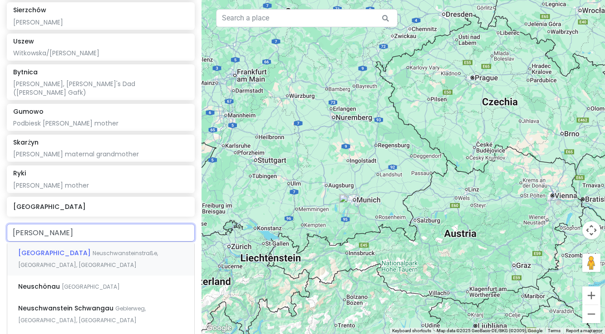
scroll to position [214, 0]
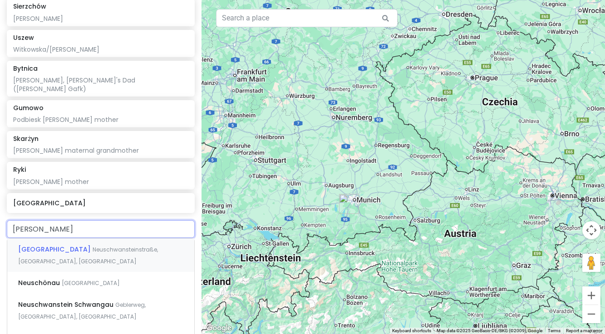
click at [65, 251] on span "Neuschwansteinstraße, [GEOGRAPHIC_DATA], [GEOGRAPHIC_DATA]" at bounding box center [88, 256] width 140 height 20
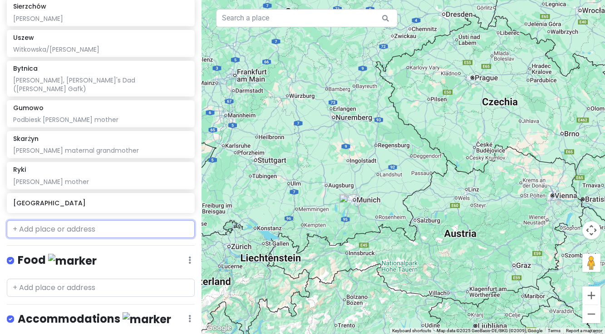
scroll to position [237, 0]
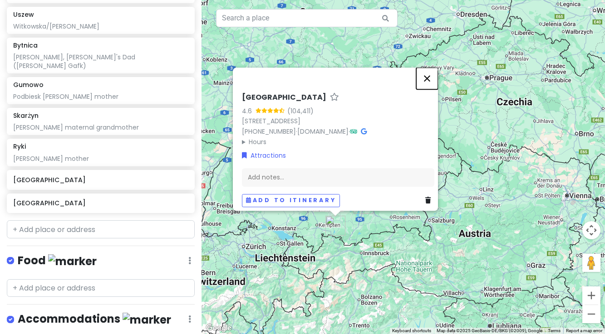
click at [434, 73] on button "Close" at bounding box center [427, 79] width 22 height 22
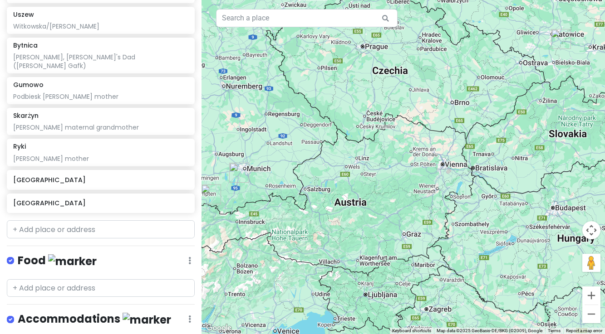
drag, startPoint x: 487, startPoint y: 171, endPoint x: 361, endPoint y: 141, distance: 129.2
click at [361, 141] on div at bounding box center [402, 167] width 403 height 334
click at [590, 314] on button "Zoom out" at bounding box center [591, 314] width 18 height 18
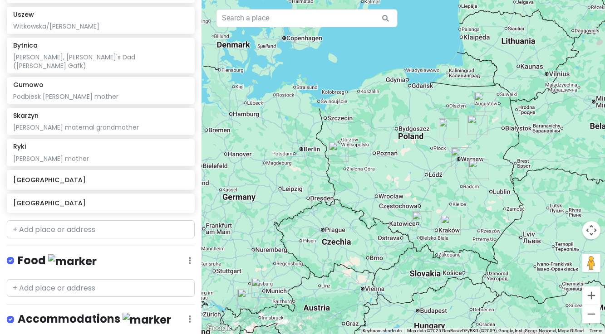
drag, startPoint x: 503, startPoint y: 192, endPoint x: 442, endPoint y: 316, distance: 137.5
click at [442, 316] on div at bounding box center [402, 167] width 403 height 334
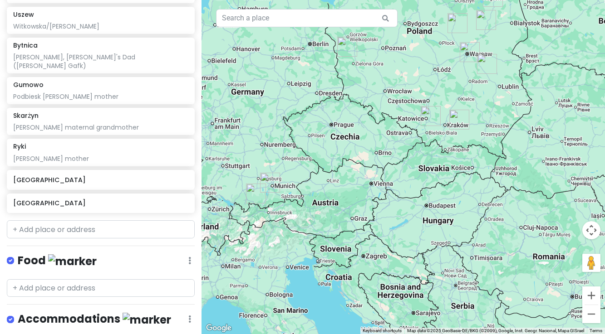
drag, startPoint x: 447, startPoint y: 294, endPoint x: 456, endPoint y: 189, distance: 105.2
click at [456, 189] on div at bounding box center [402, 167] width 403 height 334
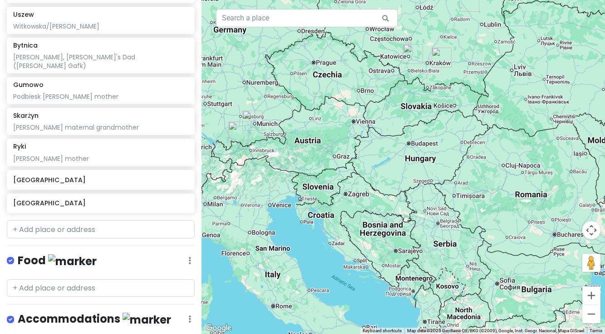
drag, startPoint x: 415, startPoint y: 271, endPoint x: 397, endPoint y: 207, distance: 65.9
click at [397, 207] on div at bounding box center [402, 167] width 403 height 334
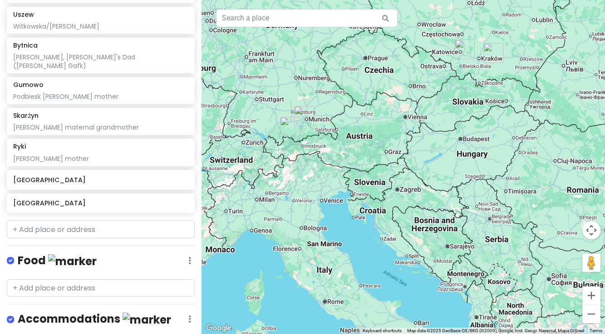
drag, startPoint x: 319, startPoint y: 195, endPoint x: 372, endPoint y: 191, distance: 52.8
click at [372, 191] on div at bounding box center [402, 167] width 403 height 334
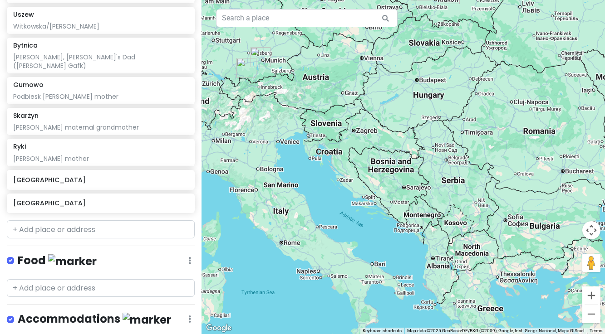
drag, startPoint x: 451, startPoint y: 240, endPoint x: 404, endPoint y: 178, distance: 78.0
click at [405, 179] on div at bounding box center [402, 167] width 403 height 334
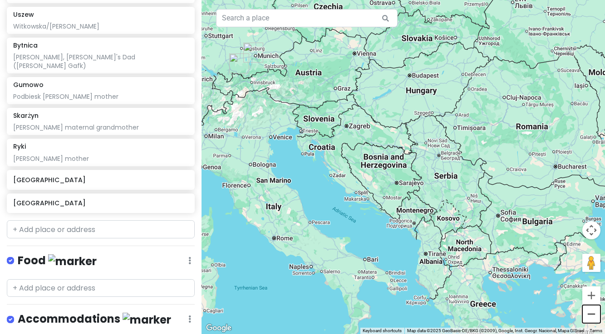
click at [594, 315] on button "Zoom out" at bounding box center [591, 314] width 18 height 18
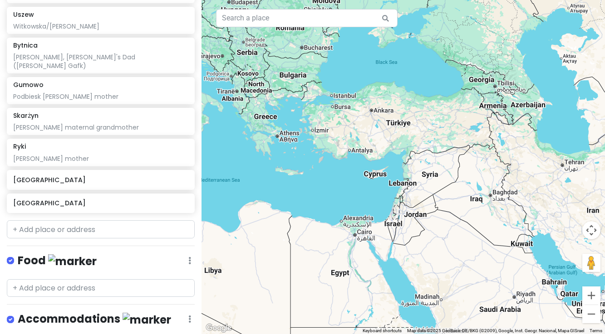
drag, startPoint x: 541, startPoint y: 221, endPoint x: 361, endPoint y: 102, distance: 214.7
click at [361, 102] on div at bounding box center [402, 167] width 403 height 334
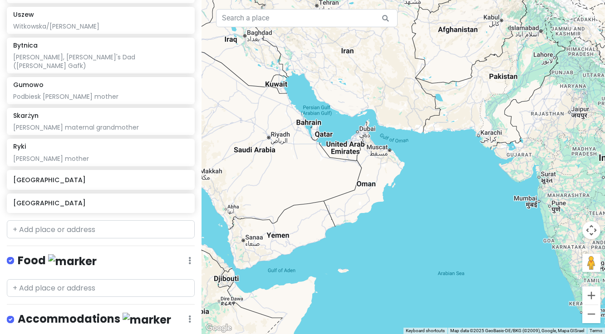
drag, startPoint x: 461, startPoint y: 279, endPoint x: 218, endPoint y: 122, distance: 289.7
click at [216, 121] on div at bounding box center [402, 167] width 403 height 334
